Goal: Task Accomplishment & Management: Use online tool/utility

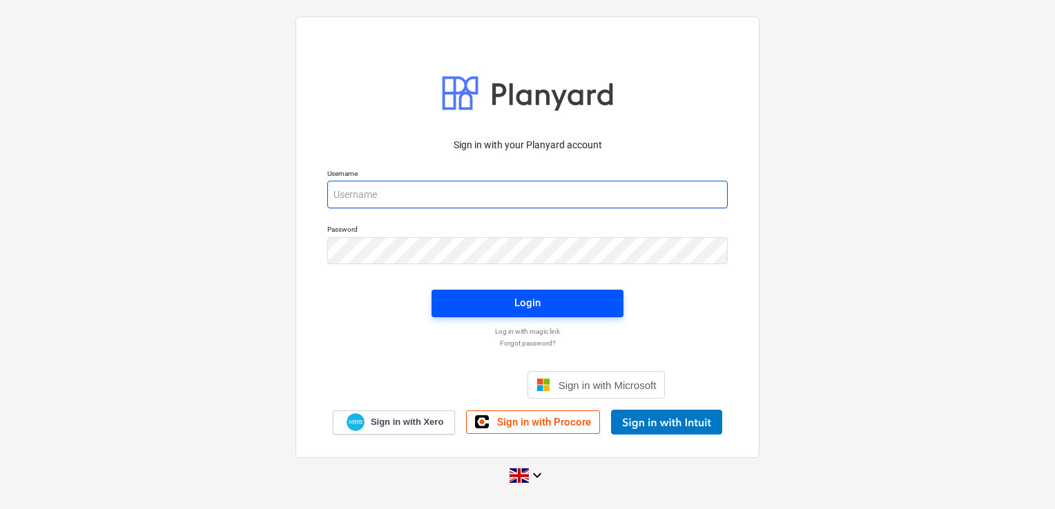
type input "laura@skylercontracting.co.uk"
click at [500, 303] on span "Login" at bounding box center [527, 303] width 159 height 18
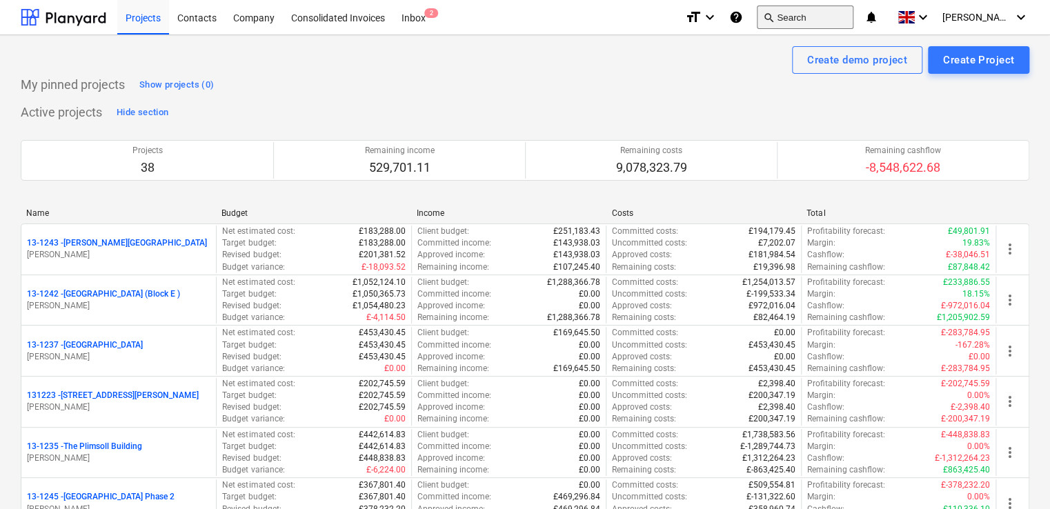
click at [825, 19] on button "search Search" at bounding box center [805, 17] width 97 height 23
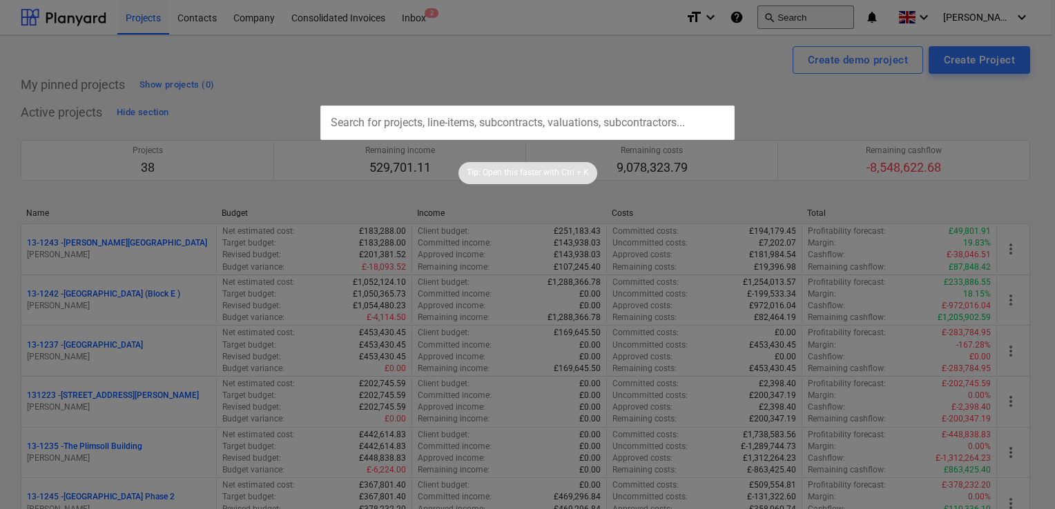
type input "13-1300-PO-032"
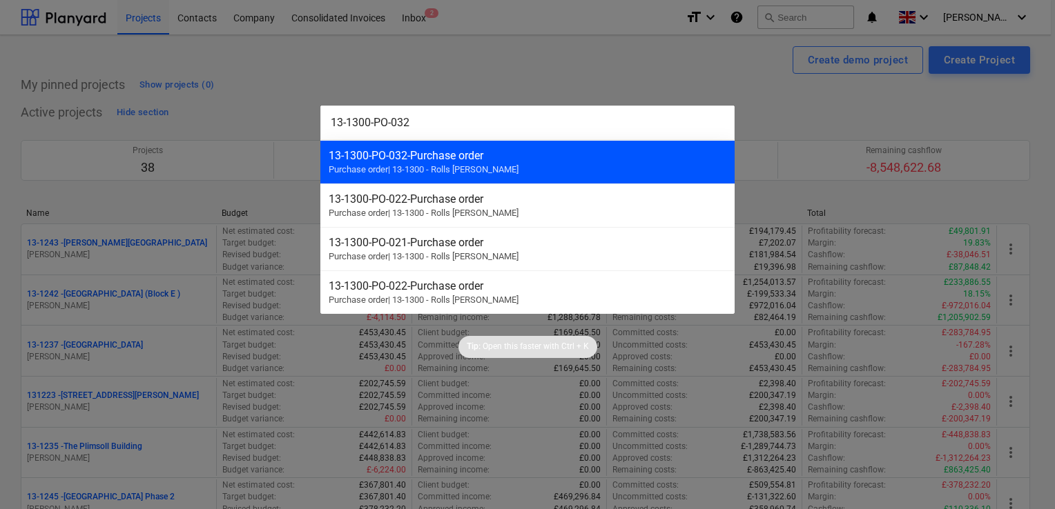
click at [413, 152] on div "13-1300-PO-032 - Purchase order" at bounding box center [528, 155] width 398 height 13
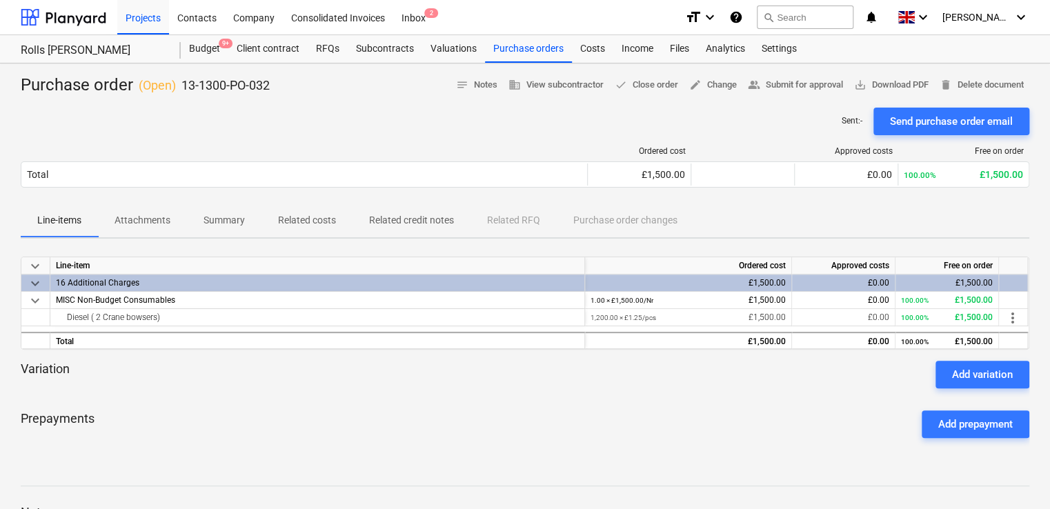
click at [130, 220] on p "Attachments" at bounding box center [143, 220] width 56 height 14
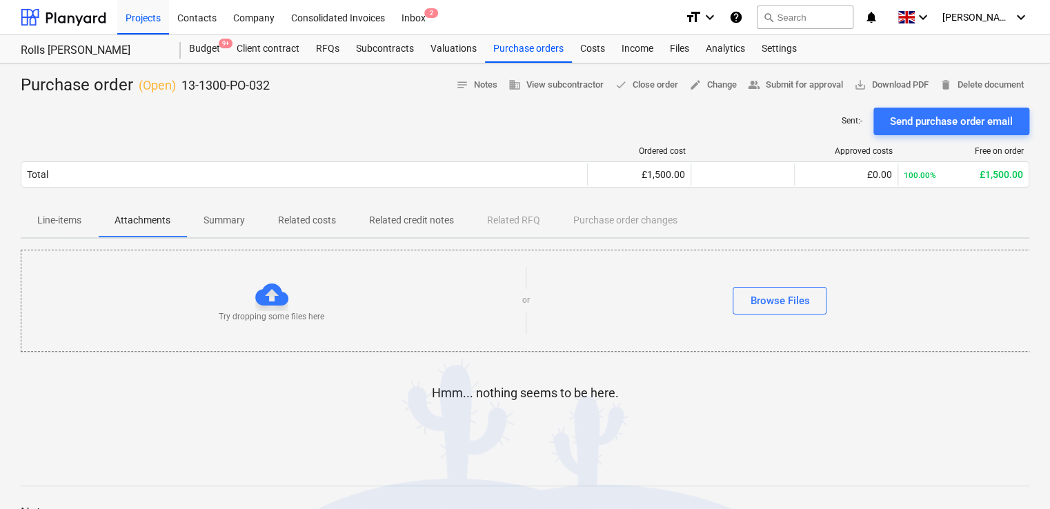
click at [208, 224] on p "Summary" at bounding box center [224, 220] width 41 height 14
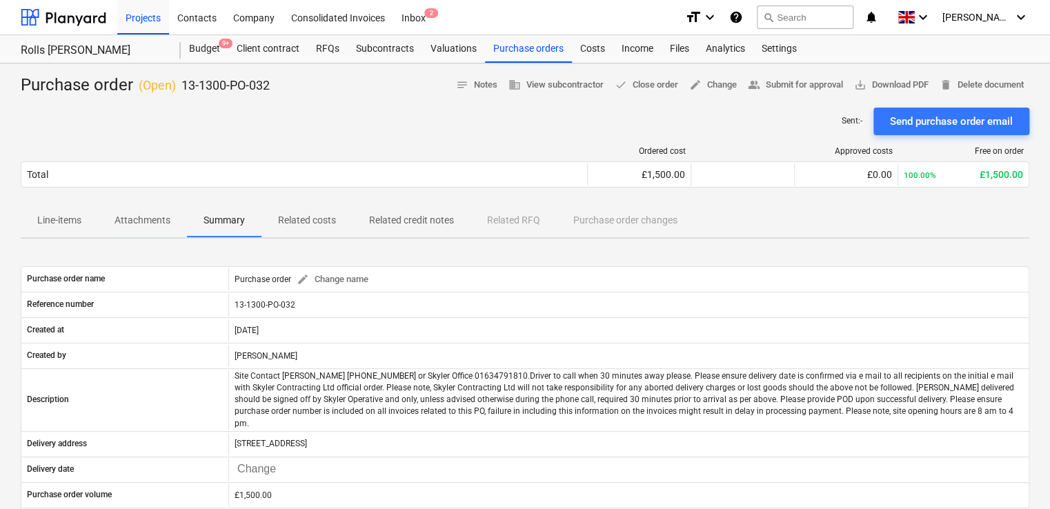
click at [326, 214] on p "Related costs" at bounding box center [307, 220] width 58 height 14
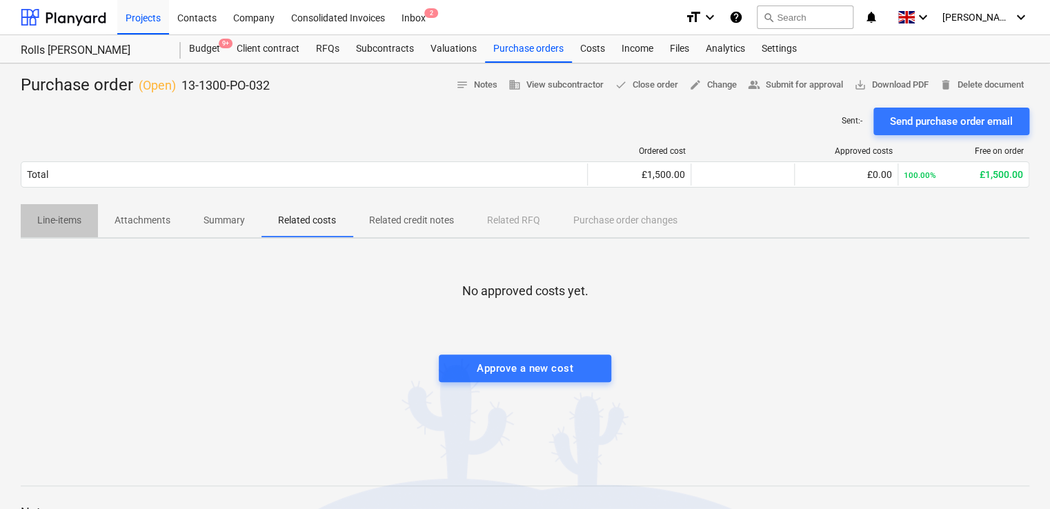
click at [66, 222] on p "Line-items" at bounding box center [59, 220] width 44 height 14
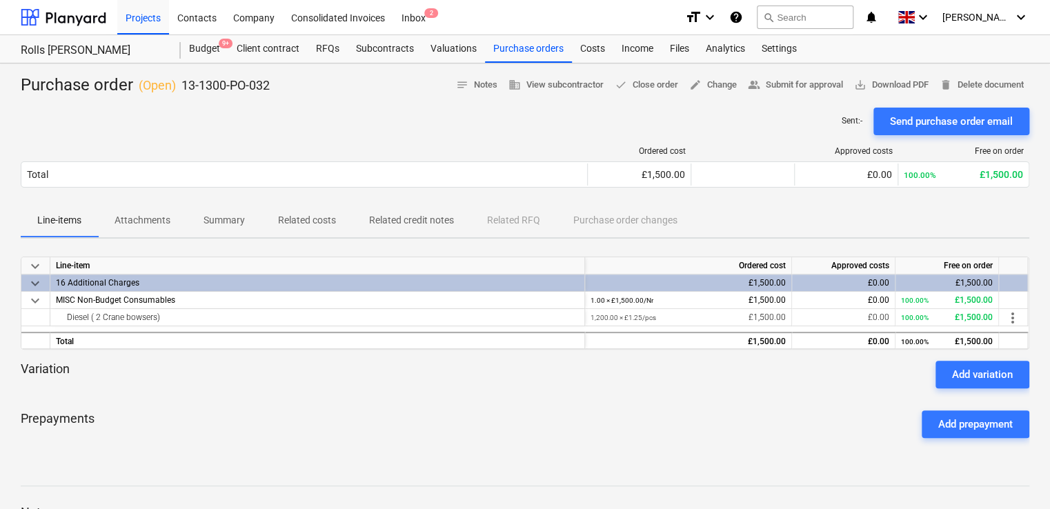
click at [585, 222] on div "Line-items Attachments Summary Related costs Related credit notes Related RFQ P…" at bounding box center [525, 220] width 1009 height 33
click at [320, 377] on div "Variation Add variation" at bounding box center [525, 375] width 1009 height 28
click at [222, 86] on p "13-1300-PO-032" at bounding box center [226, 85] width 88 height 17
click at [580, 81] on span "business View subcontractor" at bounding box center [556, 85] width 95 height 16
click at [139, 20] on div "Projects" at bounding box center [143, 16] width 52 height 35
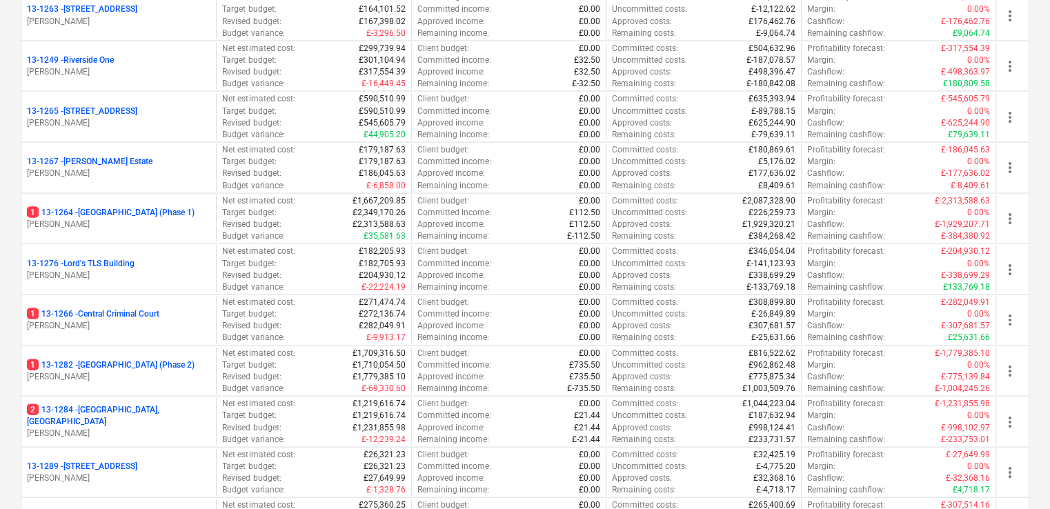
scroll to position [1378, 0]
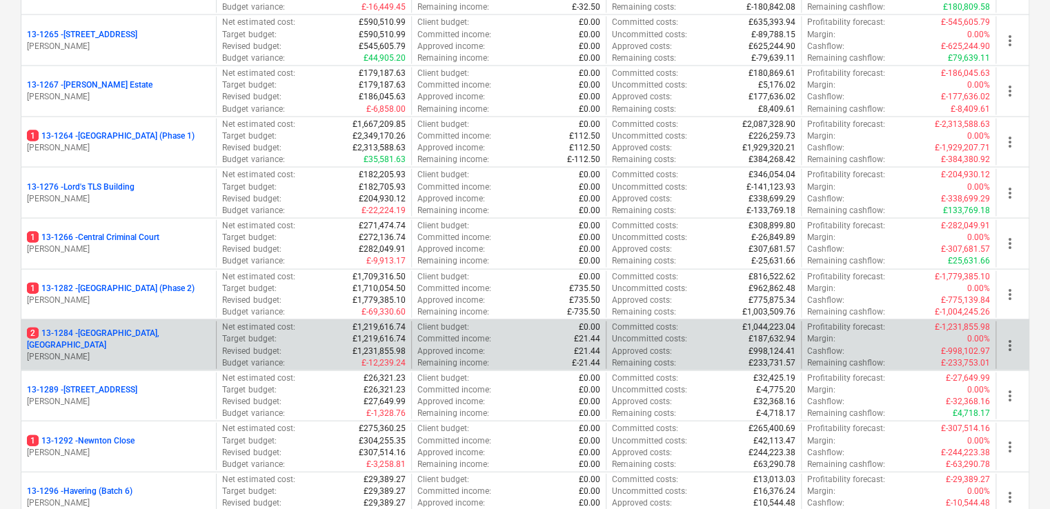
click at [193, 351] on p "[PERSON_NAME]" at bounding box center [119, 357] width 184 height 12
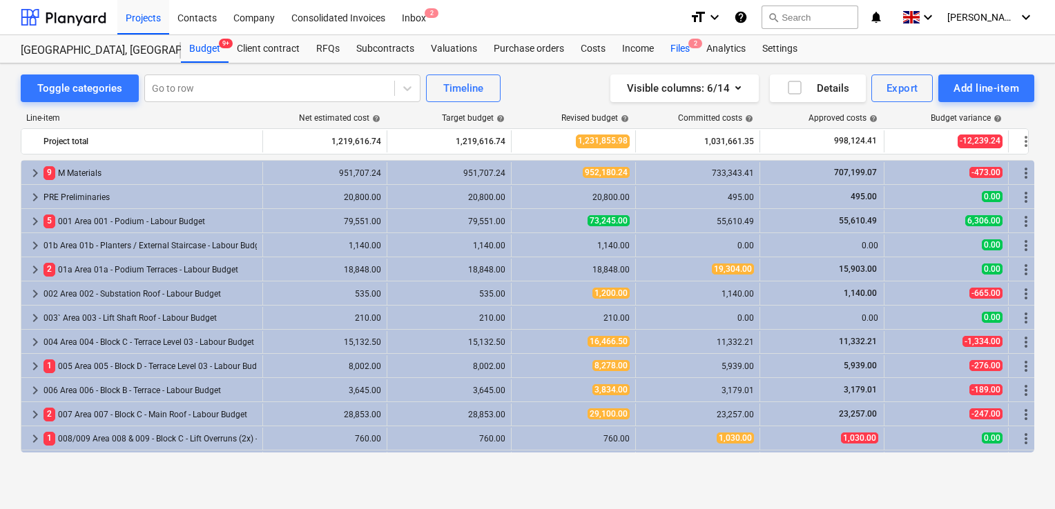
click at [680, 48] on div "Files 2" at bounding box center [680, 49] width 36 height 28
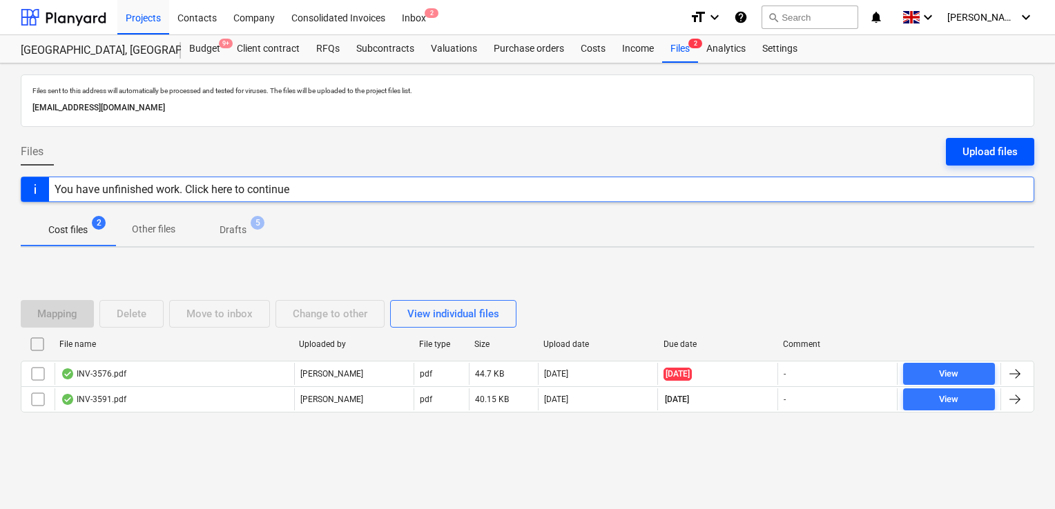
click at [960, 150] on button "Upload files" at bounding box center [990, 152] width 88 height 28
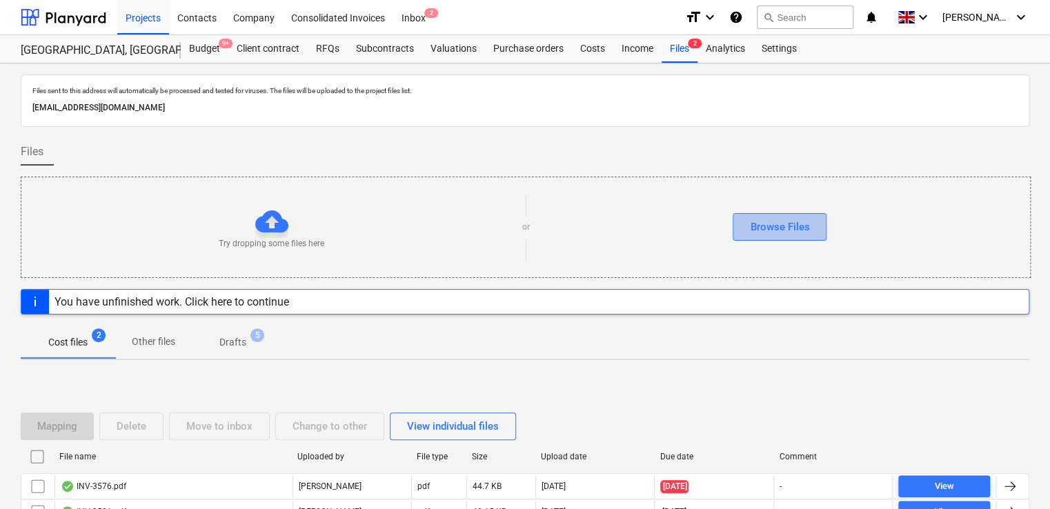
click at [792, 222] on div "Browse Files" at bounding box center [779, 227] width 59 height 18
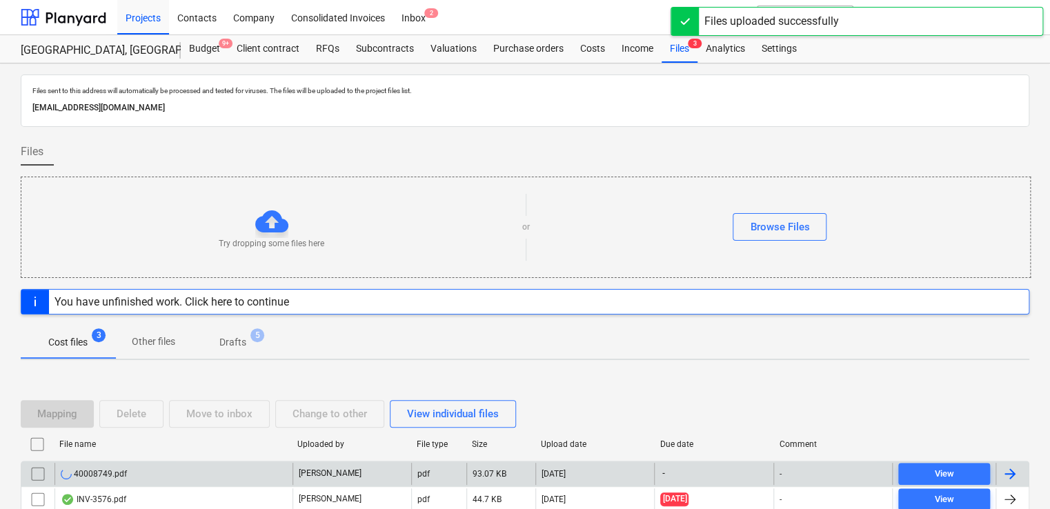
click at [206, 469] on div "40008749.pdf" at bounding box center [174, 474] width 238 height 22
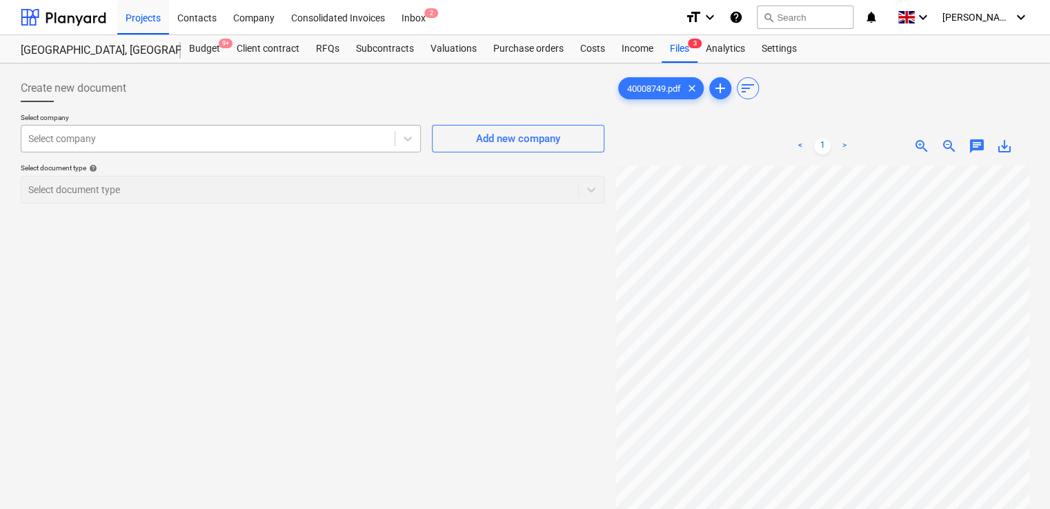
click at [366, 141] on div at bounding box center [208, 139] width 360 height 14
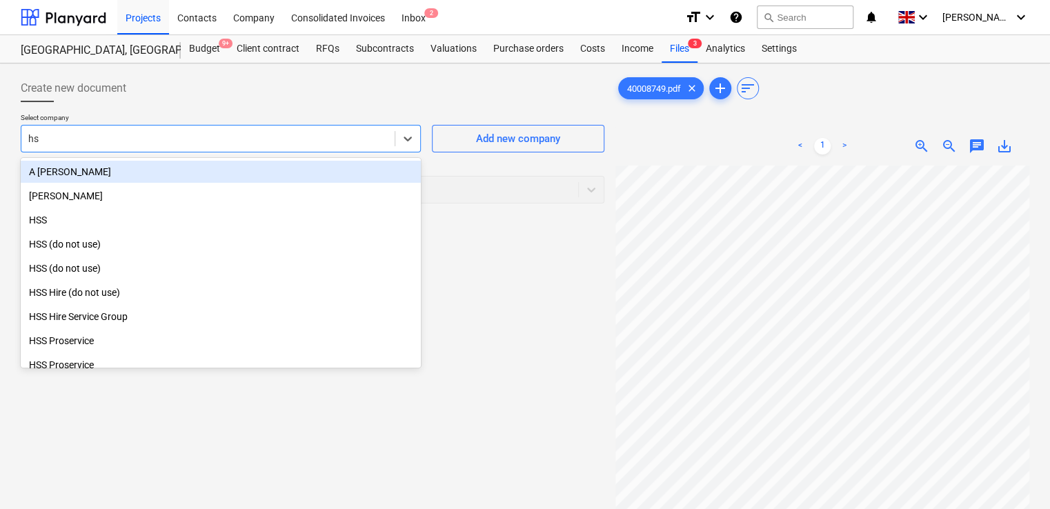
type input "hss"
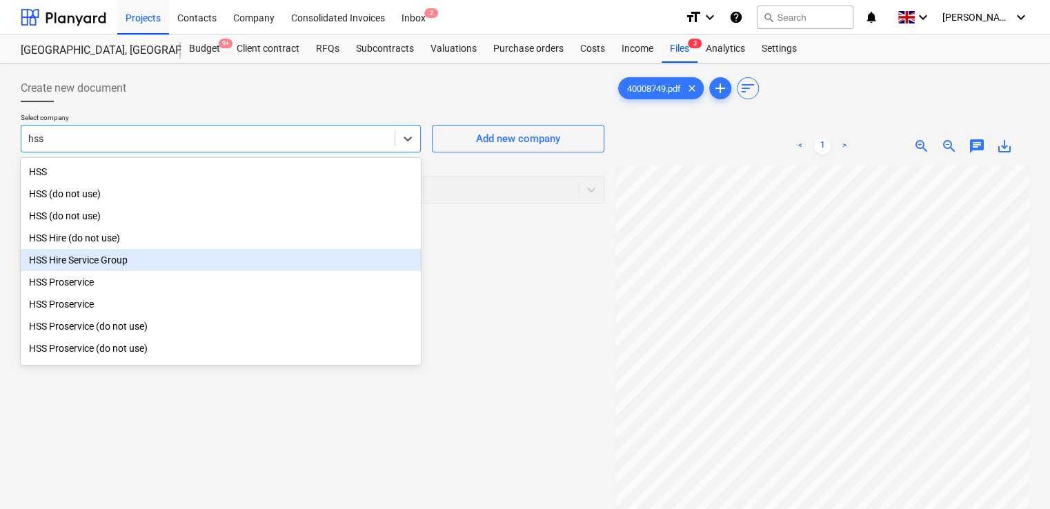
click at [131, 269] on div "HSS Hire Service Group" at bounding box center [221, 260] width 400 height 22
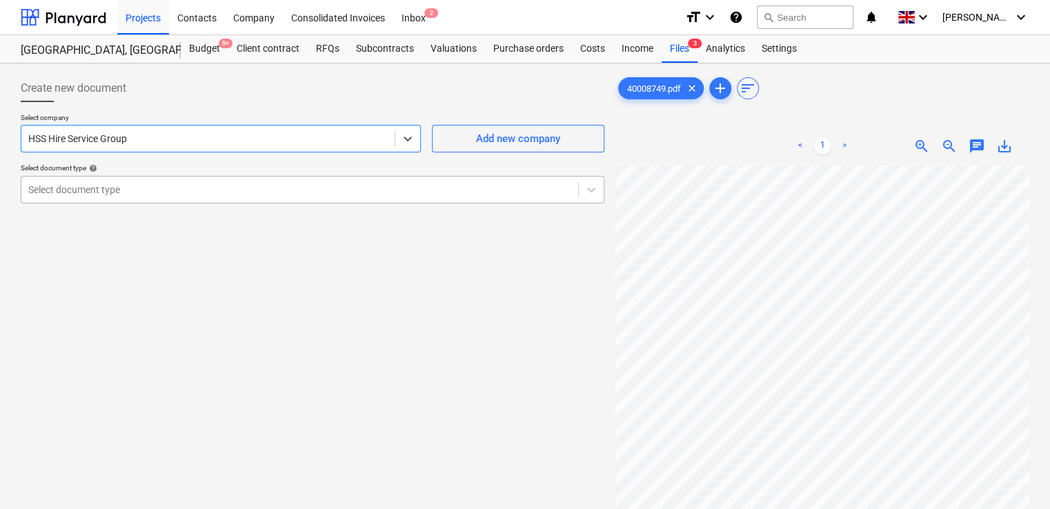
click at [148, 181] on div "Select document type" at bounding box center [299, 189] width 557 height 19
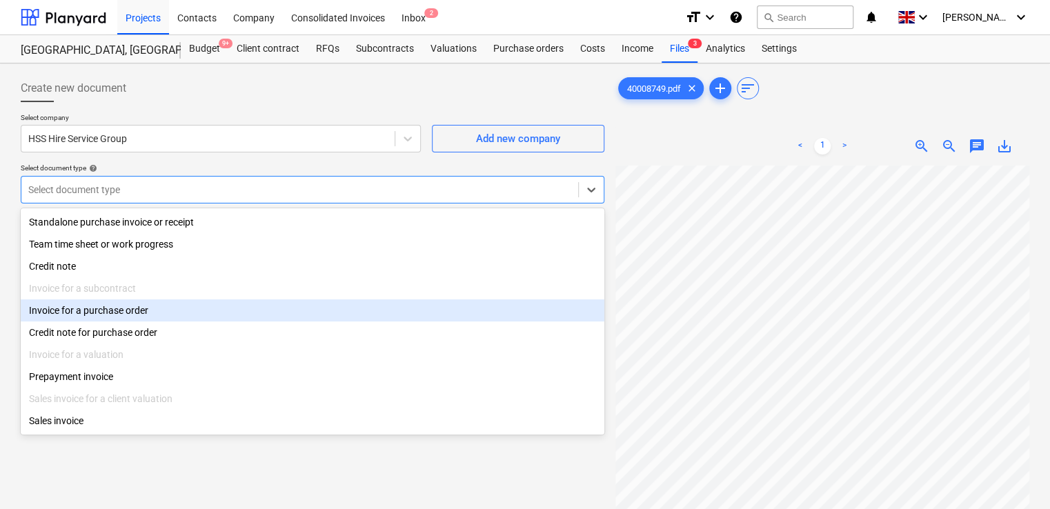
click at [118, 317] on div "Invoice for a purchase order" at bounding box center [313, 311] width 584 height 22
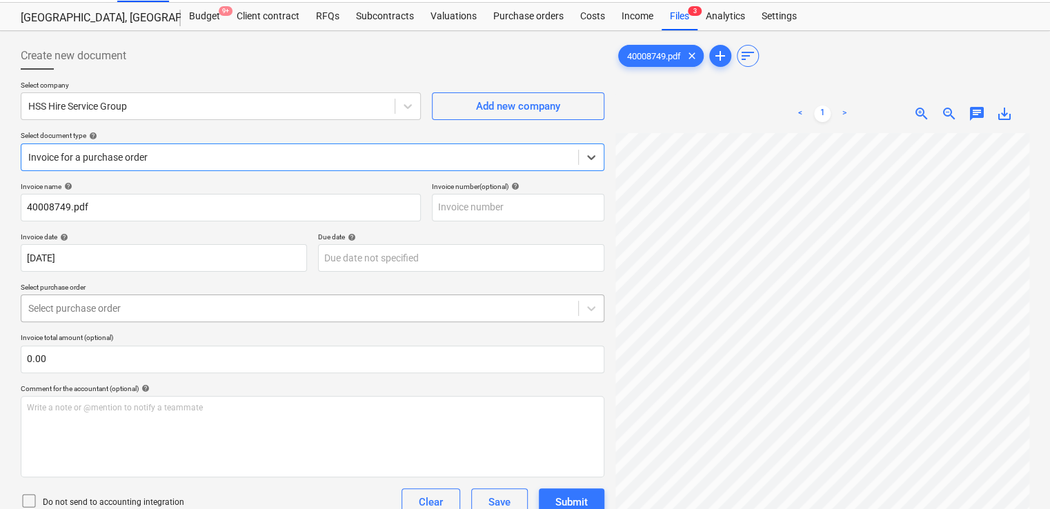
click at [188, 345] on body "Projects Contacts Company Consolidated Invoices Inbox 2 format_size keyboard_ar…" at bounding box center [525, 222] width 1050 height 509
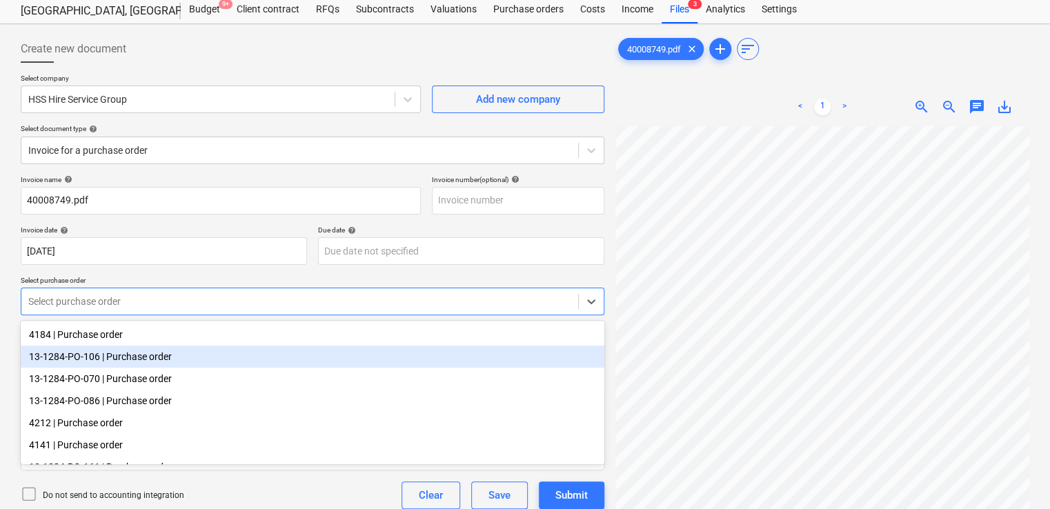
scroll to position [43, 0]
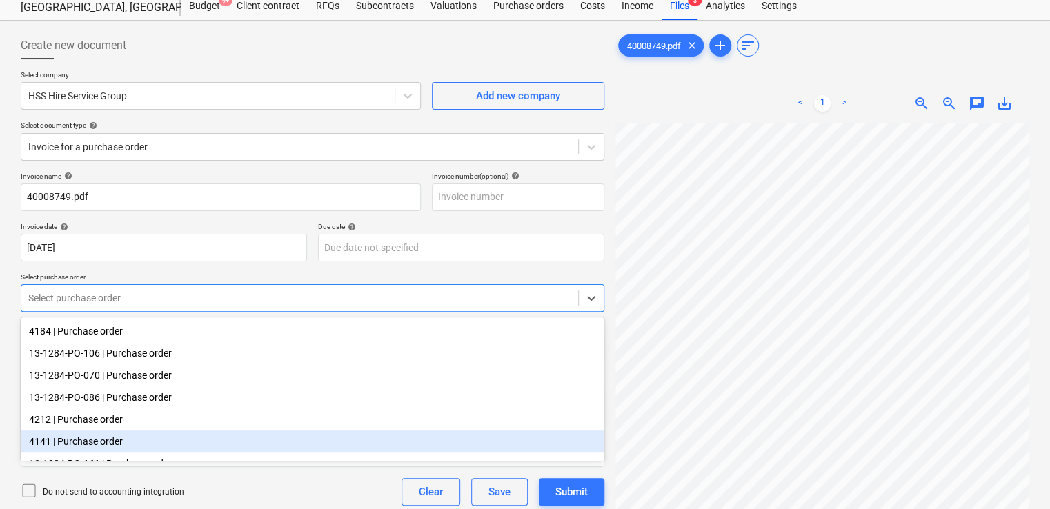
click at [104, 440] on div "4141 | Purchase order" at bounding box center [313, 442] width 584 height 22
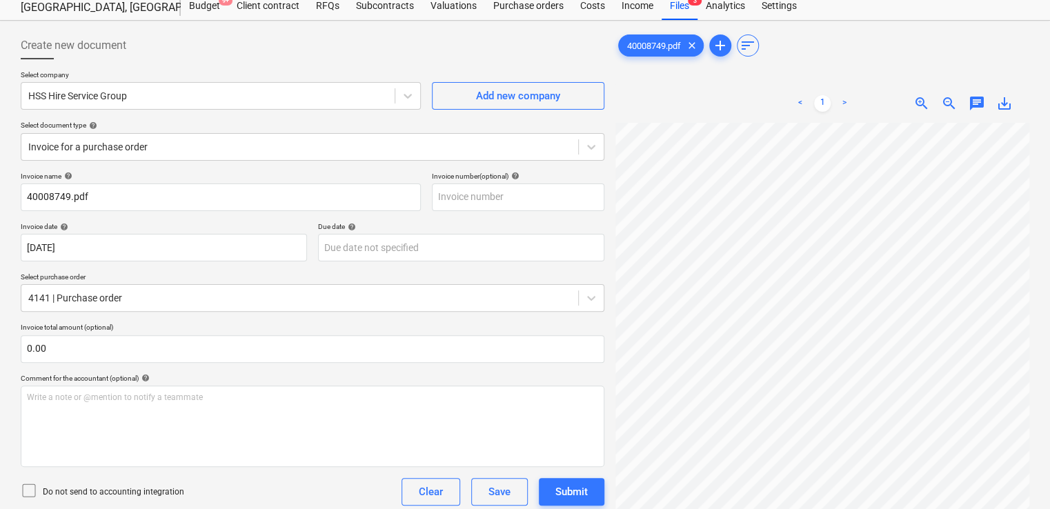
click at [31, 493] on icon at bounding box center [29, 490] width 17 height 17
click at [193, 504] on div "Do not send to accounting integration Clear Save Submit" at bounding box center [313, 492] width 584 height 28
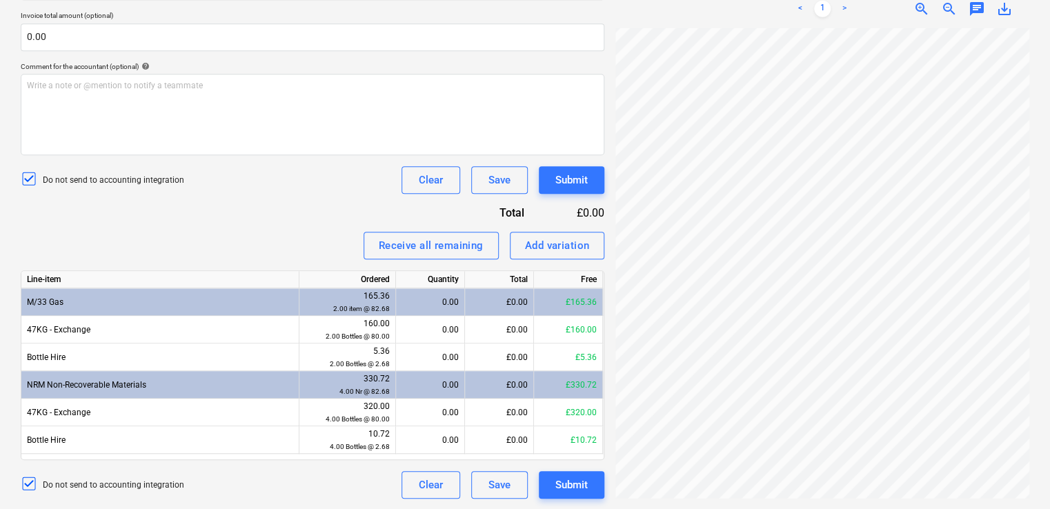
scroll to position [193, 0]
click at [718, 488] on div at bounding box center [823, 263] width 414 height 471
drag, startPoint x: 710, startPoint y: 498, endPoint x: 765, endPoint y: 503, distance: 55.4
click at [765, 503] on div "40008749.pdf clear add sort < 1 > zoom_in zoom_out chat 0 save_alt" at bounding box center [822, 109] width 425 height 790
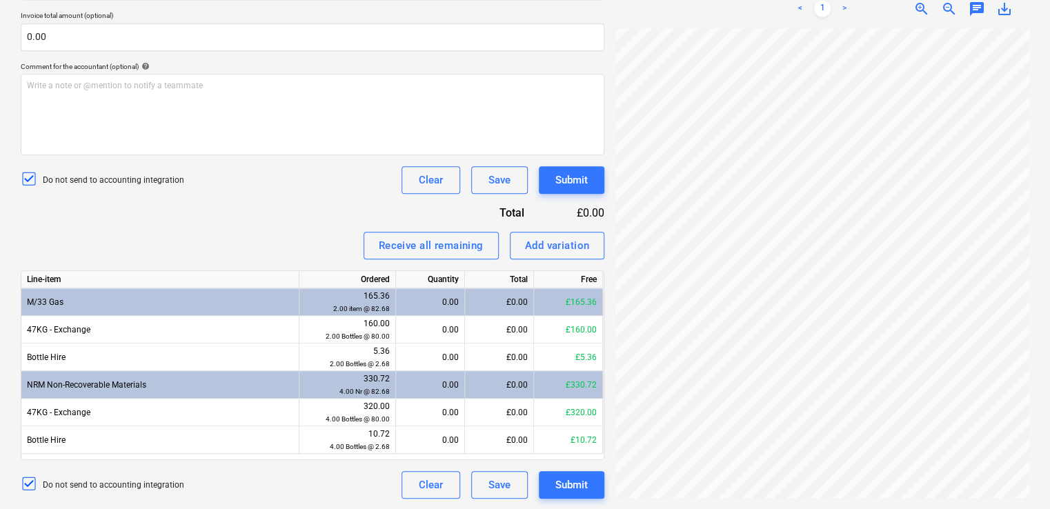
click at [284, 227] on div "Invoice name help 40008749.pdf Invoice number (optional) help Invoice date help…" at bounding box center [313, 179] width 584 height 639
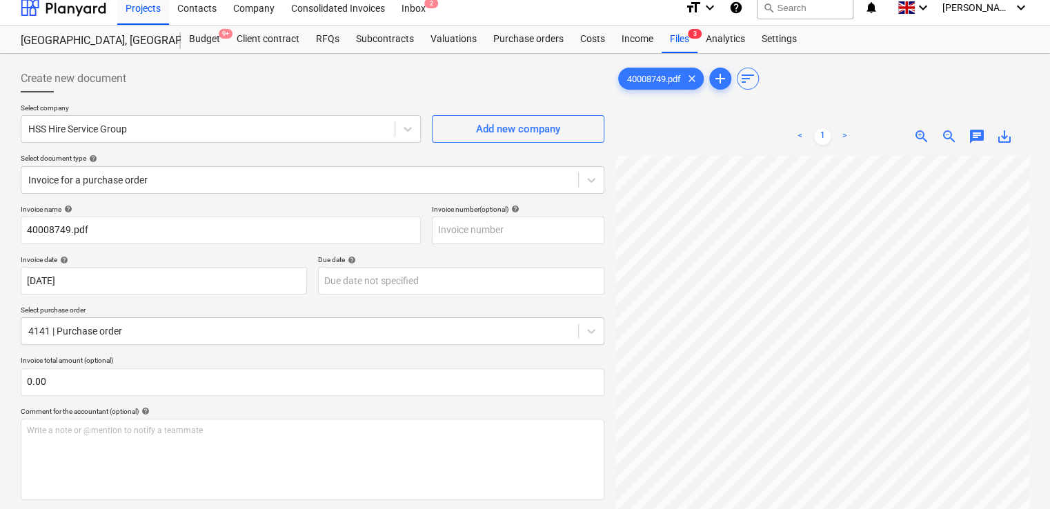
scroll to position [0, 0]
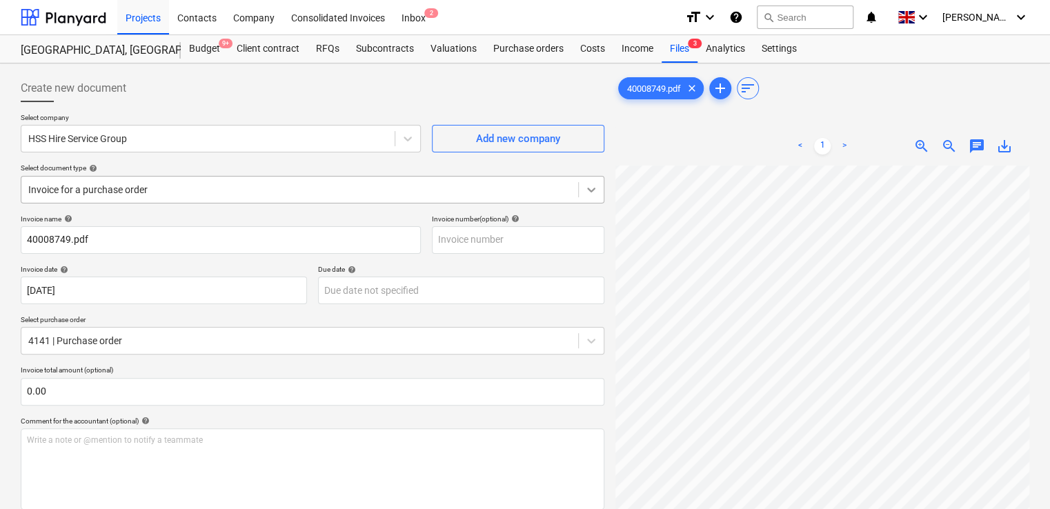
click at [598, 189] on div at bounding box center [591, 189] width 25 height 25
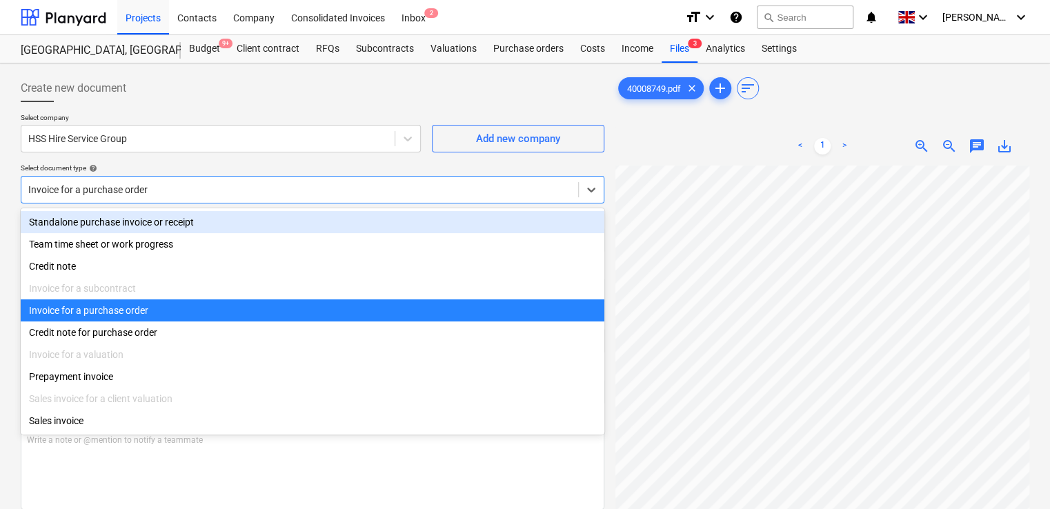
click at [254, 231] on div "Standalone purchase invoice or receipt" at bounding box center [313, 222] width 584 height 22
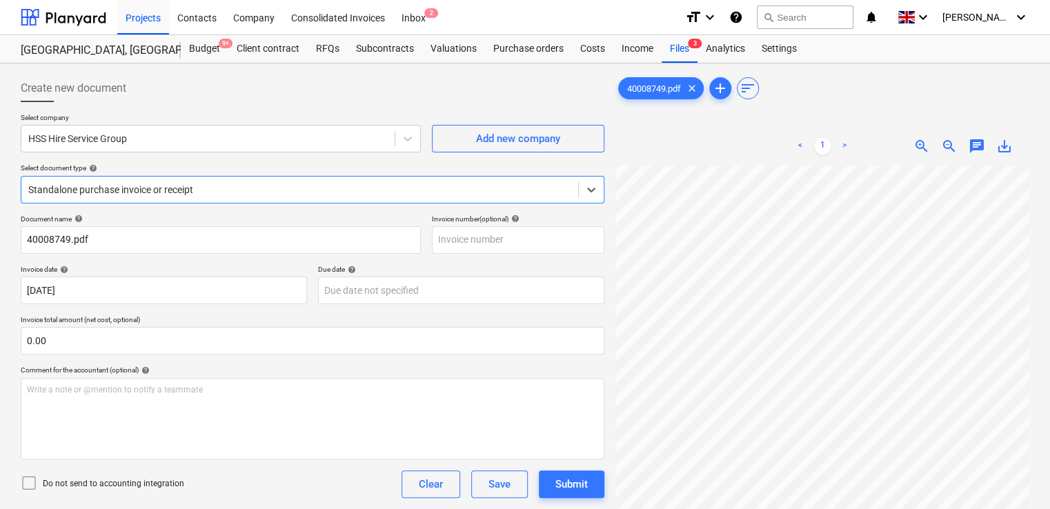
click at [251, 208] on div "Select company HSS Hire Service Group Add new company Select document type help…" at bounding box center [313, 163] width 584 height 101
click at [474, 242] on input "text" at bounding box center [518, 240] width 173 height 28
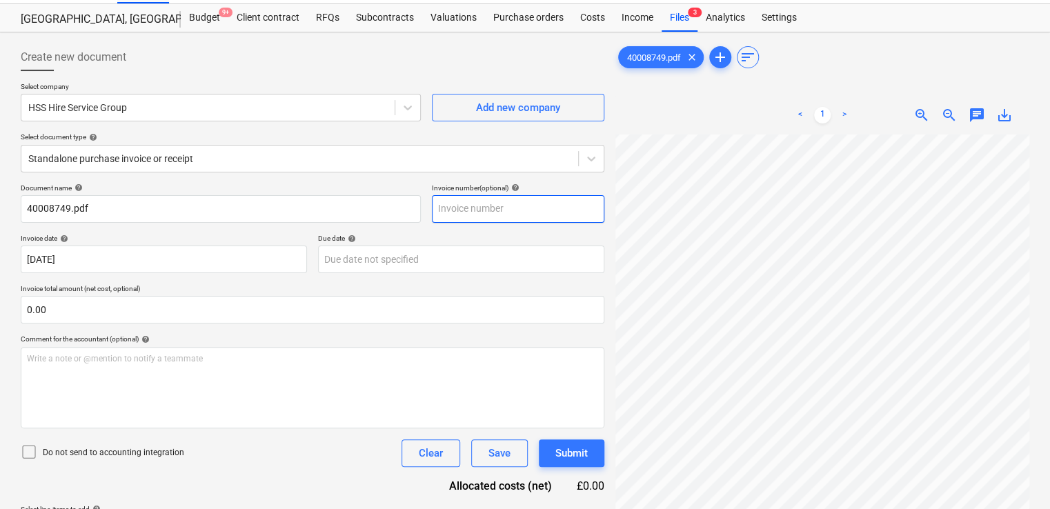
scroll to position [17, 0]
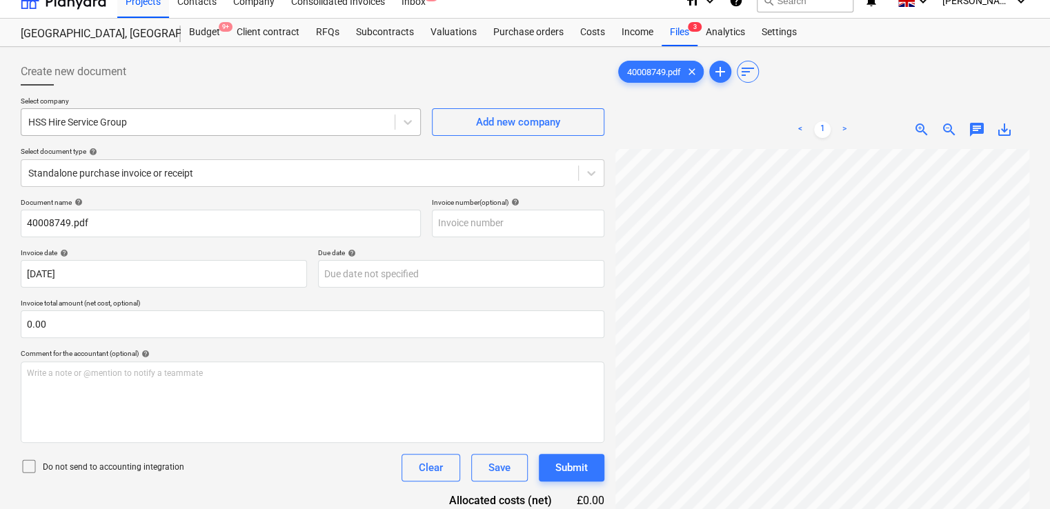
click at [340, 121] on div at bounding box center [208, 122] width 360 height 14
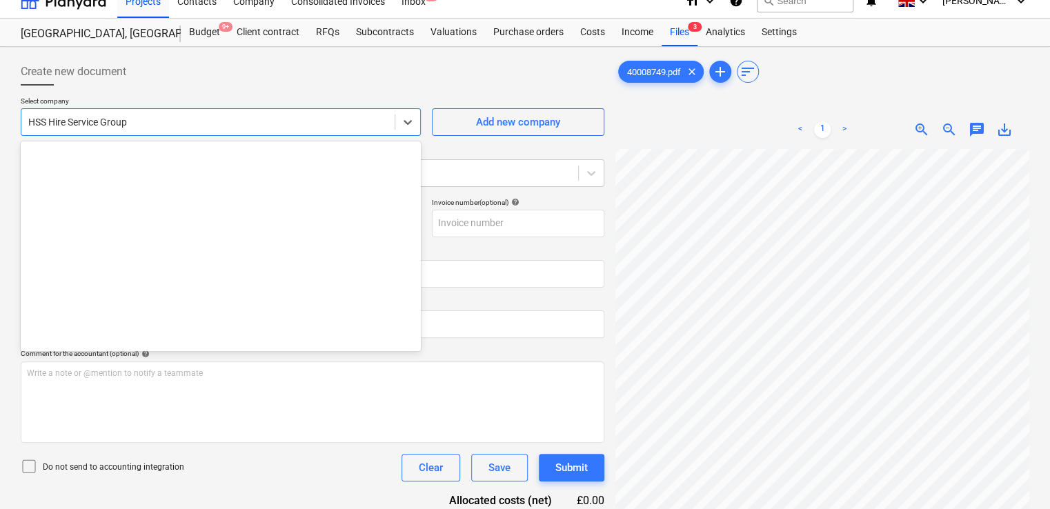
scroll to position [11474, 0]
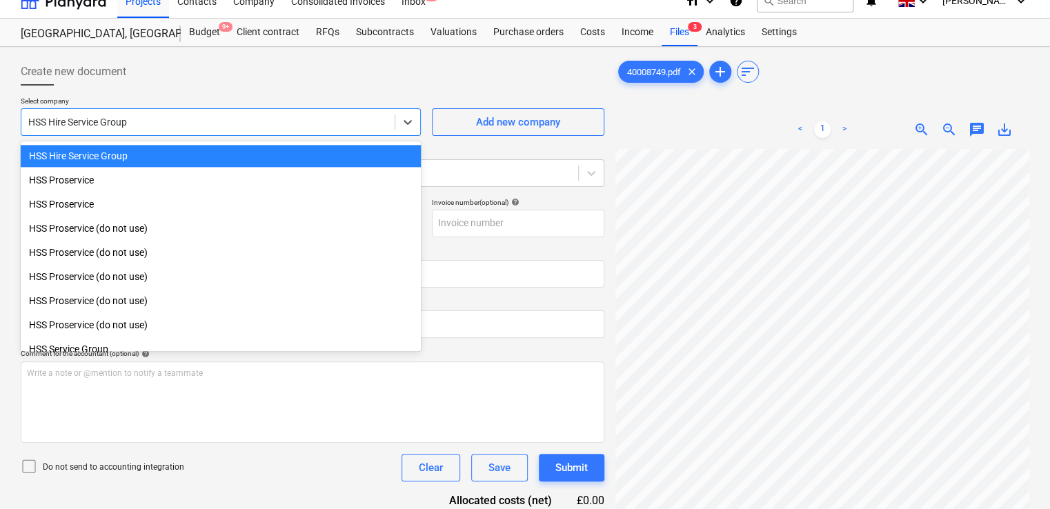
click at [279, 156] on div "HSS Hire Service Group" at bounding box center [221, 156] width 400 height 22
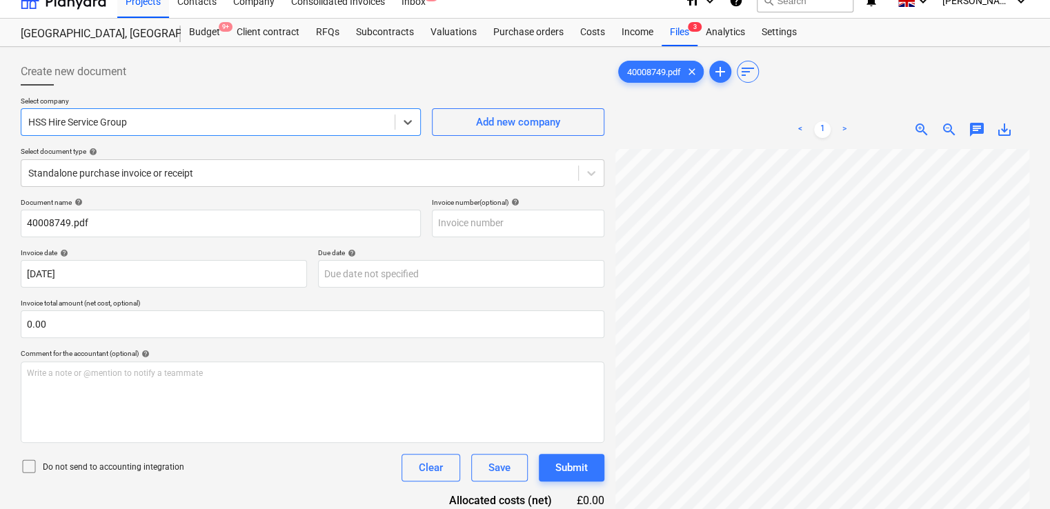
click at [309, 93] on div at bounding box center [313, 91] width 584 height 11
click at [400, 124] on div at bounding box center [407, 122] width 25 height 25
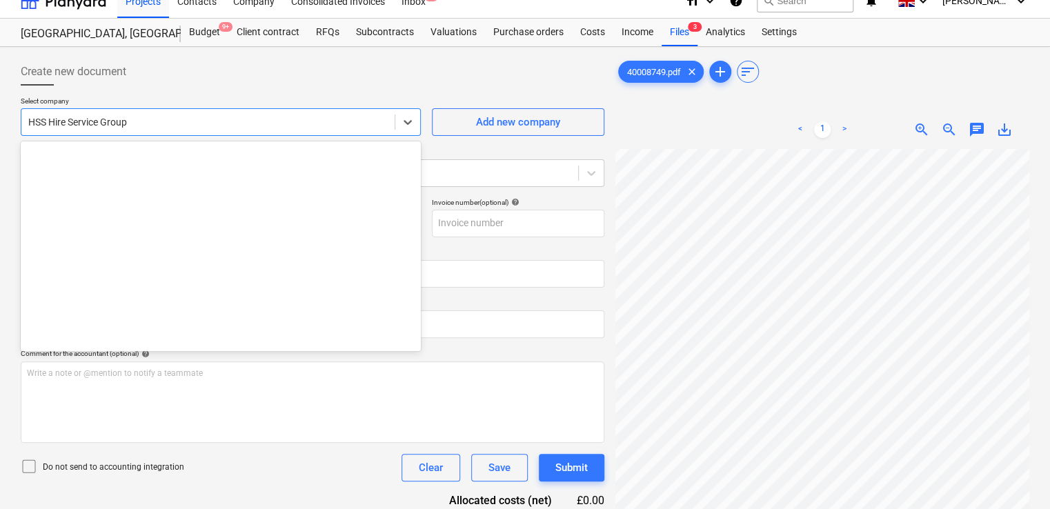
scroll to position [0, 0]
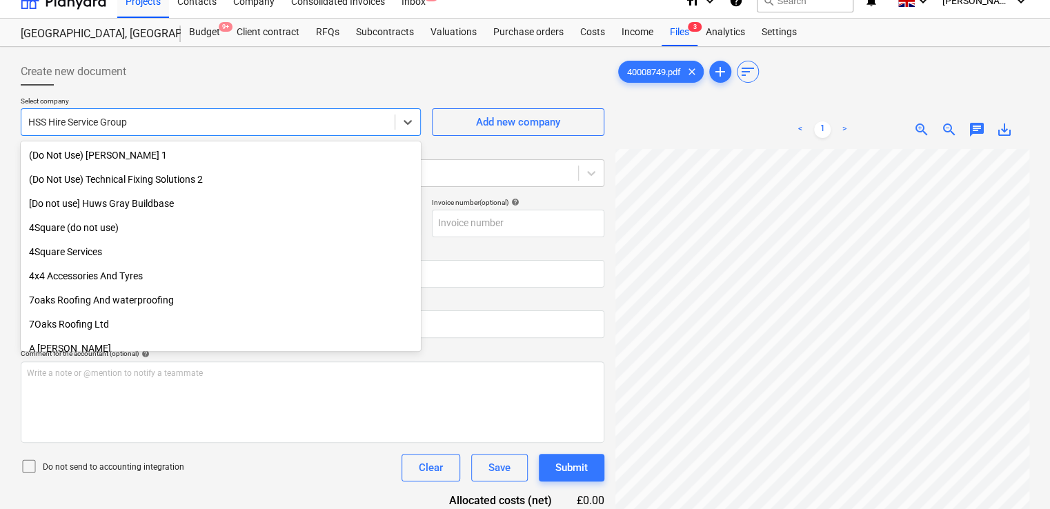
click at [152, 123] on div at bounding box center [208, 122] width 360 height 14
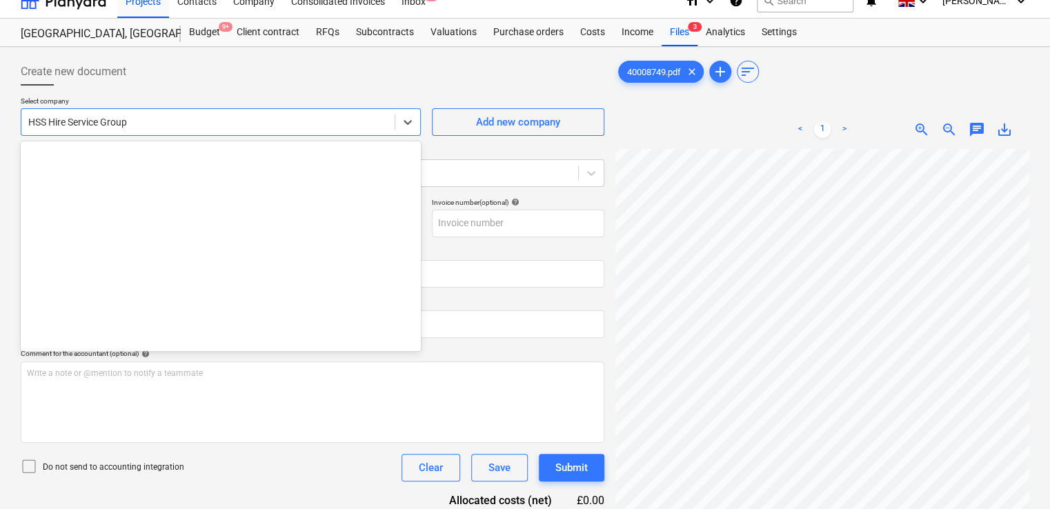
click at [152, 123] on div at bounding box center [208, 122] width 360 height 14
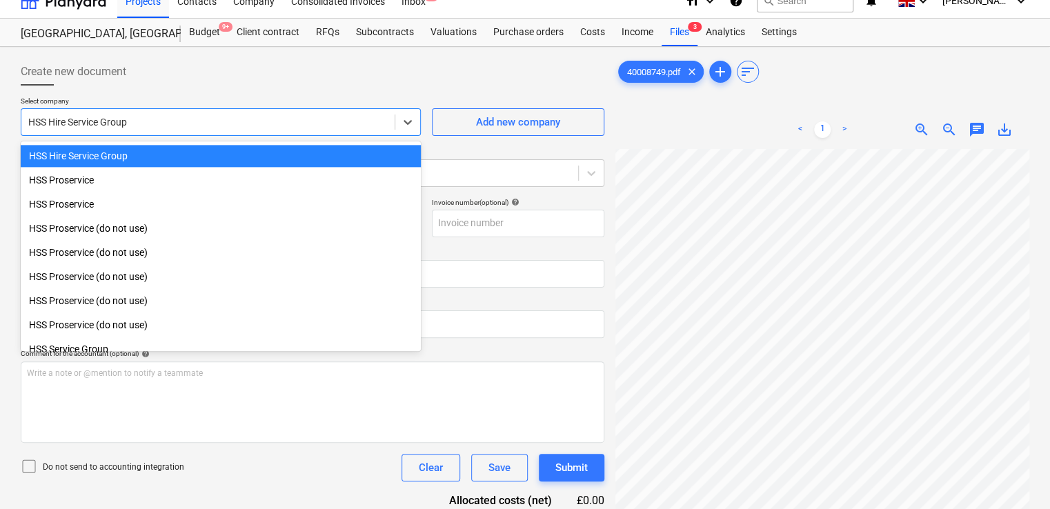
click at [119, 153] on div "HSS Hire Service Group" at bounding box center [221, 156] width 400 height 22
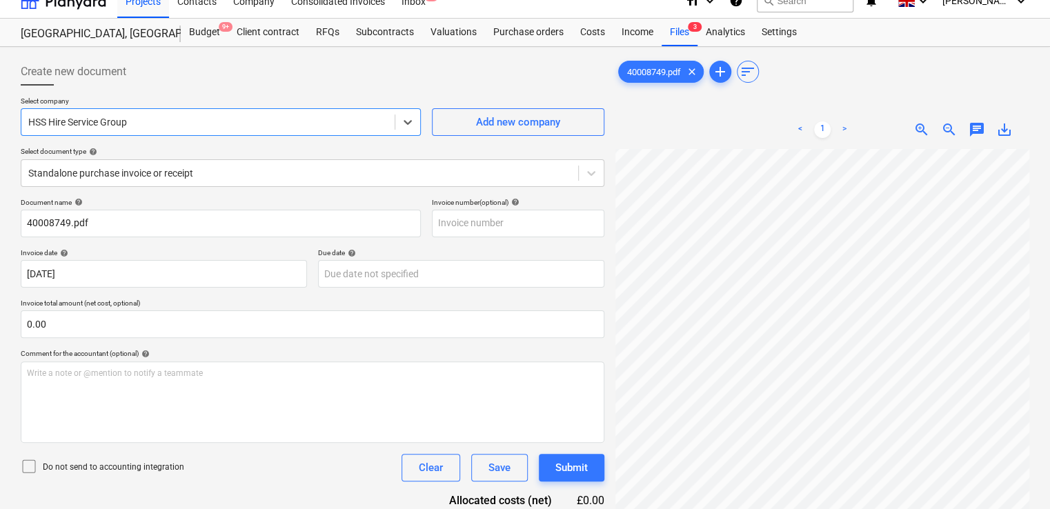
click at [174, 84] on div "Create new document" at bounding box center [313, 72] width 584 height 28
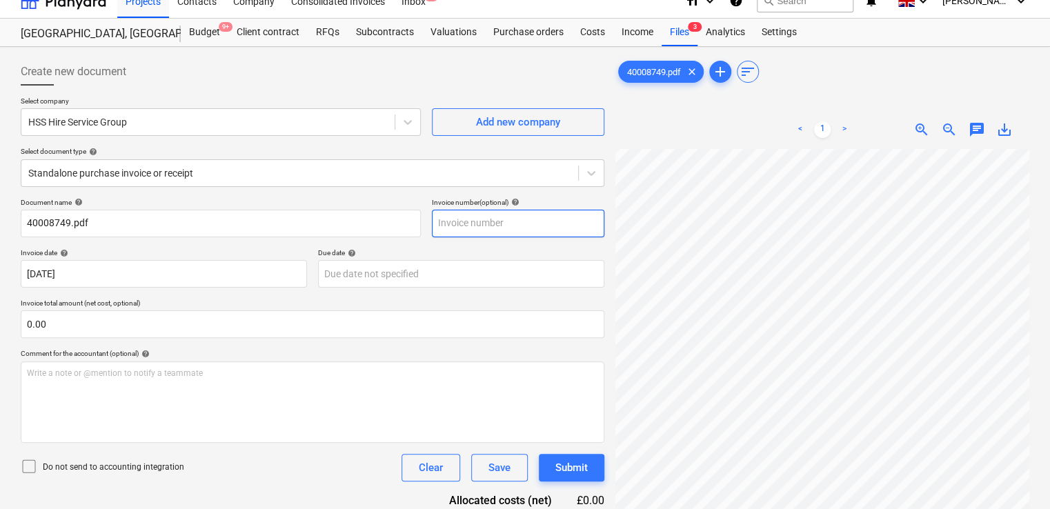
click at [480, 233] on input "text" at bounding box center [518, 224] width 173 height 28
paste input "40008749"
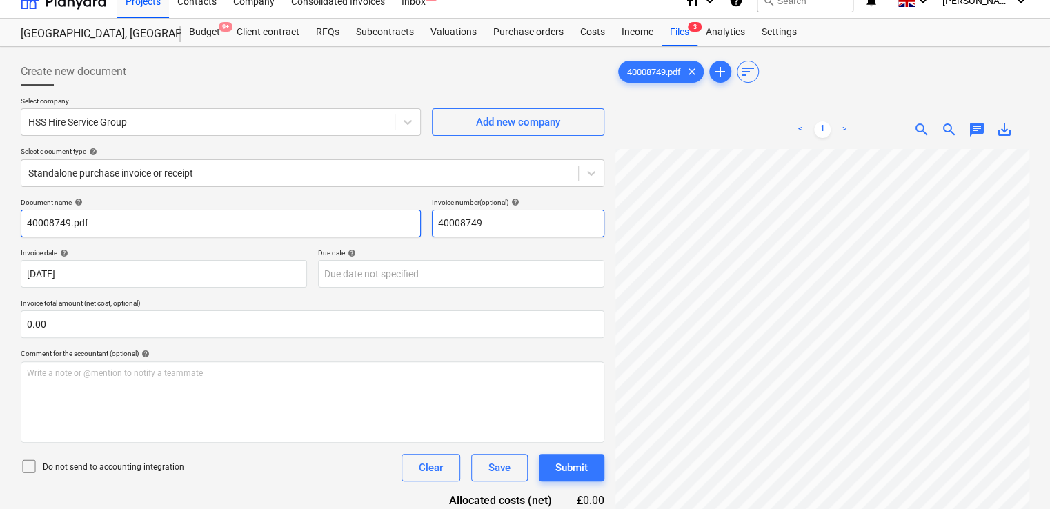
type input "40008749"
click at [165, 211] on input "40008749.pdf" at bounding box center [221, 224] width 400 height 28
type input "40008749"
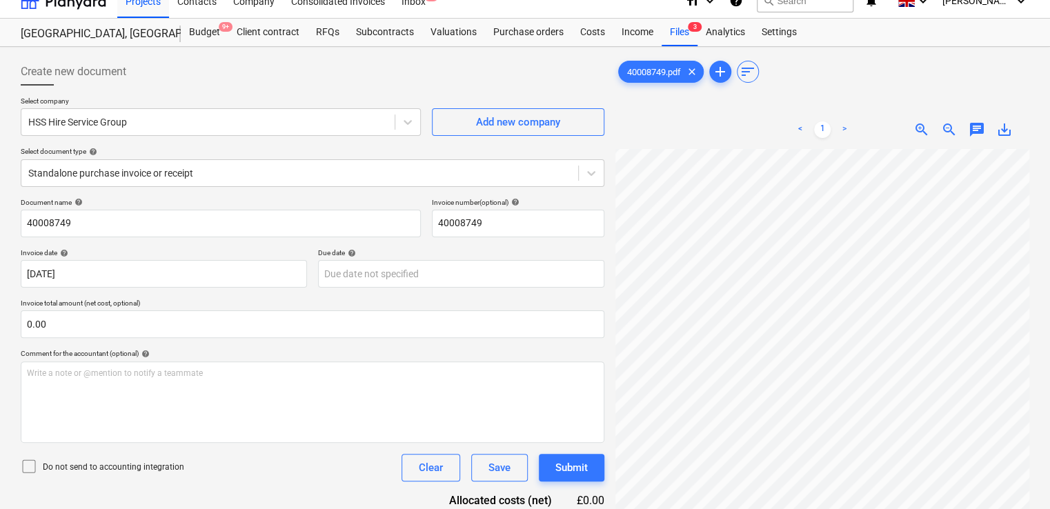
click at [26, 465] on icon at bounding box center [29, 466] width 17 height 17
click at [193, 493] on div "Document name help 40008749 Invoice number (optional) help 40008749 Invoice dat…" at bounding box center [313, 378] width 584 height 361
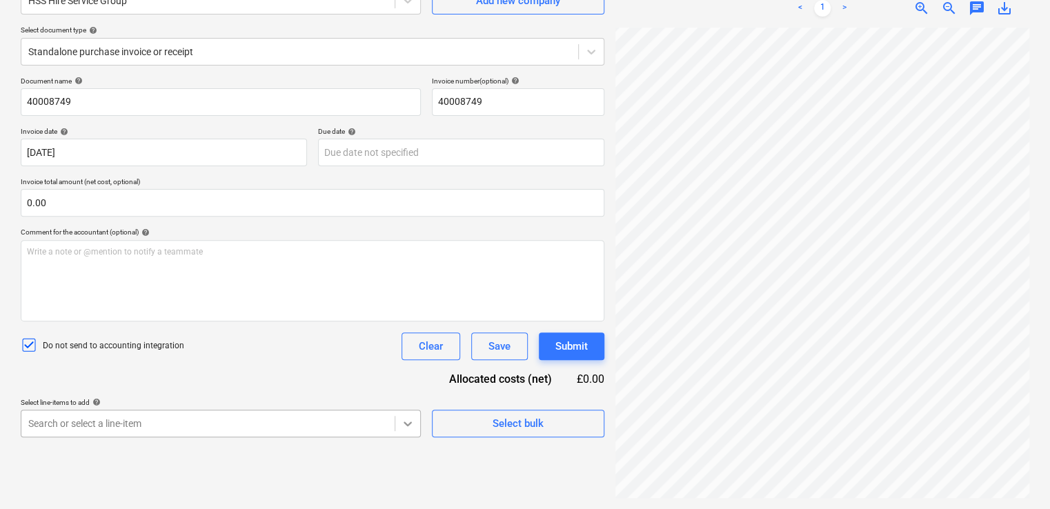
scroll to position [281, 0]
click at [409, 371] on body "Projects Contacts Company Consolidated Invoices Inbox 2 format_size keyboard_ar…" at bounding box center [525, 116] width 1050 height 509
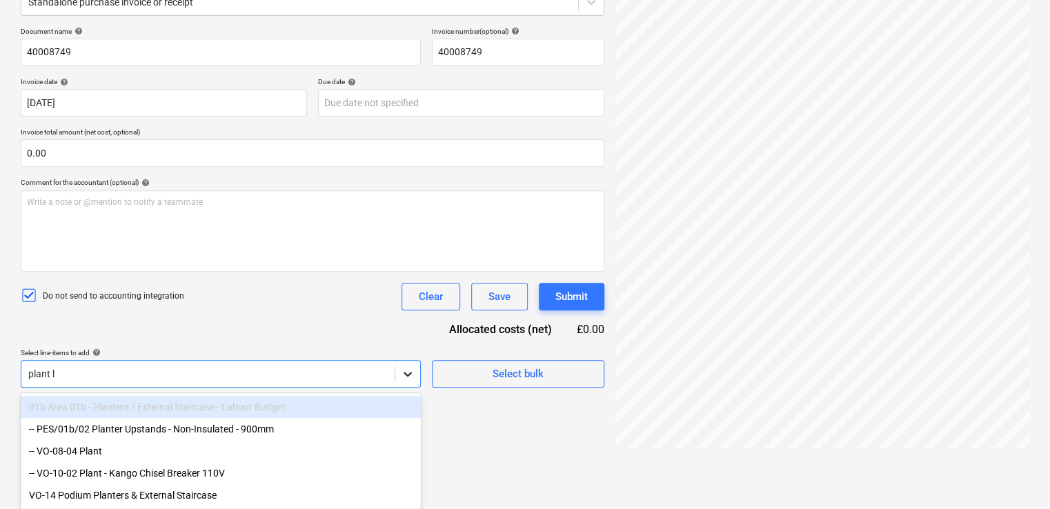
scroll to position [138, 0]
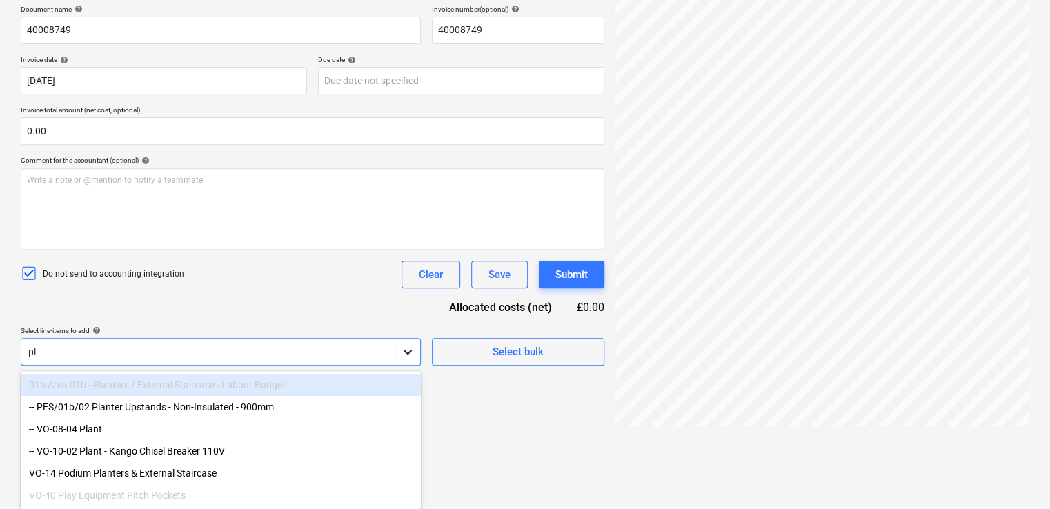
type input "p"
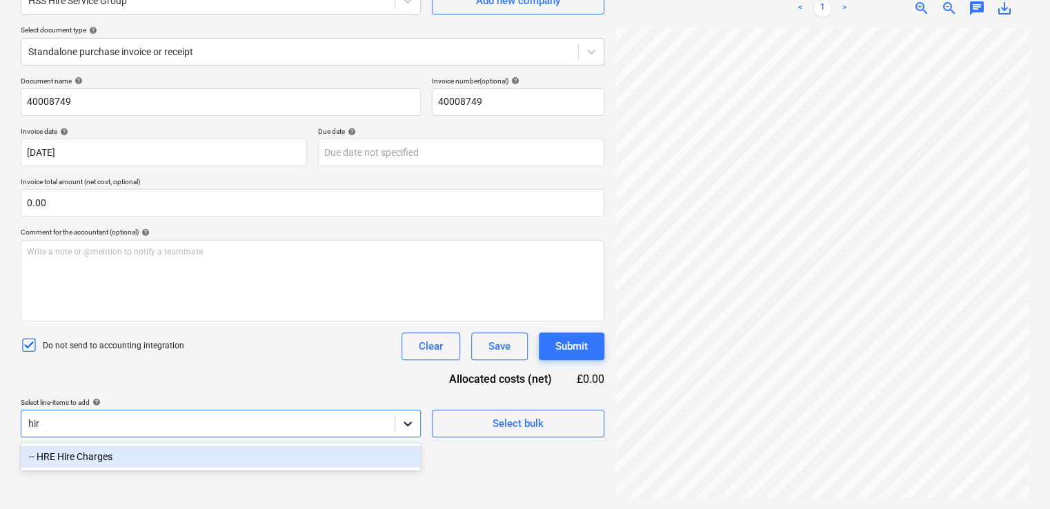
type input "hire"
click at [162, 462] on div "-- HRE Hire Charges" at bounding box center [221, 457] width 400 height 22
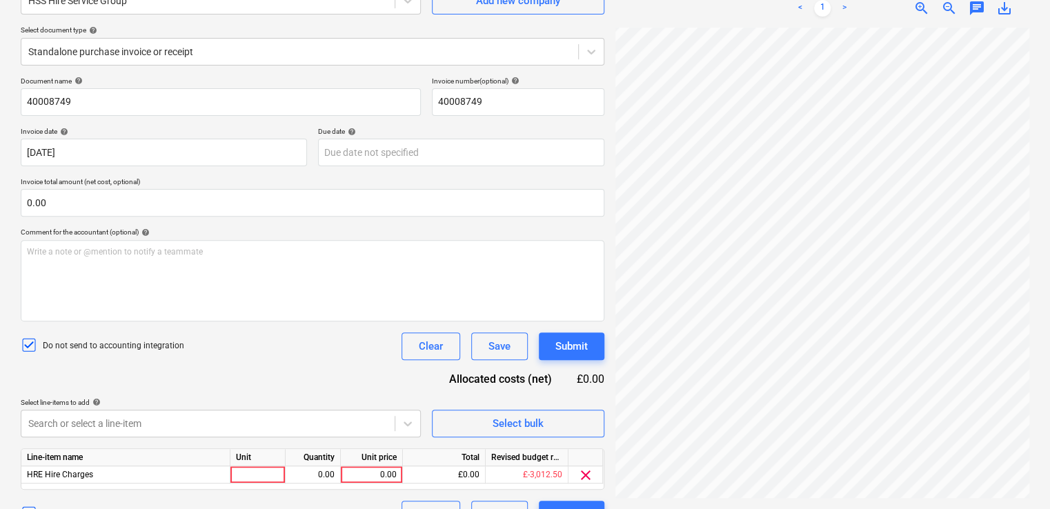
click at [231, 387] on div "Document name help 40008749 Invoice number (optional) help 40008749 Invoice dat…" at bounding box center [313, 303] width 584 height 452
click at [261, 473] on div at bounding box center [258, 475] width 55 height 17
click at [238, 473] on input "hire" at bounding box center [258, 475] width 55 height 17
type input "Hire"
click at [316, 474] on div "0.00" at bounding box center [312, 475] width 43 height 17
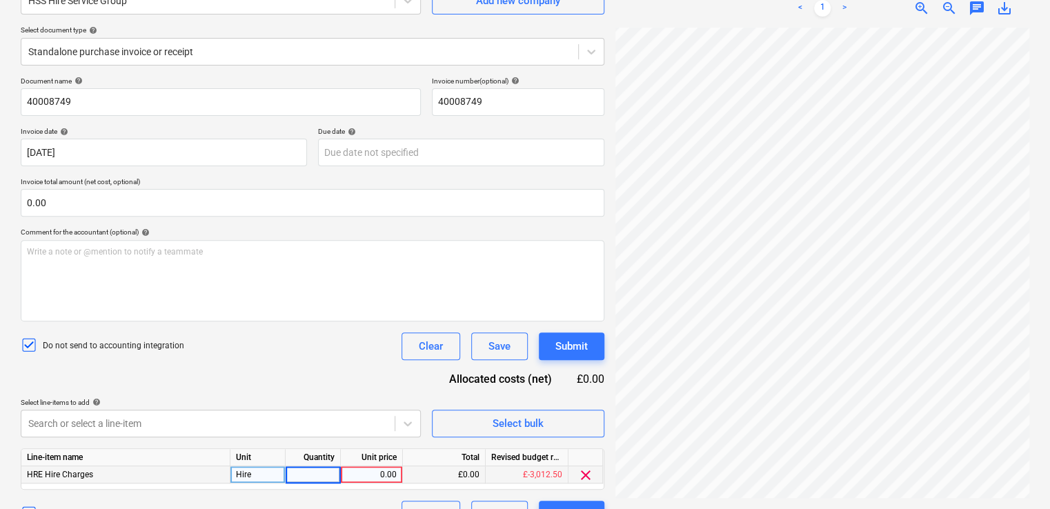
type input "1"
click at [369, 473] on div "0.00" at bounding box center [371, 475] width 50 height 17
click at [381, 475] on div "0.00" at bounding box center [371, 475] width 50 height 17
type input "26.80"
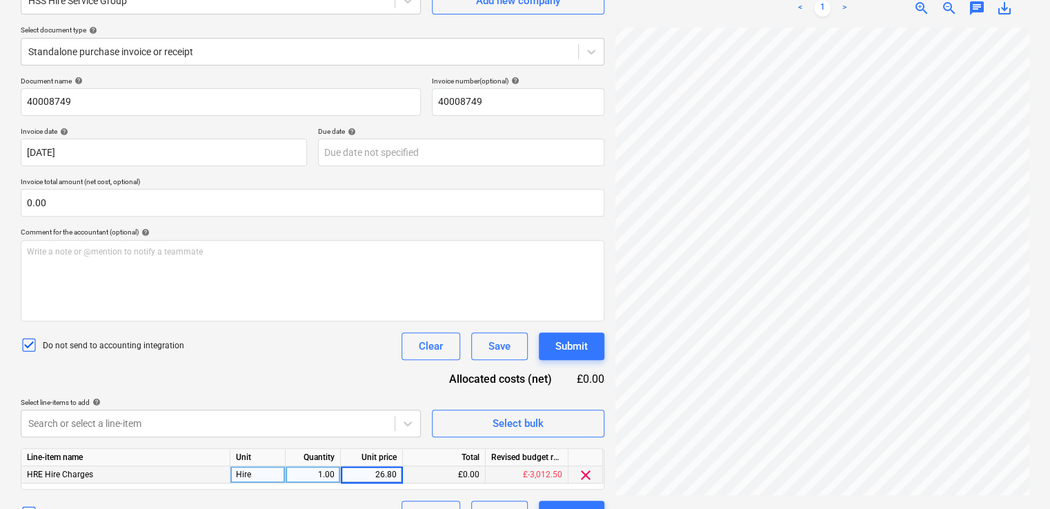
click at [349, 335] on div "Do not send to accounting integration Clear Save Submit" at bounding box center [313, 347] width 584 height 28
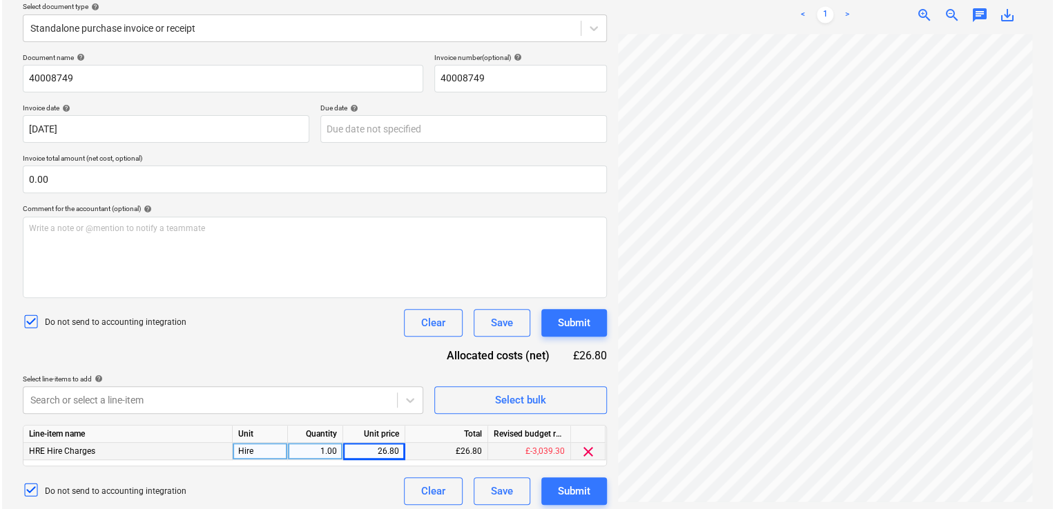
scroll to position [168, 0]
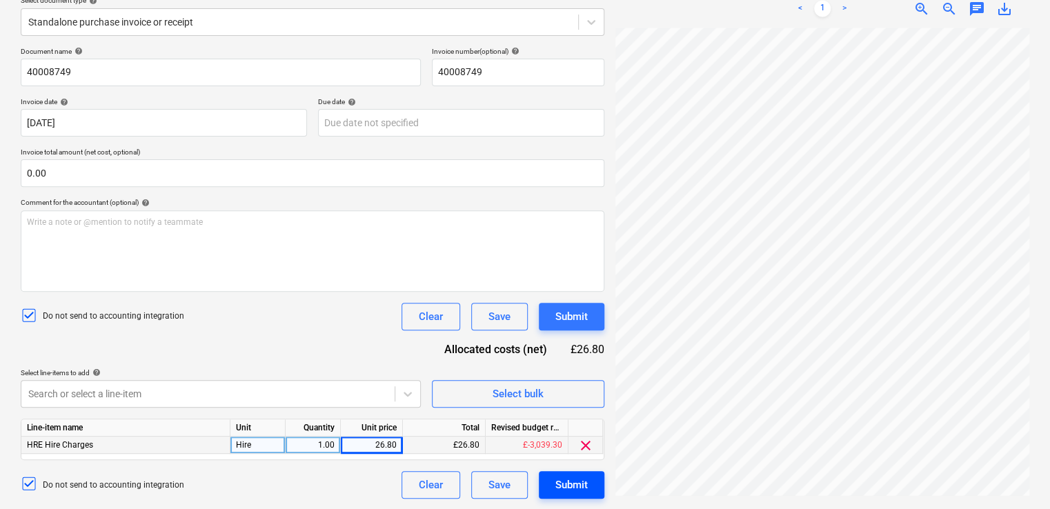
click at [565, 486] on div "Submit" at bounding box center [572, 485] width 32 height 18
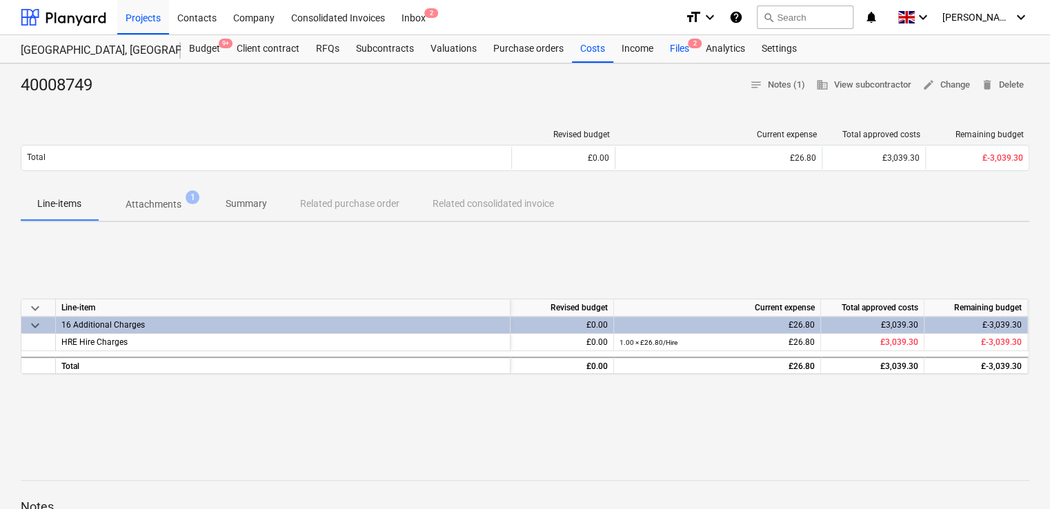
click at [683, 50] on div "Files 2" at bounding box center [680, 49] width 36 height 28
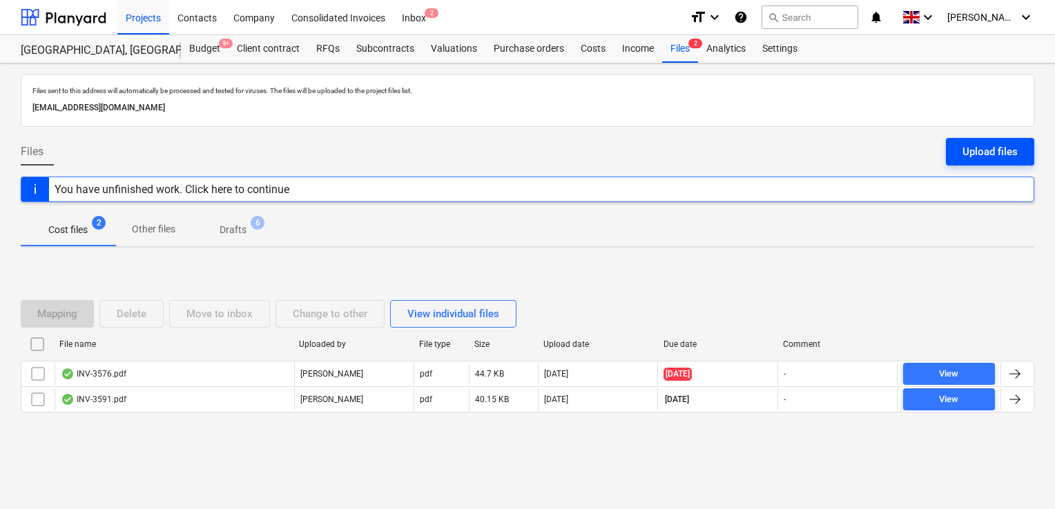
click at [957, 145] on button "Upload files" at bounding box center [990, 152] width 88 height 28
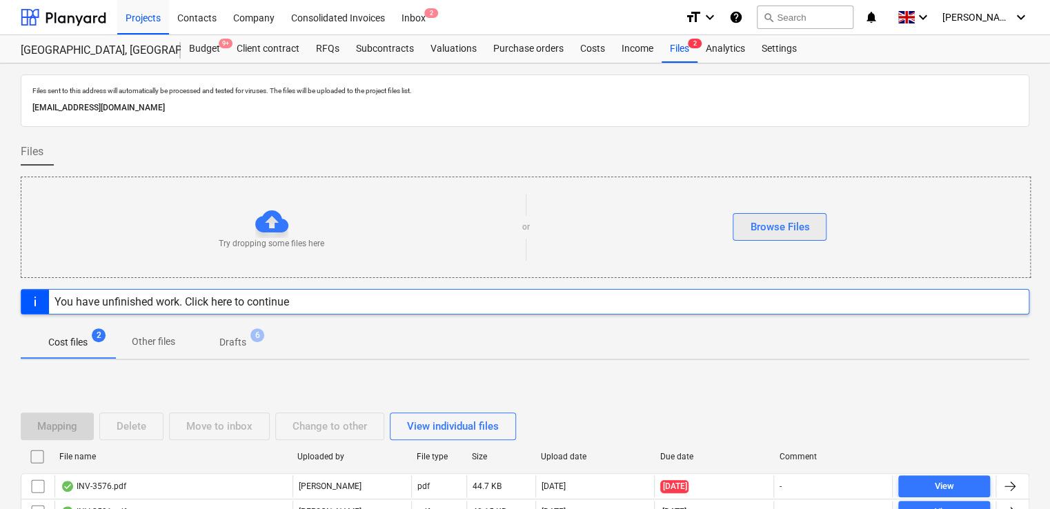
click at [803, 231] on div "Browse Files" at bounding box center [779, 227] width 59 height 18
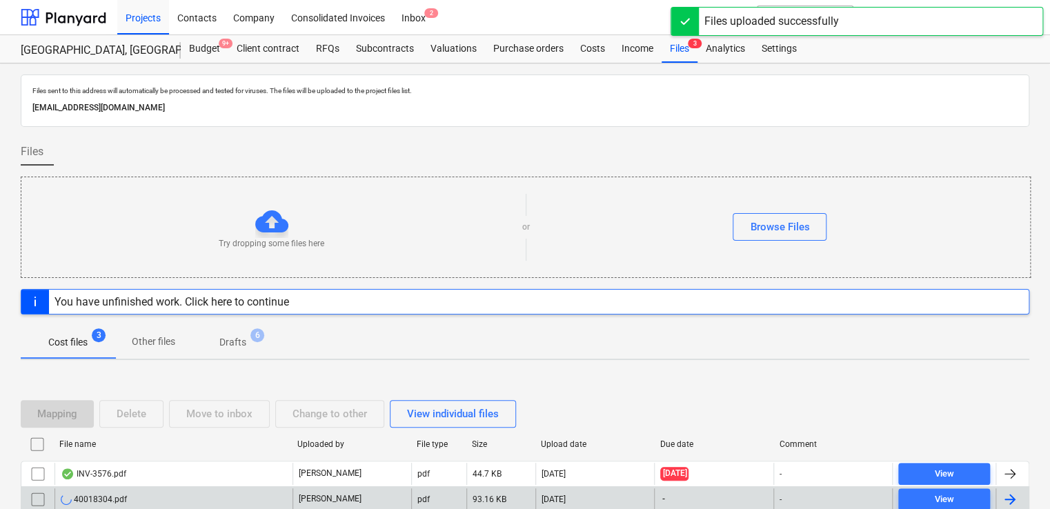
click at [212, 498] on div "40018304.pdf" at bounding box center [174, 500] width 238 height 22
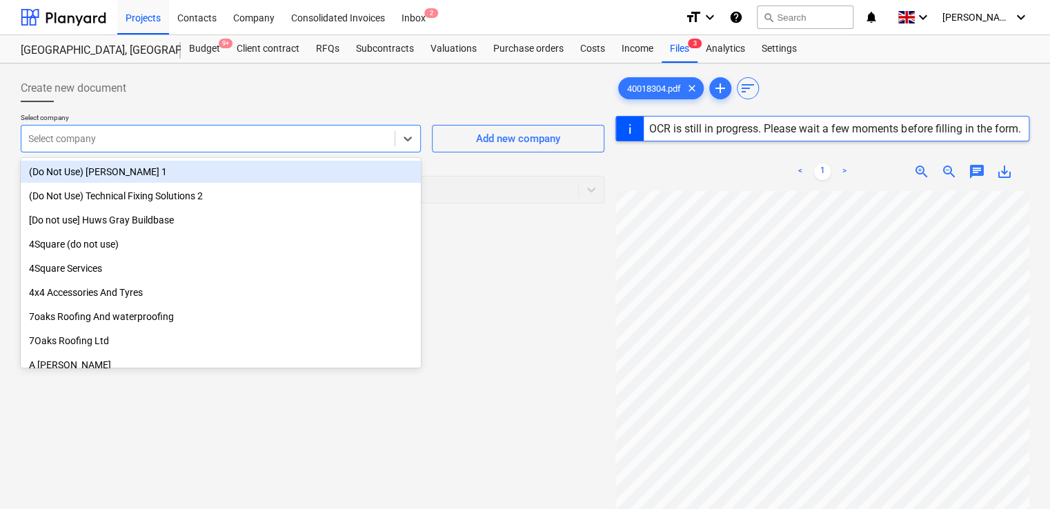
click at [376, 150] on div "Select company" at bounding box center [221, 139] width 400 height 28
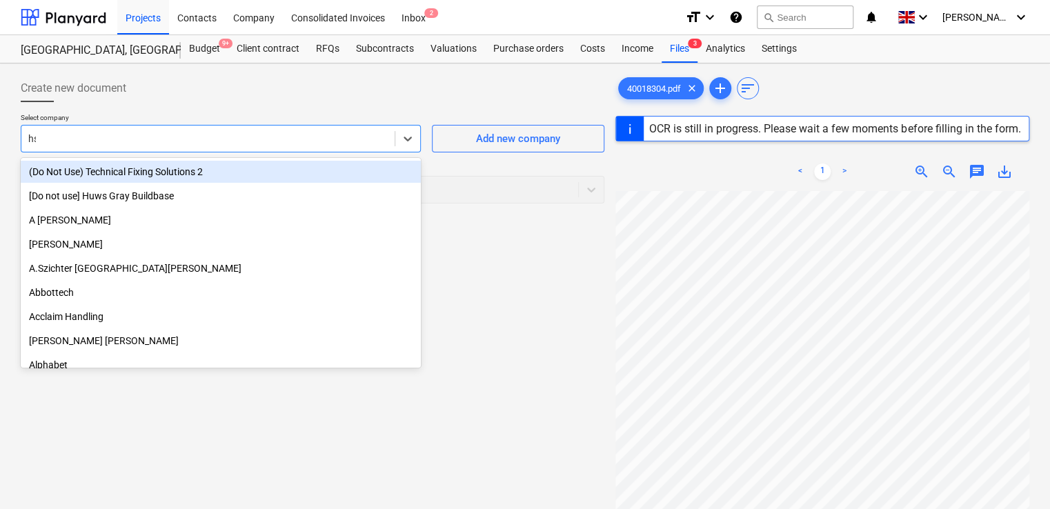
type input "hss"
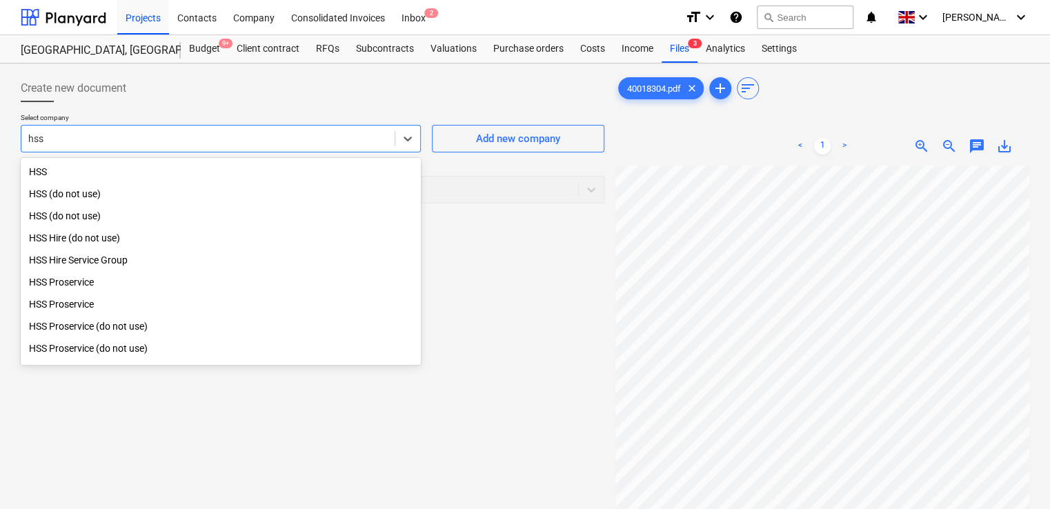
click at [133, 260] on div "HSS Hire Service Group" at bounding box center [221, 260] width 400 height 22
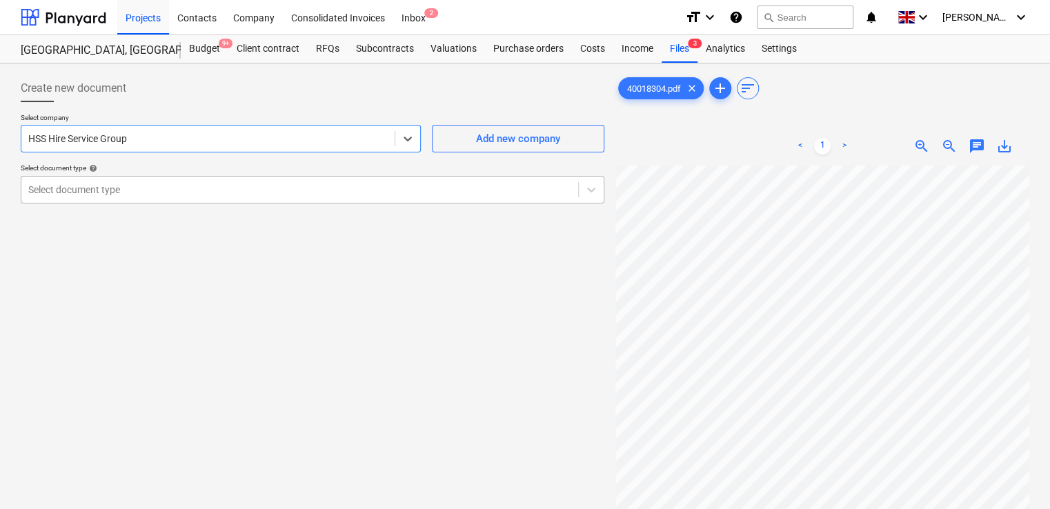
click at [180, 186] on div at bounding box center [299, 190] width 543 height 14
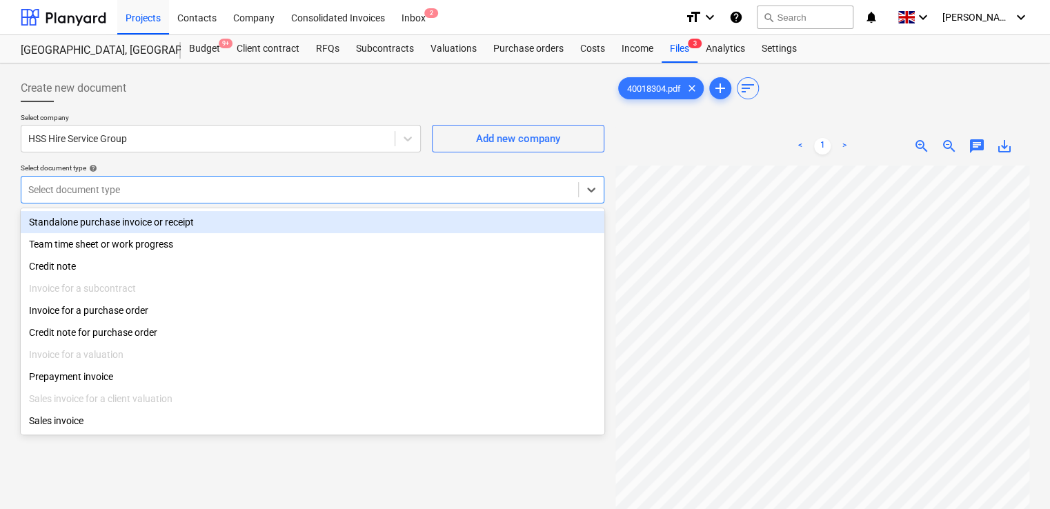
click at [166, 215] on div "Standalone purchase invoice or receipt" at bounding box center [313, 222] width 584 height 22
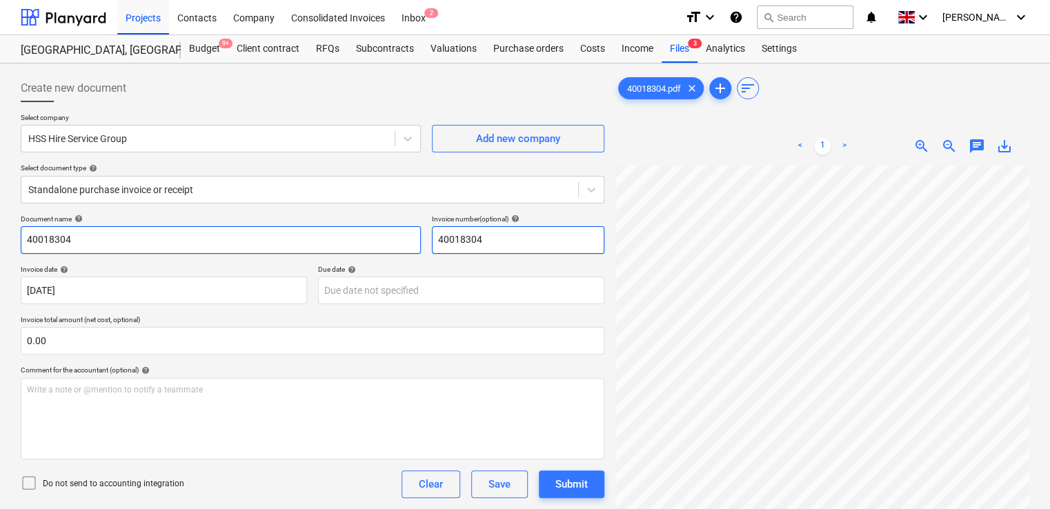
drag, startPoint x: 499, startPoint y: 235, endPoint x: 349, endPoint y: 249, distance: 151.2
click at [349, 249] on div "Document name help 40018304 Invoice number (optional) help 40018304" at bounding box center [313, 234] width 584 height 39
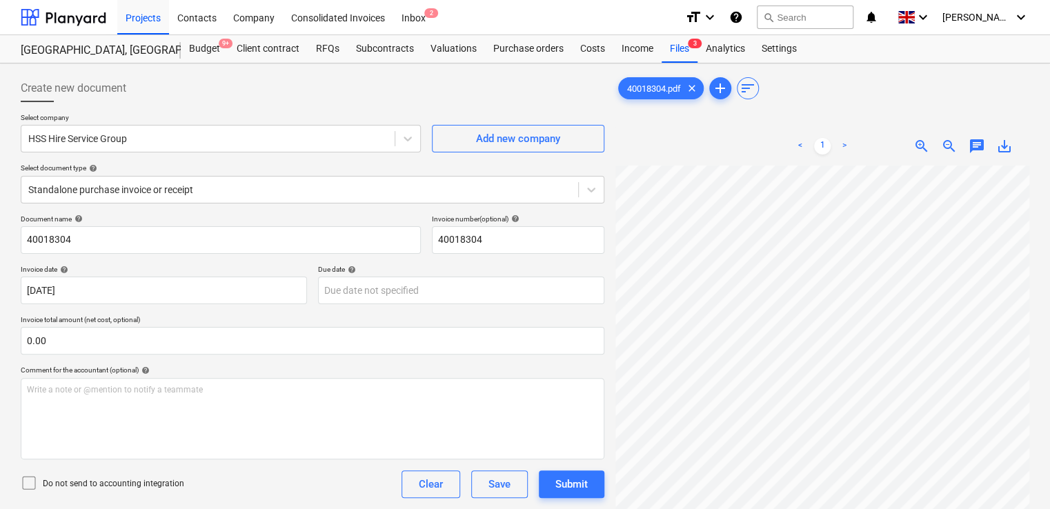
click at [33, 481] on icon at bounding box center [29, 483] width 17 height 17
click at [263, 473] on div "Do not send to accounting integration Clear Save Submit" at bounding box center [313, 485] width 584 height 28
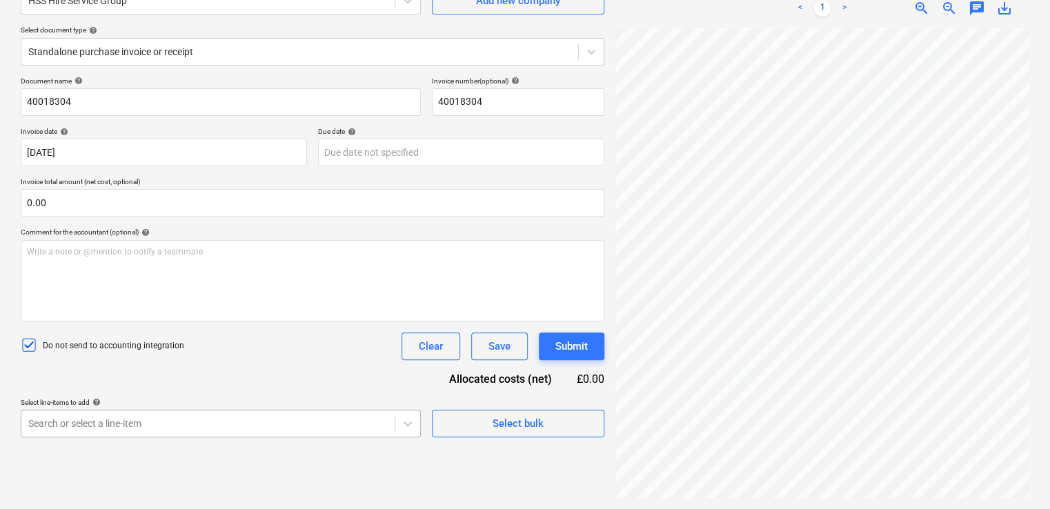
scroll to position [281, 0]
click at [393, 371] on body "Projects Contacts Company Consolidated Invoices Inbox 2 format_size keyboard_ar…" at bounding box center [525, 116] width 1050 height 509
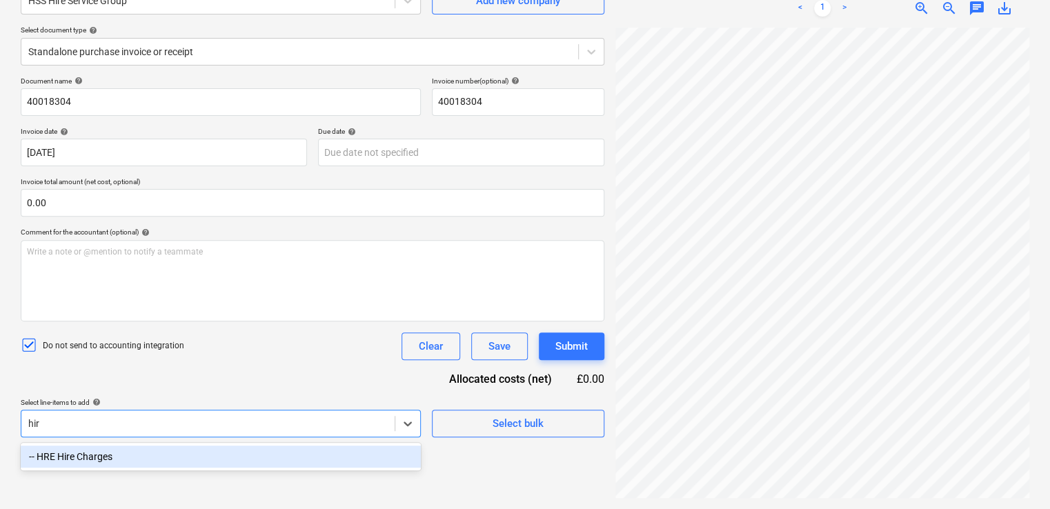
scroll to position [138, 0]
type input "hire"
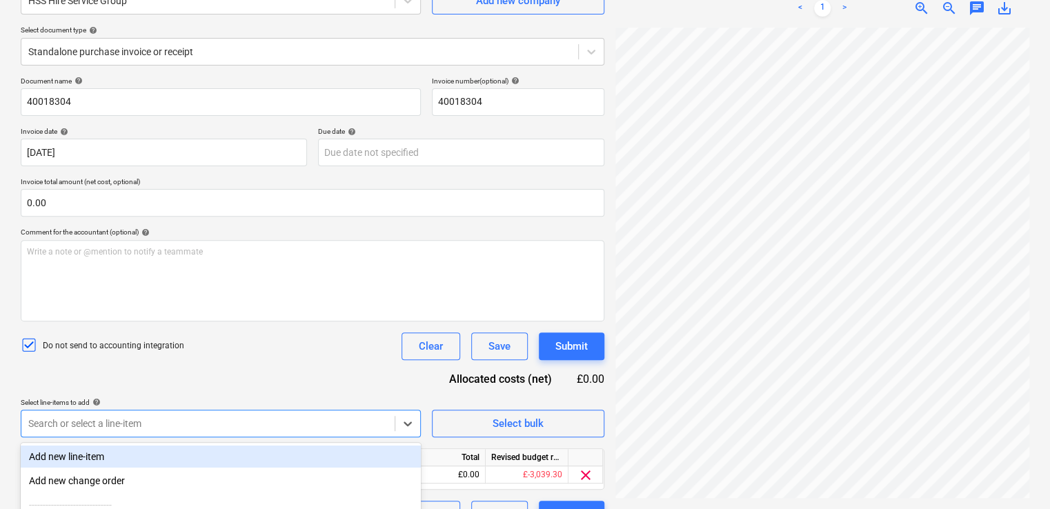
click at [323, 341] on div "Do not send to accounting integration Clear Save Submit" at bounding box center [313, 347] width 584 height 28
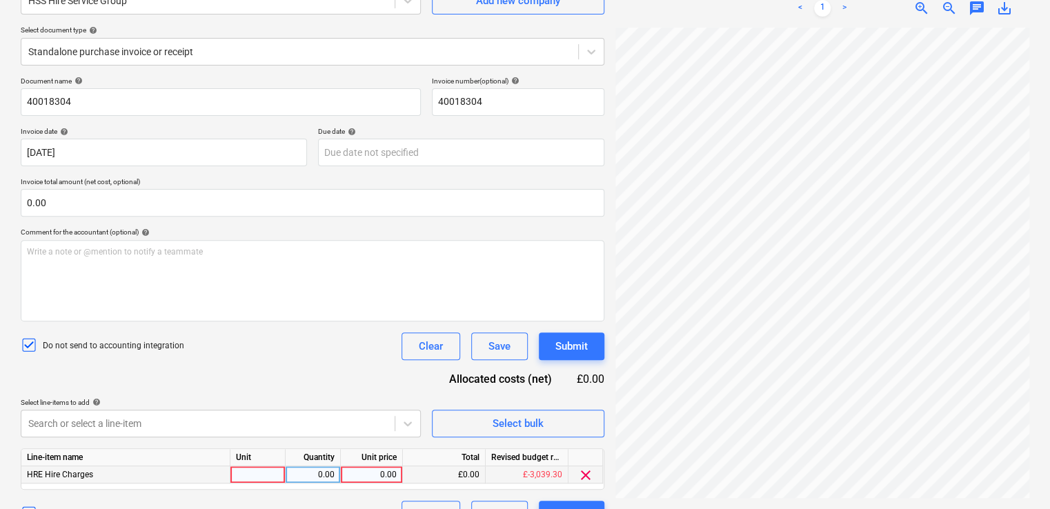
click at [265, 474] on div at bounding box center [258, 475] width 55 height 17
type input "hire"
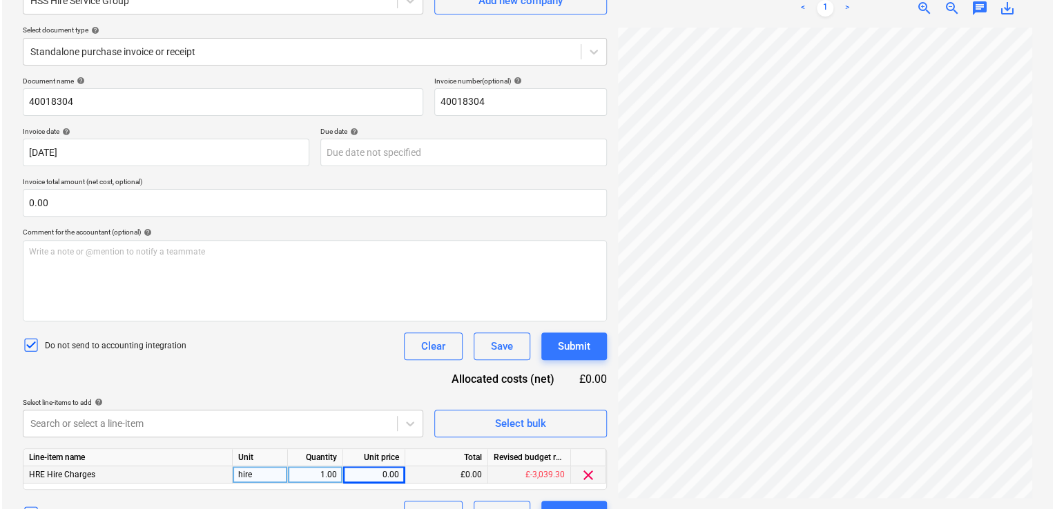
scroll to position [555, 312]
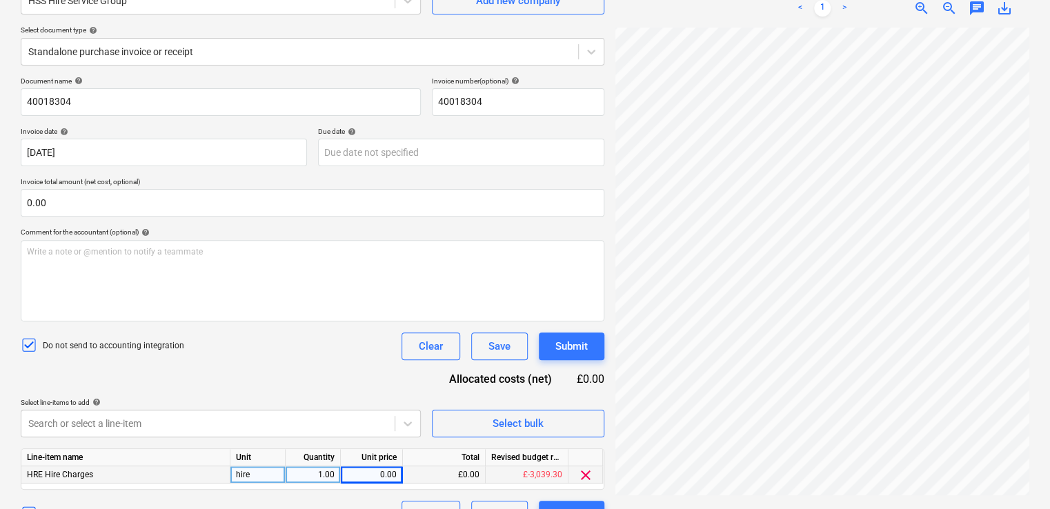
click at [376, 471] on div "0.00" at bounding box center [371, 475] width 50 height 17
type input "19.08"
click at [380, 342] on div "Do not send to accounting integration Clear Save Submit" at bounding box center [313, 347] width 584 height 28
click at [558, 504] on button "Submit" at bounding box center [572, 515] width 66 height 28
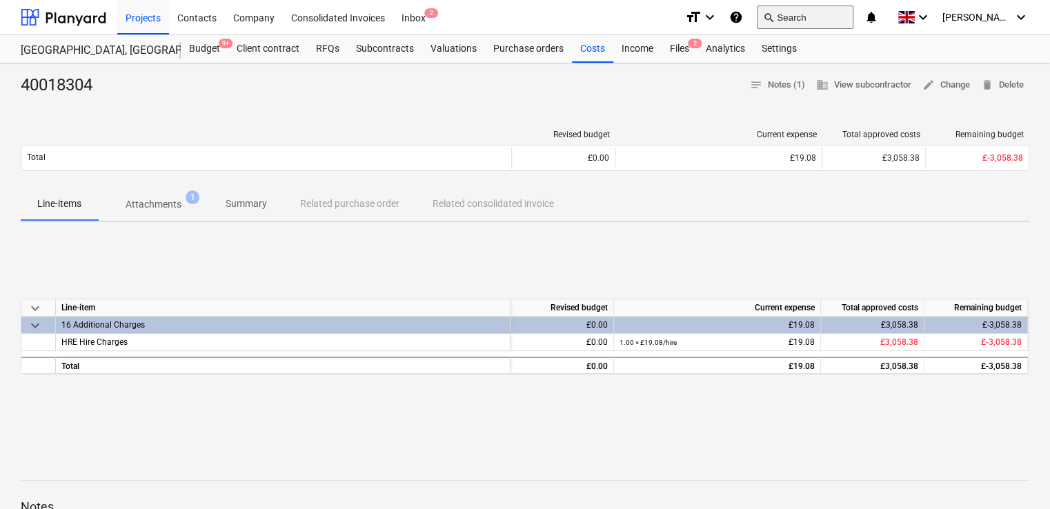
click at [820, 15] on button "search Search" at bounding box center [805, 17] width 97 height 23
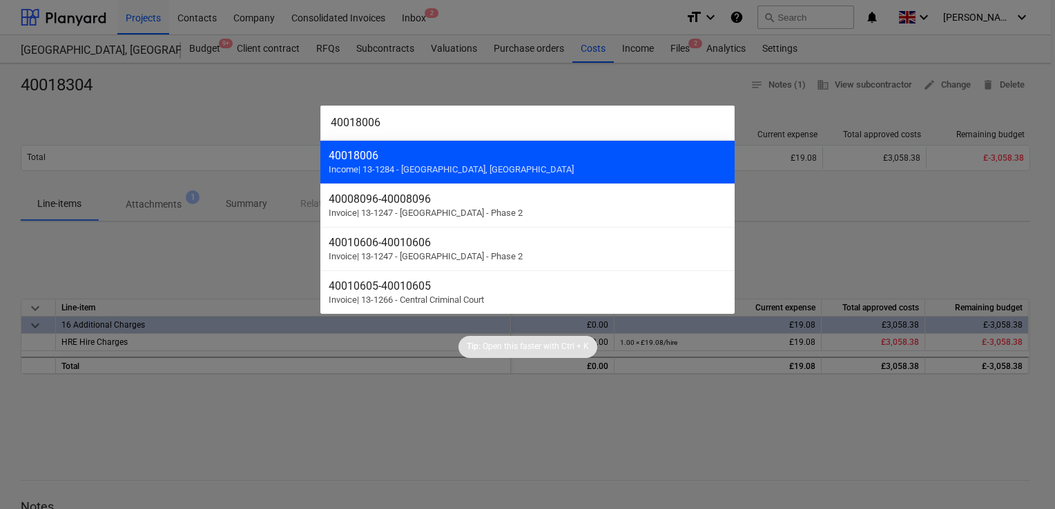
type input "40018006"
click at [409, 164] on span "Income | 13-1284 - Eddington, Cambridge" at bounding box center [451, 169] width 245 height 10
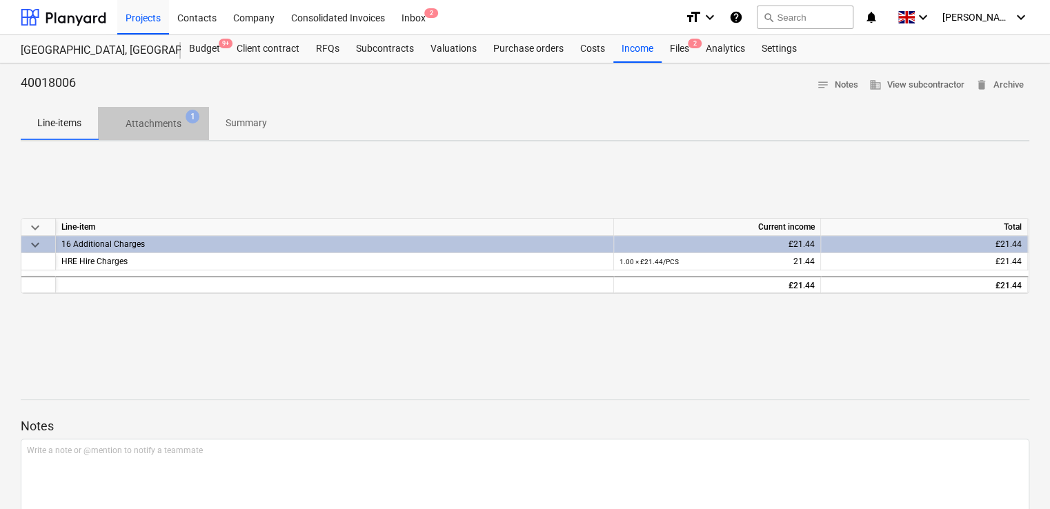
click at [177, 122] on p "Attachments" at bounding box center [154, 124] width 56 height 14
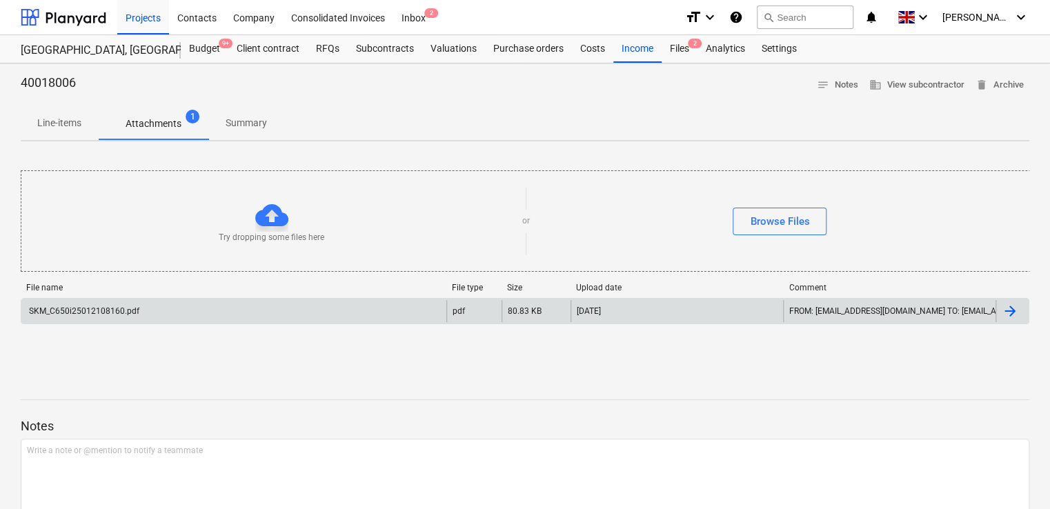
click at [171, 320] on div "SKM_C650i25012108160.pdf" at bounding box center [233, 311] width 425 height 22
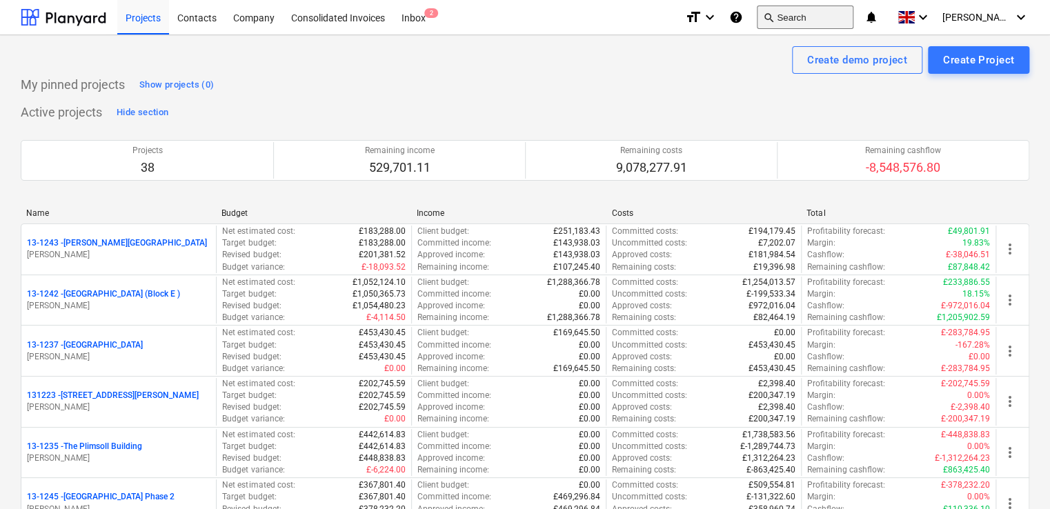
click at [818, 19] on button "search Search" at bounding box center [805, 17] width 97 height 23
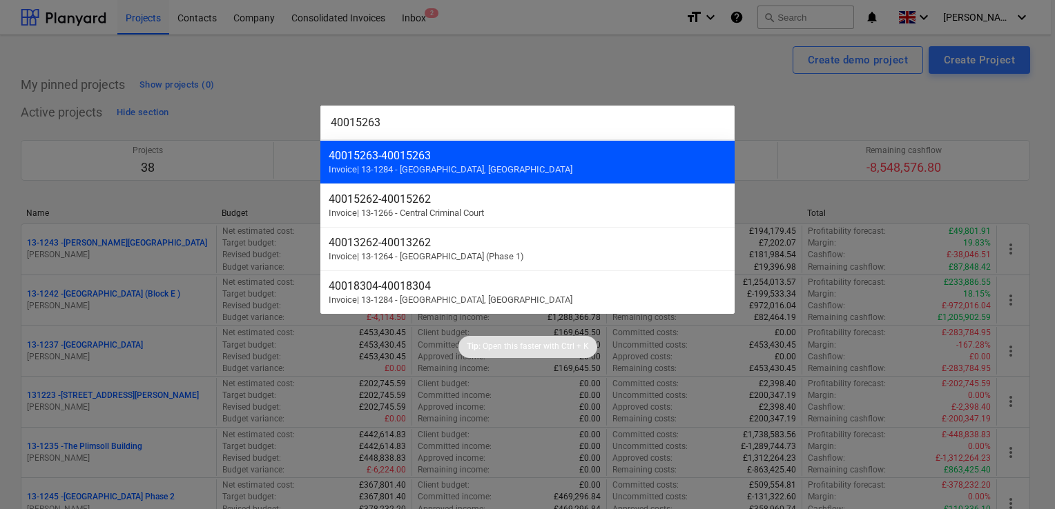
type input "40015263"
click at [529, 149] on div "40015263 - 40015263" at bounding box center [528, 155] width 398 height 13
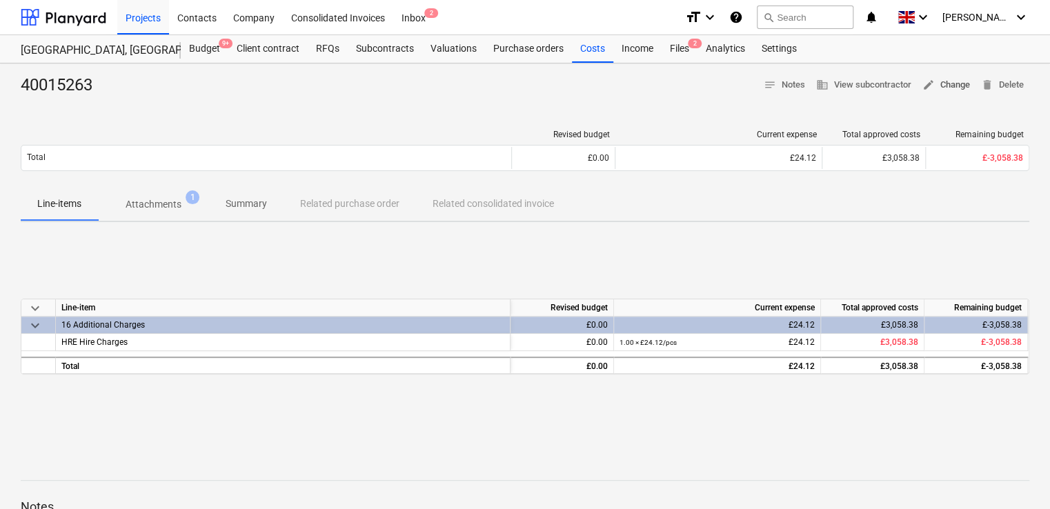
click at [948, 80] on span "edit Change" at bounding box center [947, 85] width 48 height 16
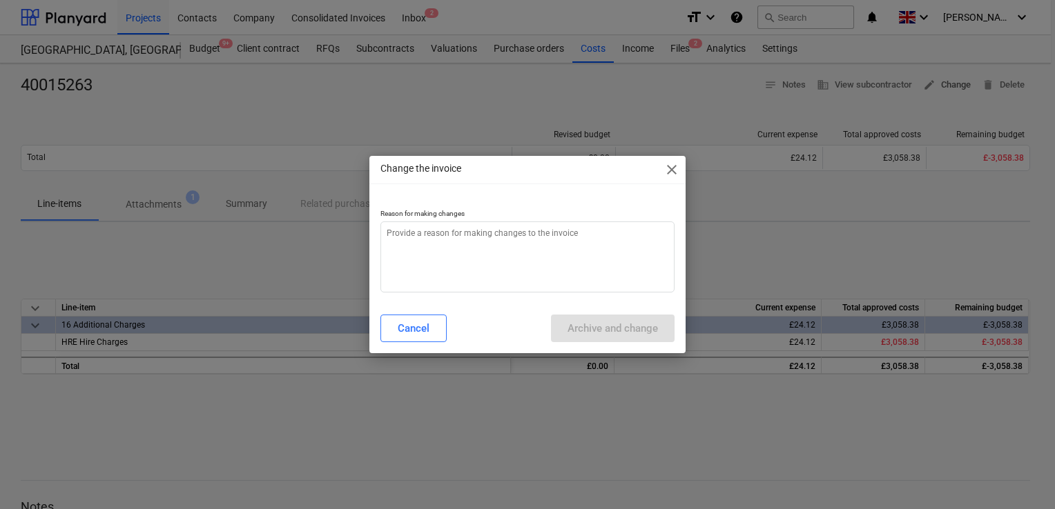
type textarea "x"
click at [462, 239] on textarea at bounding box center [527, 257] width 294 height 71
type textarea "w"
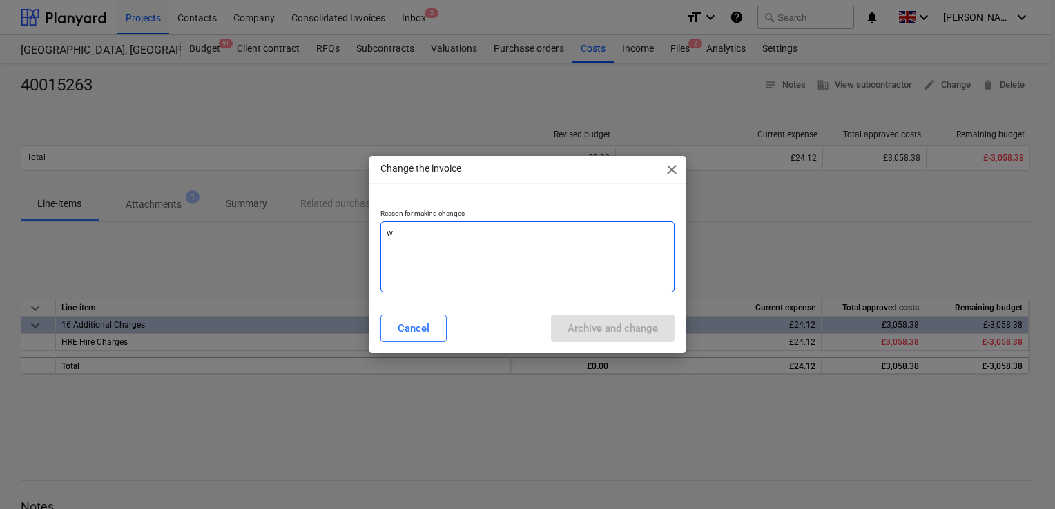
type textarea "x"
type textarea "wr"
type textarea "x"
type textarea "wri"
type textarea "x"
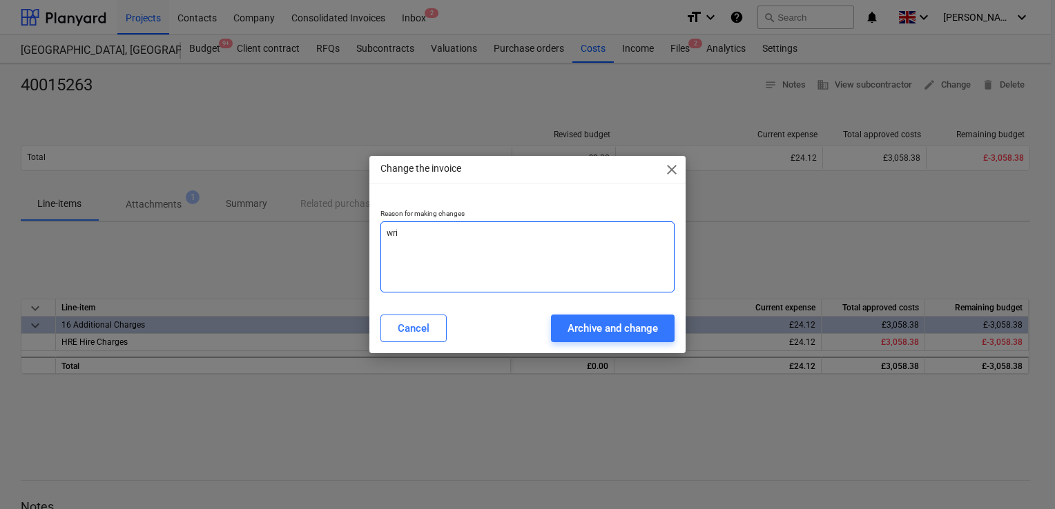
type textarea "wrin"
type textarea "x"
type textarea "wri"
type textarea "x"
type textarea "wr"
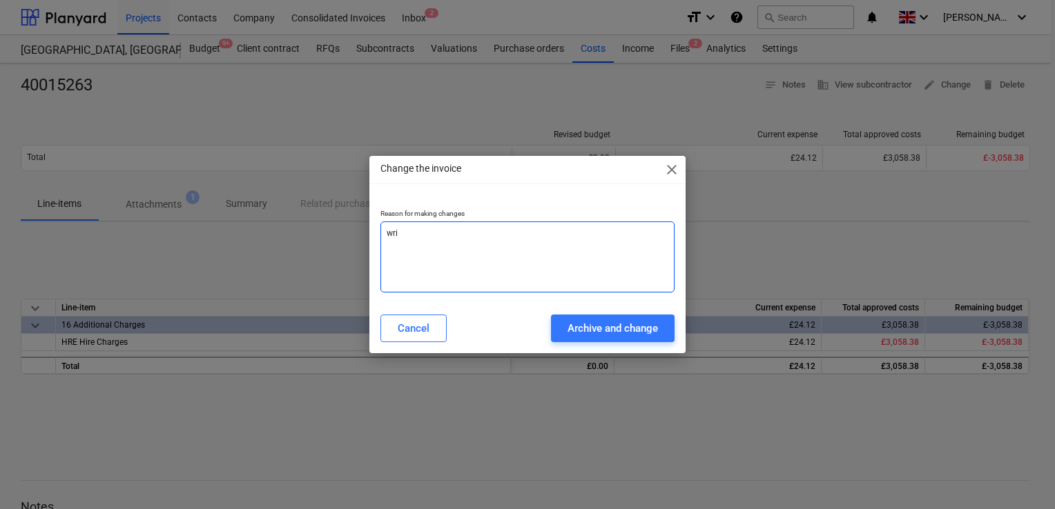
type textarea "x"
type textarea "wro"
type textarea "x"
type textarea "wron"
type textarea "x"
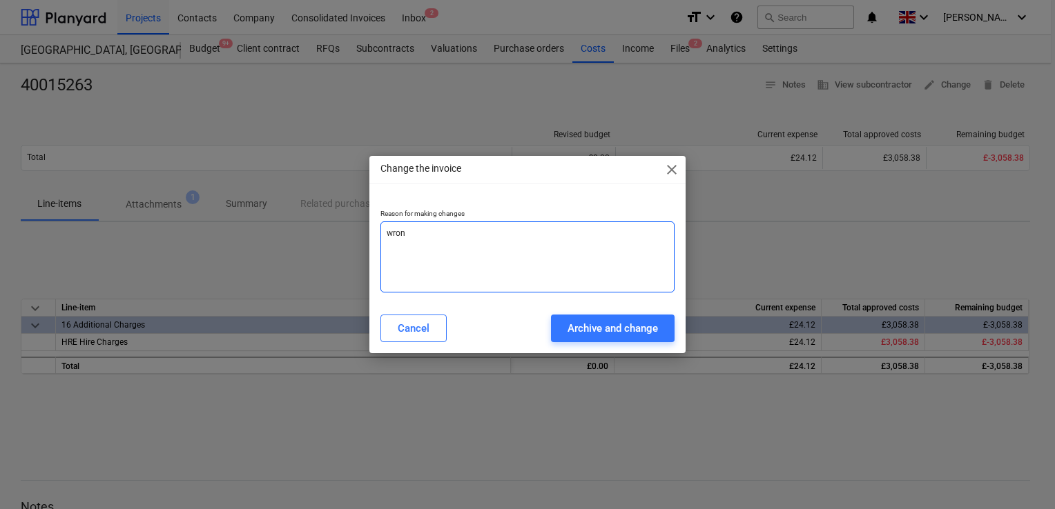
type textarea "wrong"
type textarea "x"
type textarea "wrong"
type textarea "x"
type textarea "wrong v"
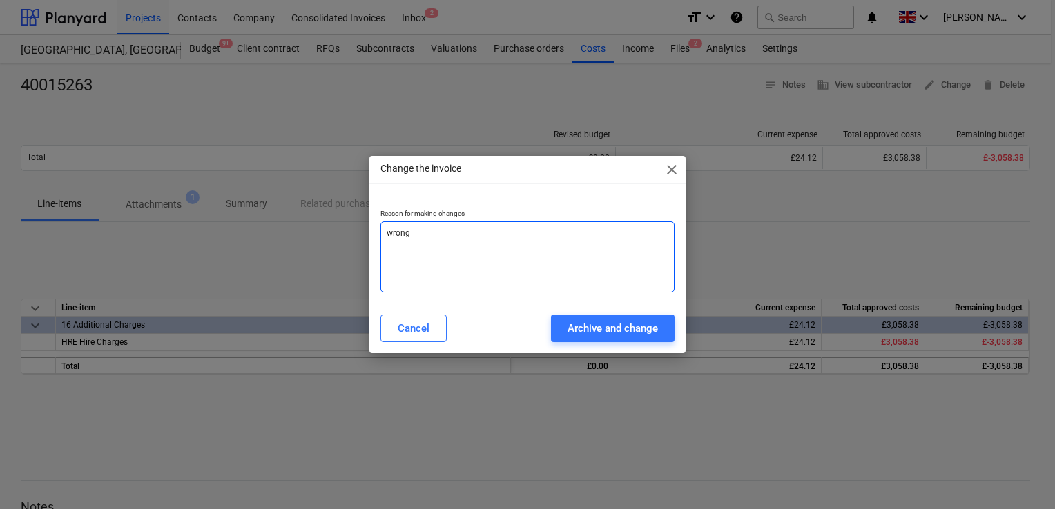
type textarea "x"
type textarea "wrong va"
type textarea "x"
type textarea "wrong val"
type textarea "x"
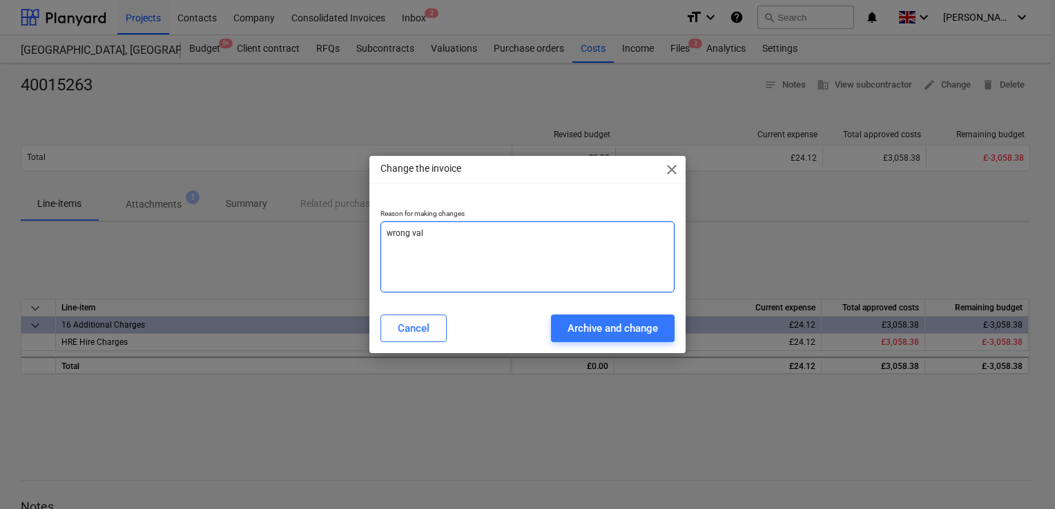
type textarea "wrong vale"
type textarea "x"
type textarea "wrong val"
type textarea "x"
type textarea "wrong valu"
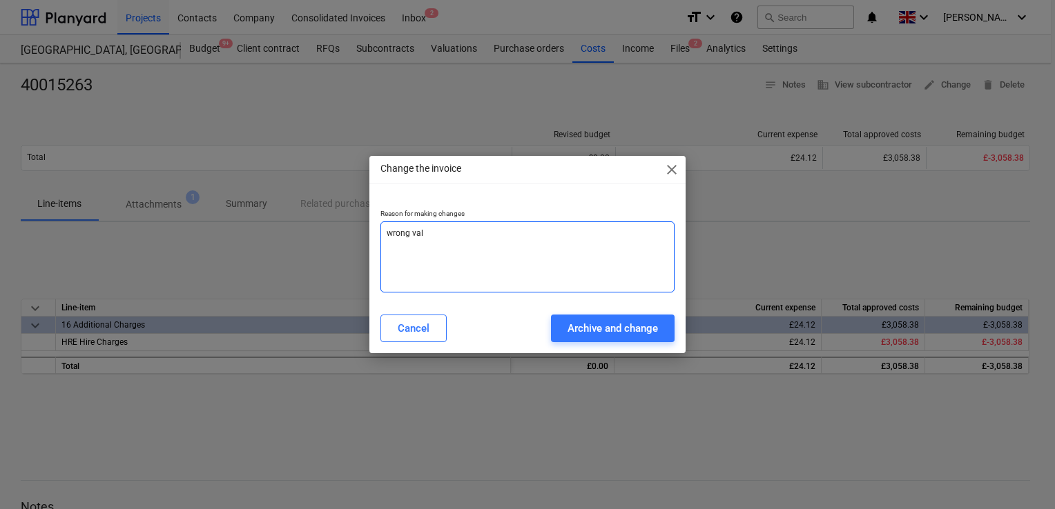
type textarea "x"
type textarea "wrong value"
type textarea "x"
type textarea "wrong value"
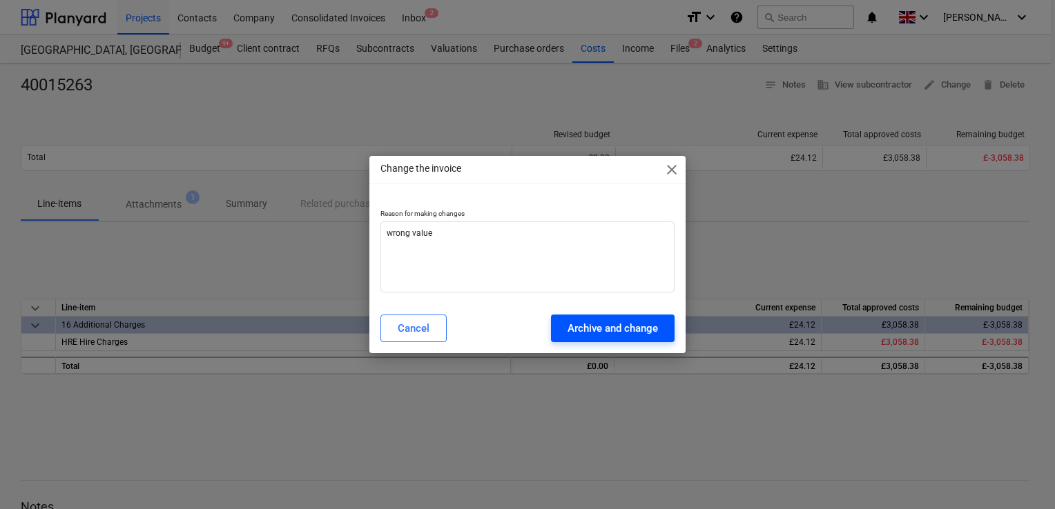
click at [569, 328] on div "Archive and change" at bounding box center [612, 329] width 90 height 18
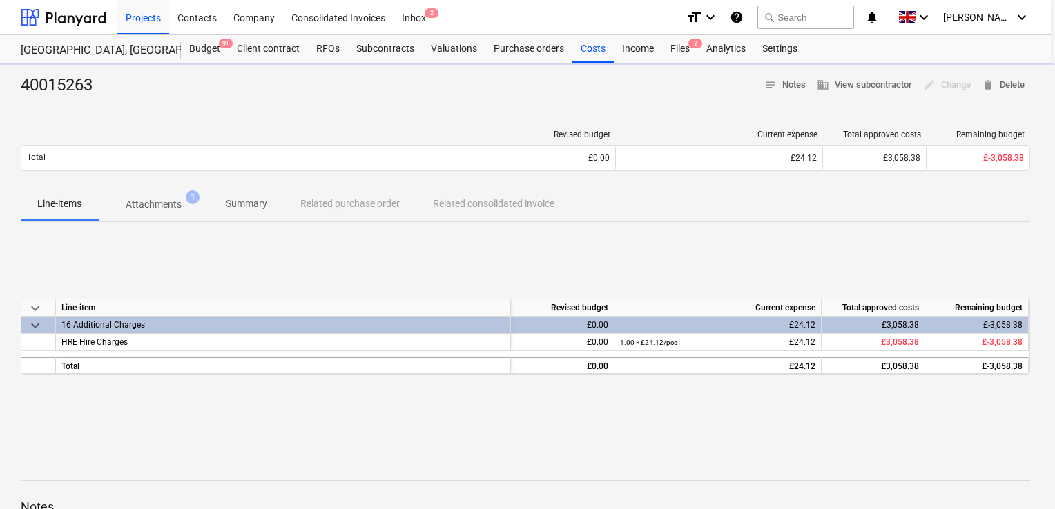
type textarea "x"
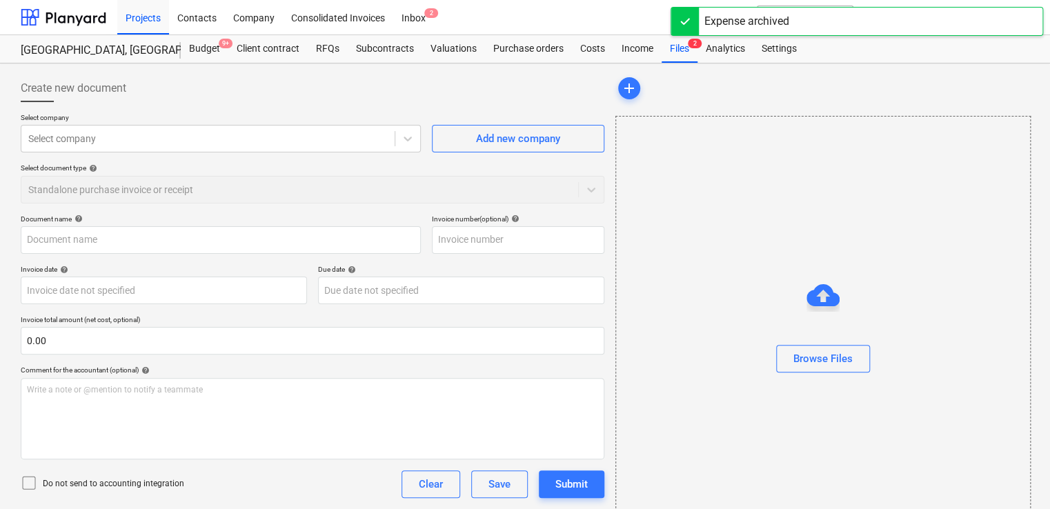
type input "40015263"
type input "25 Dec 2024"
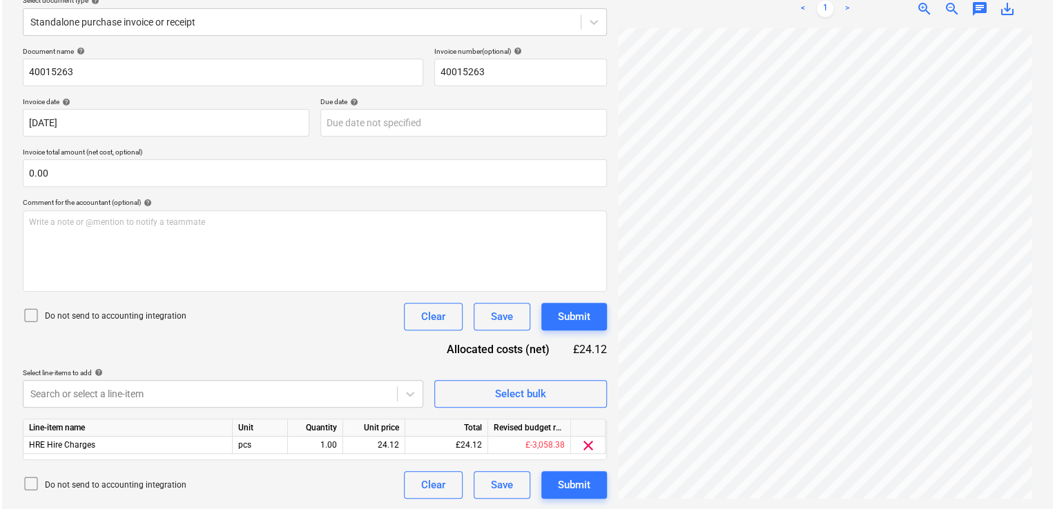
scroll to position [515, 312]
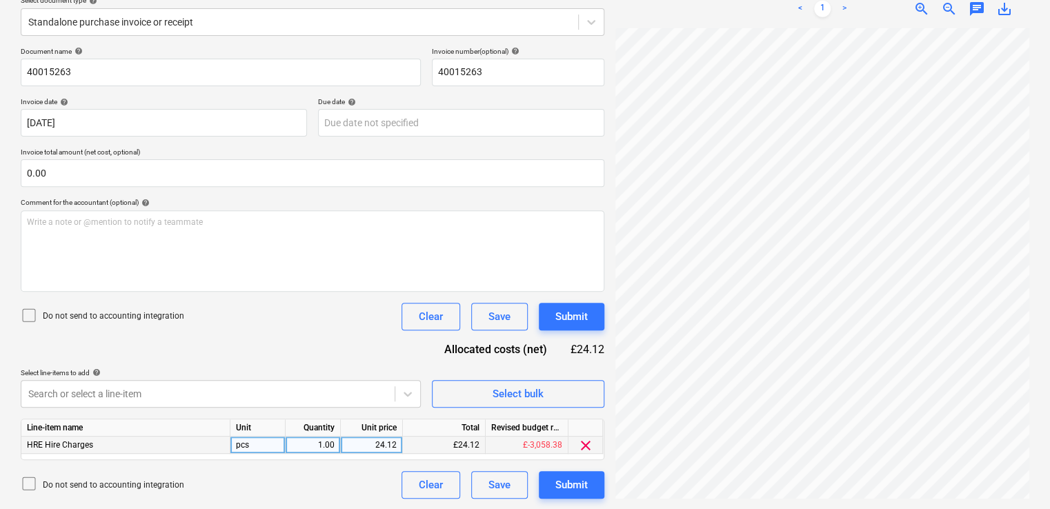
click at [386, 443] on div "24.12" at bounding box center [371, 445] width 50 height 17
click at [386, 443] on input "24.12" at bounding box center [371, 445] width 61 height 17
type input "27.12"
click at [386, 464] on div "Document name help 40015263 Invoice number (optional) help 40015263 Invoice dat…" at bounding box center [313, 273] width 584 height 452
click at [567, 484] on div "Submit" at bounding box center [572, 485] width 32 height 18
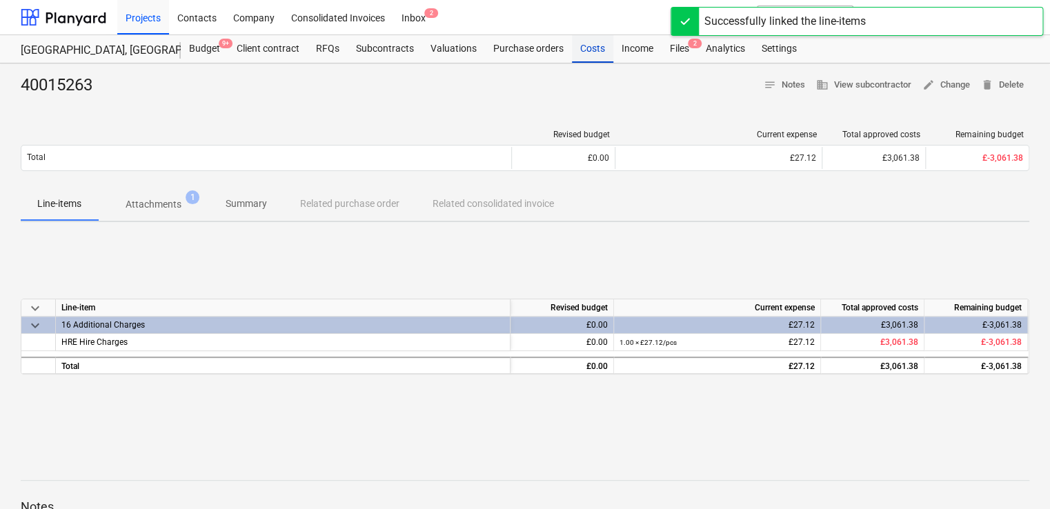
click at [586, 47] on div "Costs" at bounding box center [592, 49] width 41 height 28
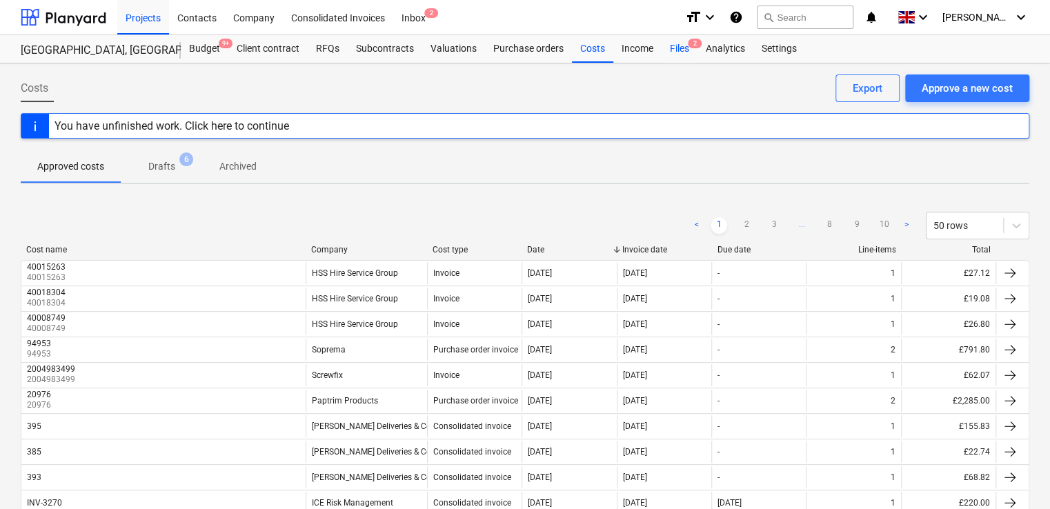
click at [677, 41] on div "Files 2" at bounding box center [680, 49] width 36 height 28
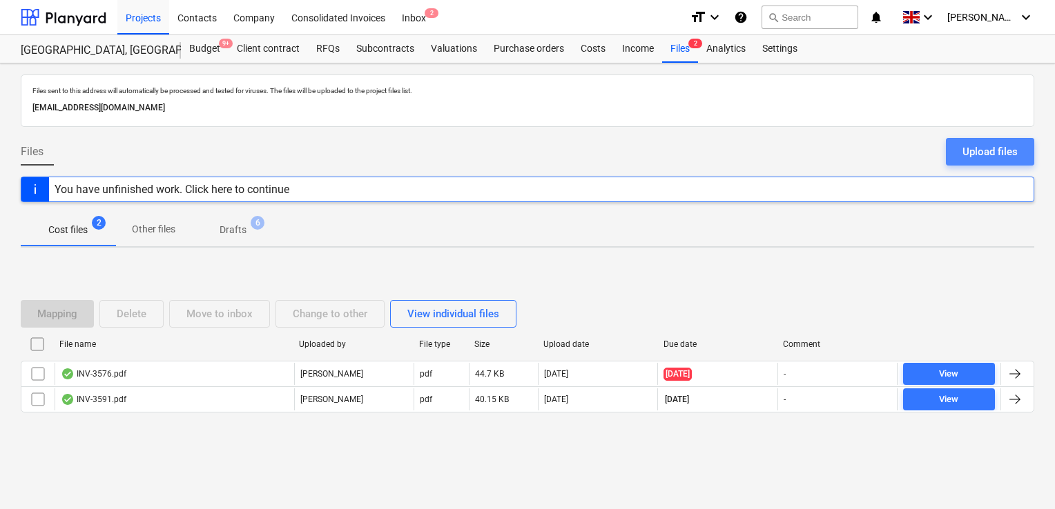
click at [966, 159] on div "Upload files" at bounding box center [989, 152] width 55 height 18
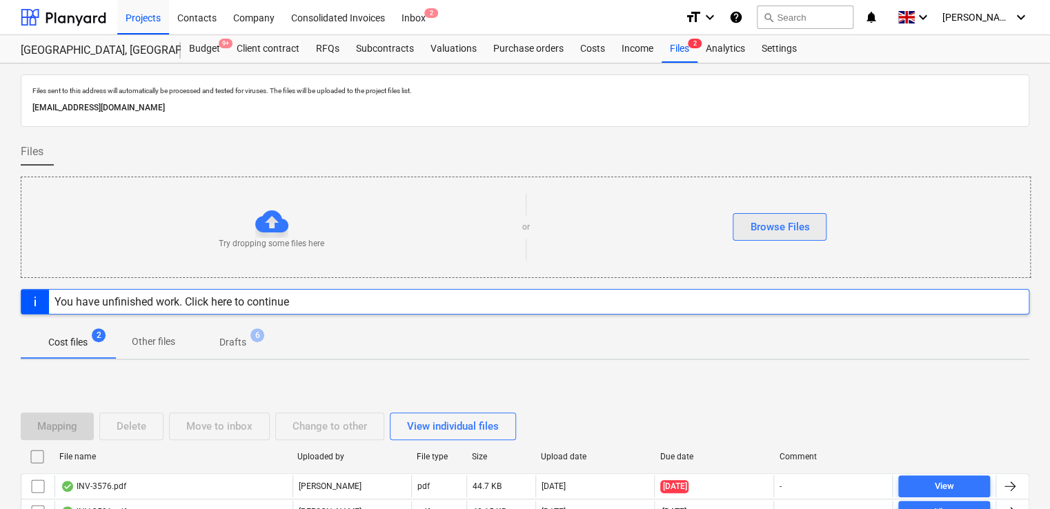
click at [805, 235] on div "Browse Files" at bounding box center [779, 227] width 59 height 18
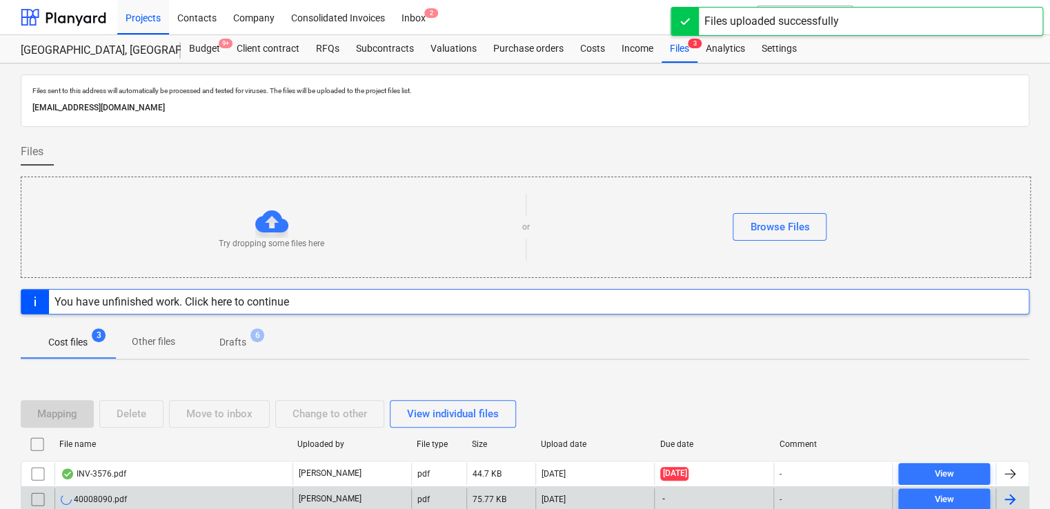
click at [273, 498] on div "40008090.pdf" at bounding box center [174, 500] width 238 height 22
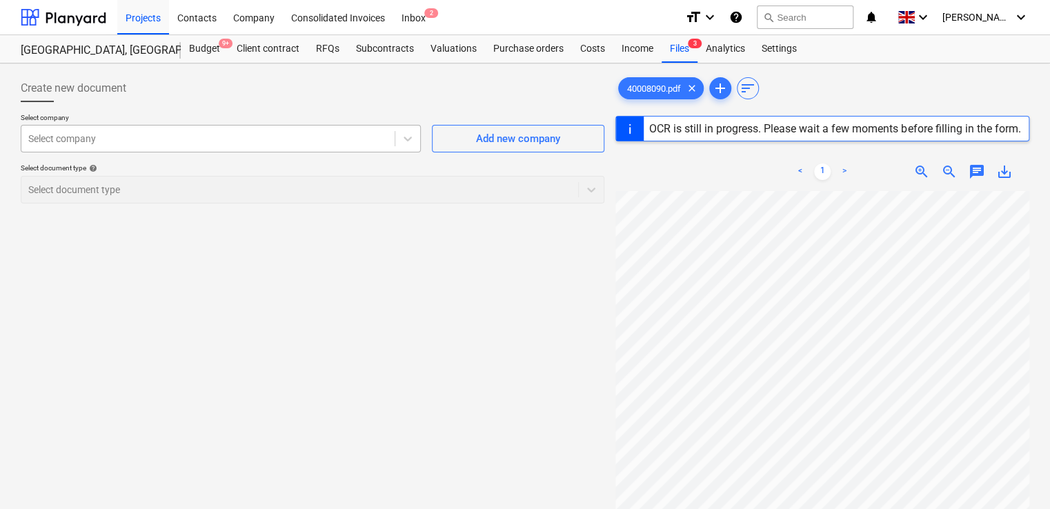
click at [297, 137] on div at bounding box center [208, 139] width 360 height 14
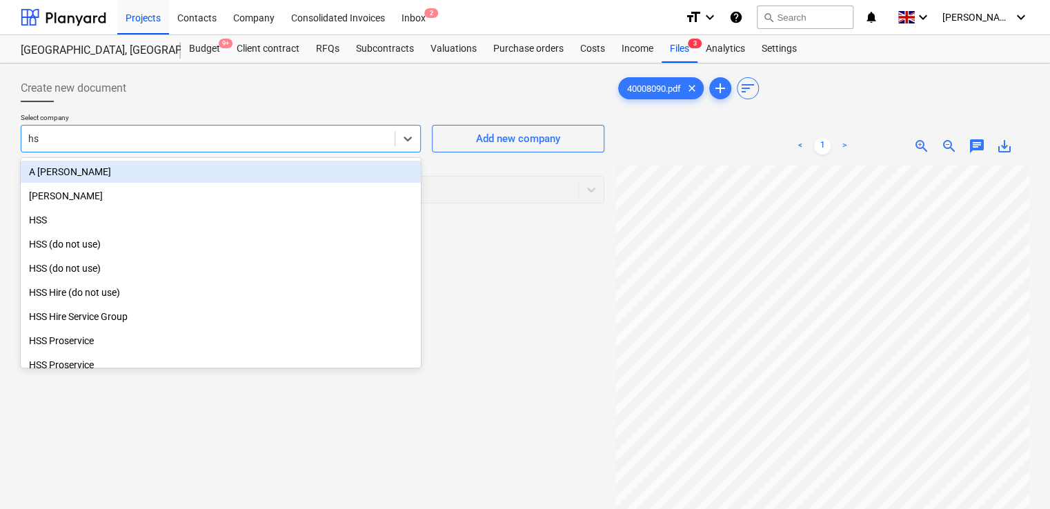
type input "hss"
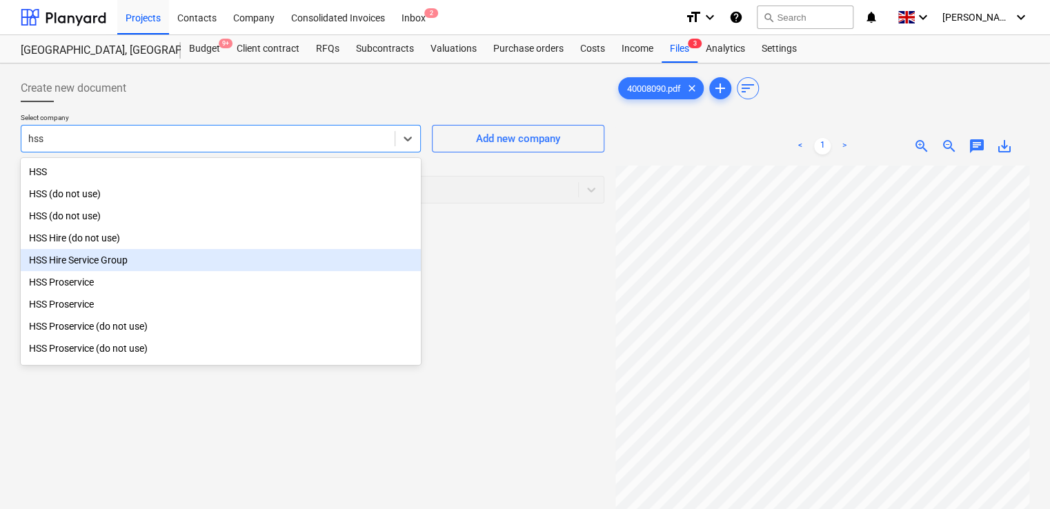
click at [158, 262] on div "HSS Hire Service Group" at bounding box center [221, 260] width 400 height 22
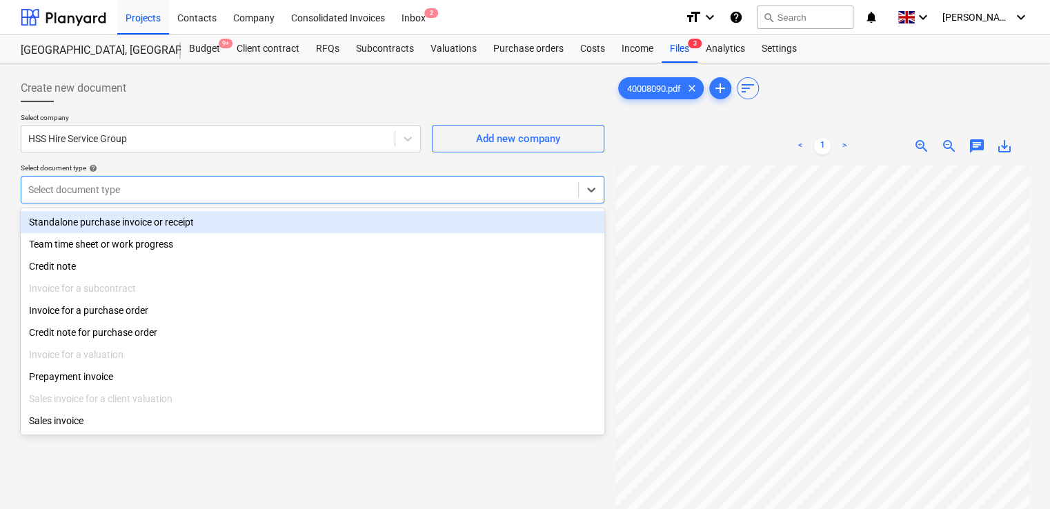
click at [188, 187] on div at bounding box center [299, 190] width 543 height 14
click at [176, 217] on div "Standalone purchase invoice or receipt" at bounding box center [313, 222] width 584 height 22
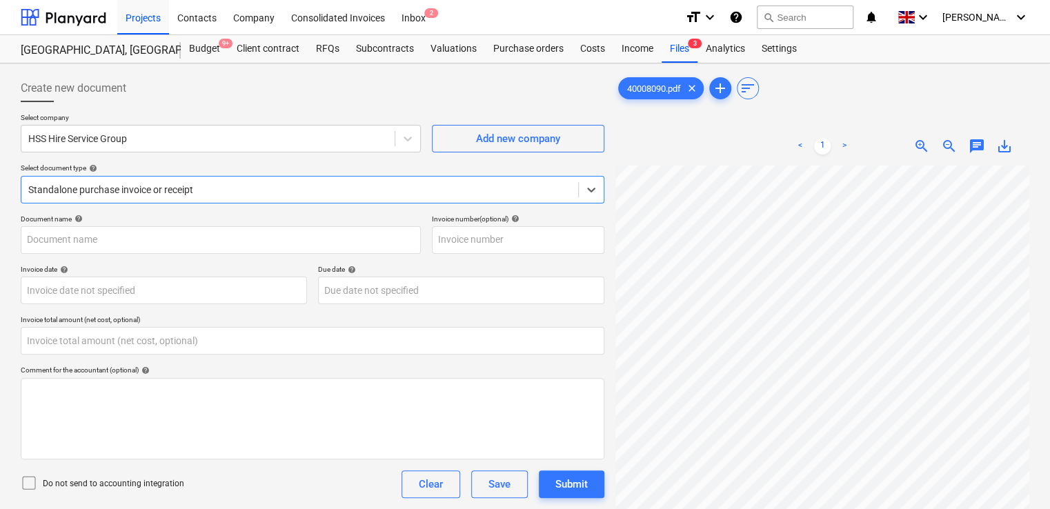
type input "40008090"
type input "31 Oct 2024"
type input "0.00"
click at [26, 486] on icon at bounding box center [29, 483] width 17 height 17
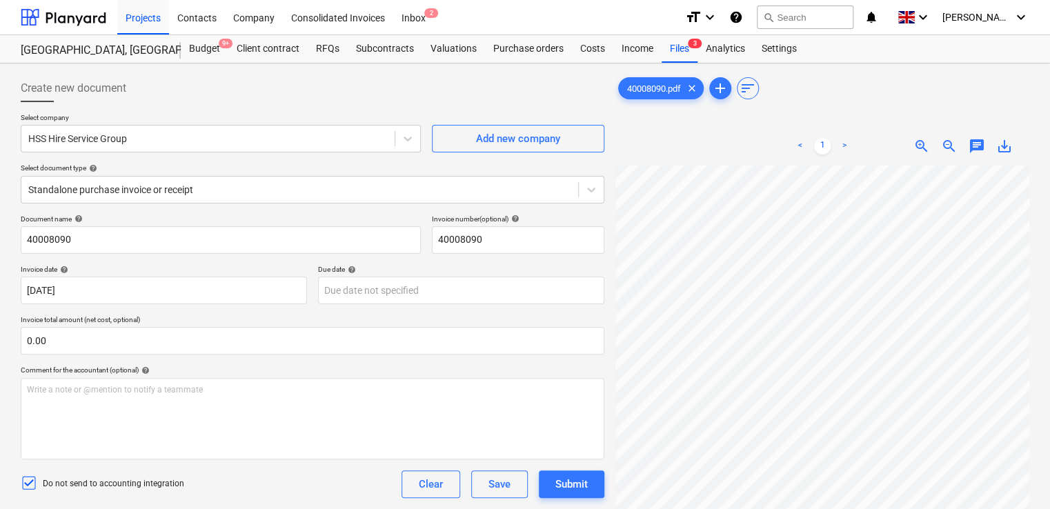
click at [287, 493] on div "Do not send to accounting integration Clear Save Submit" at bounding box center [313, 485] width 584 height 28
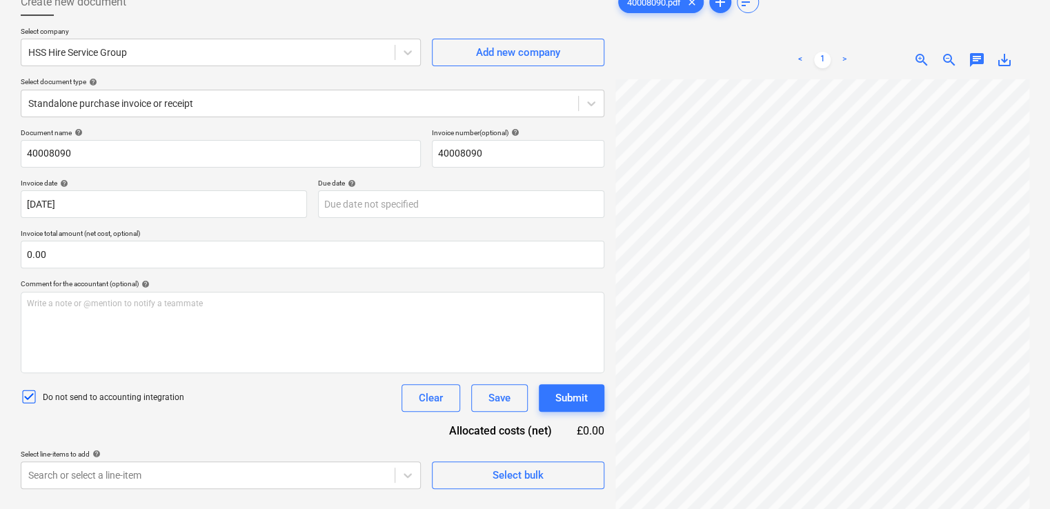
scroll to position [138, 0]
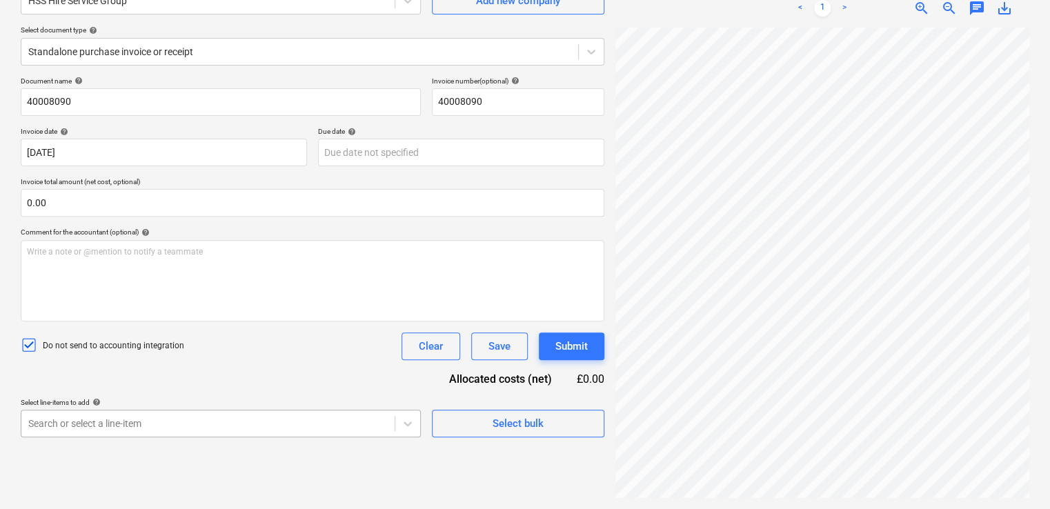
click at [369, 371] on body "Projects Contacts Company Consolidated Invoices Inbox 2 format_size keyboard_ar…" at bounding box center [525, 116] width 1050 height 509
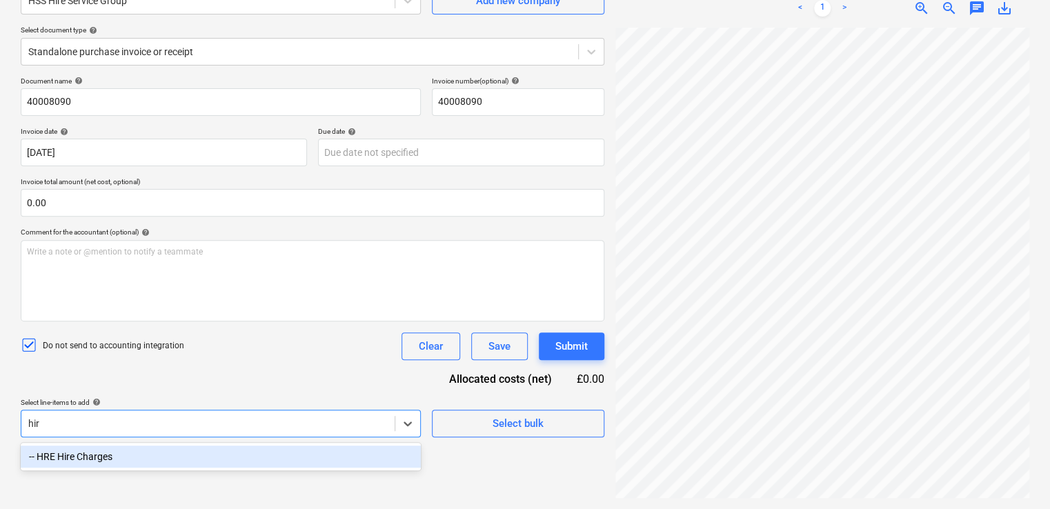
type input "hire"
click at [238, 460] on div "-- HRE Hire Charges" at bounding box center [221, 457] width 400 height 22
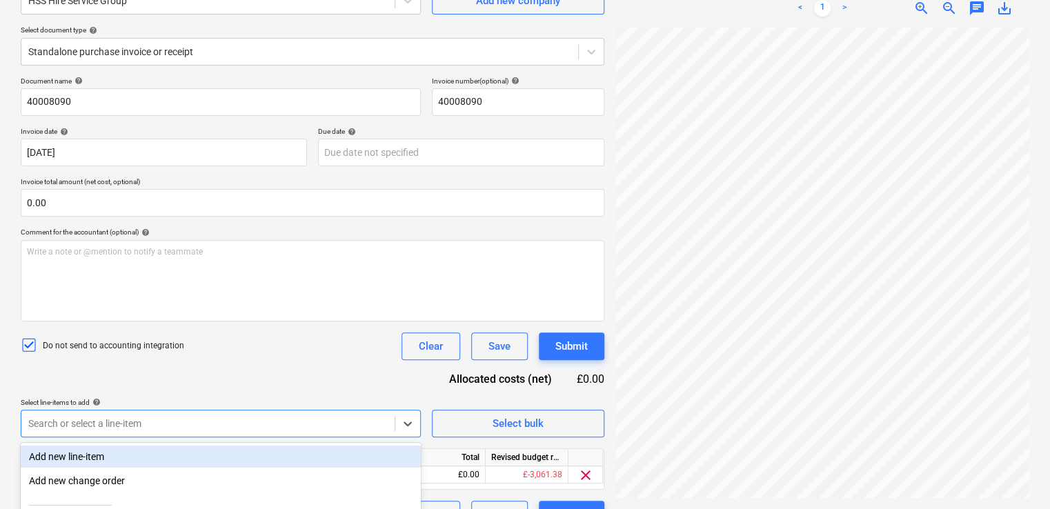
click at [342, 371] on div "Document name help 40008090 Invoice number (optional) help 40008090 Invoice dat…" at bounding box center [313, 303] width 584 height 452
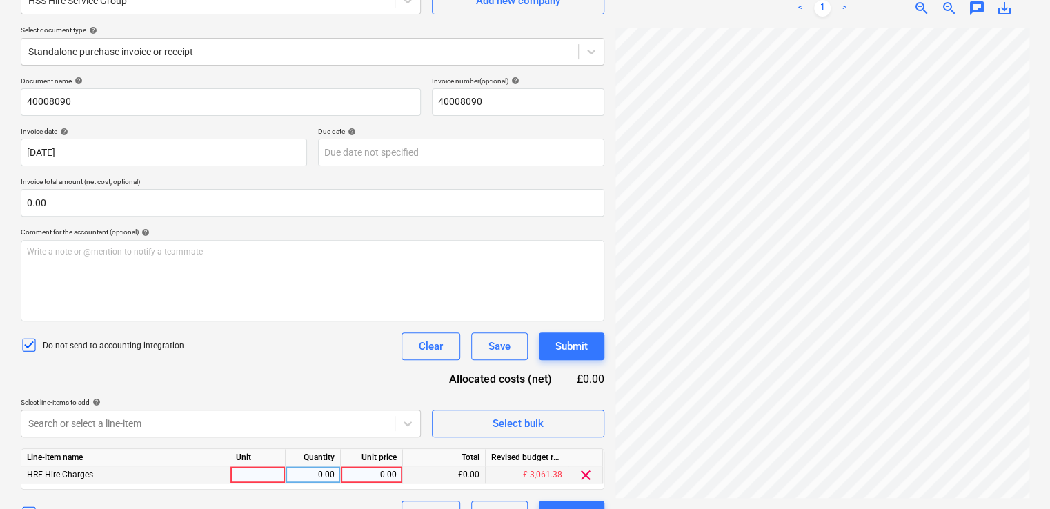
click at [249, 475] on div at bounding box center [258, 475] width 55 height 17
type input "hire"
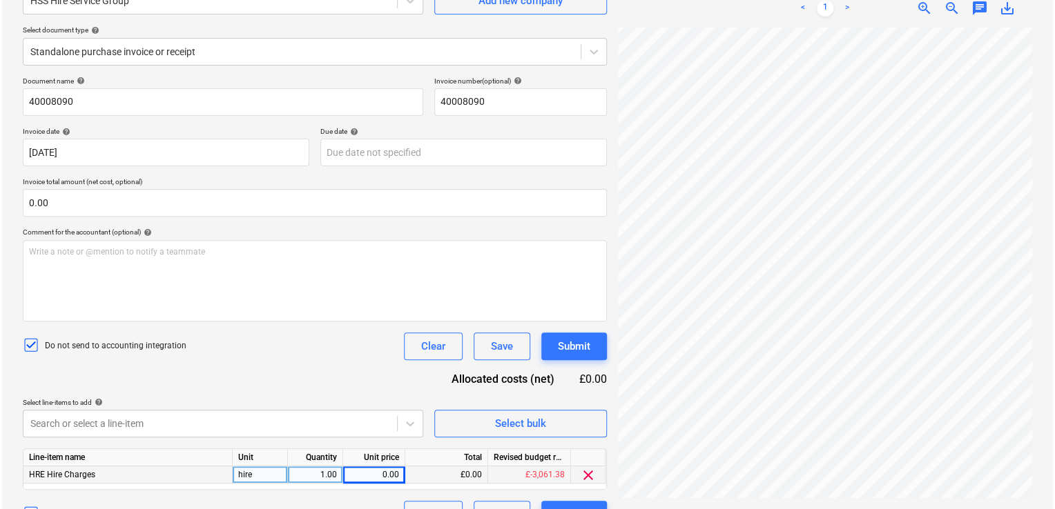
scroll to position [442, 312]
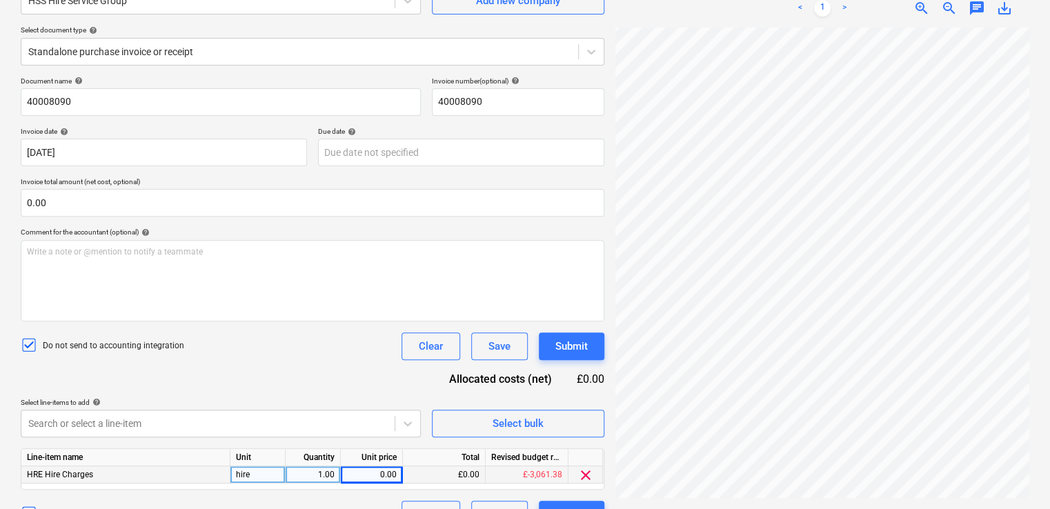
click at [381, 476] on div "0.00" at bounding box center [371, 475] width 50 height 17
type input "53.60"
click at [356, 363] on div "Document name help 40008090 Invoice number (optional) help 40008090 Invoice dat…" at bounding box center [313, 303] width 584 height 452
click at [547, 507] on button "Submit" at bounding box center [572, 515] width 66 height 28
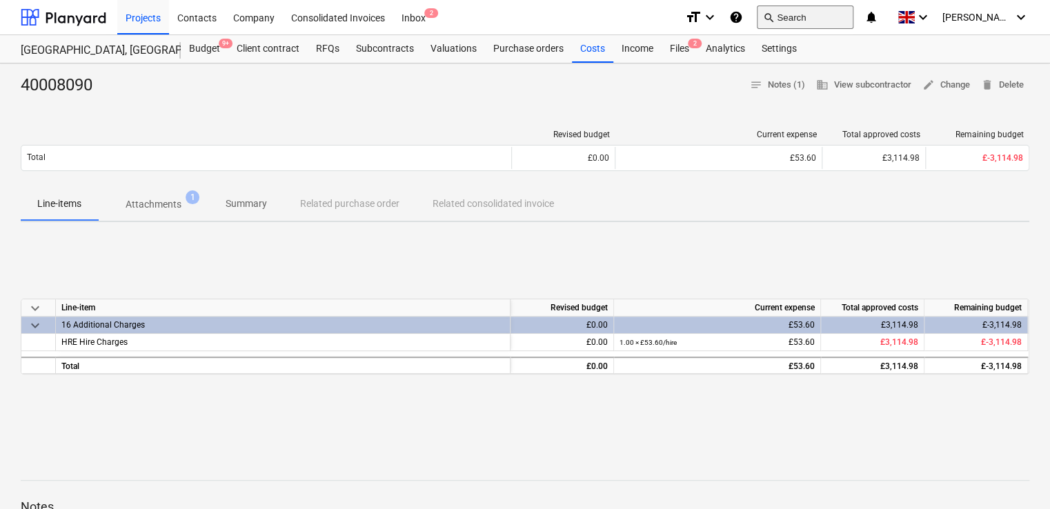
click at [809, 13] on button "search Search" at bounding box center [805, 17] width 97 height 23
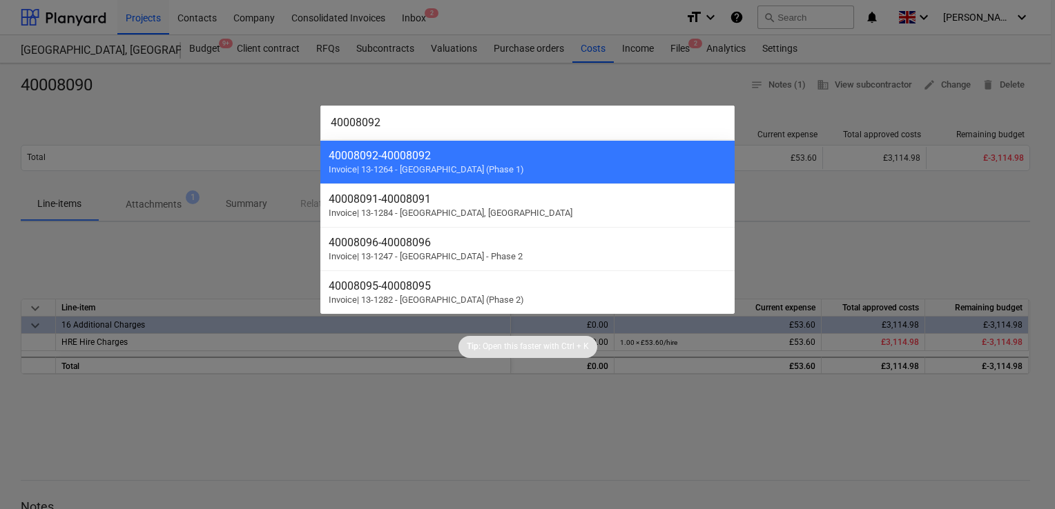
type input "40008092"
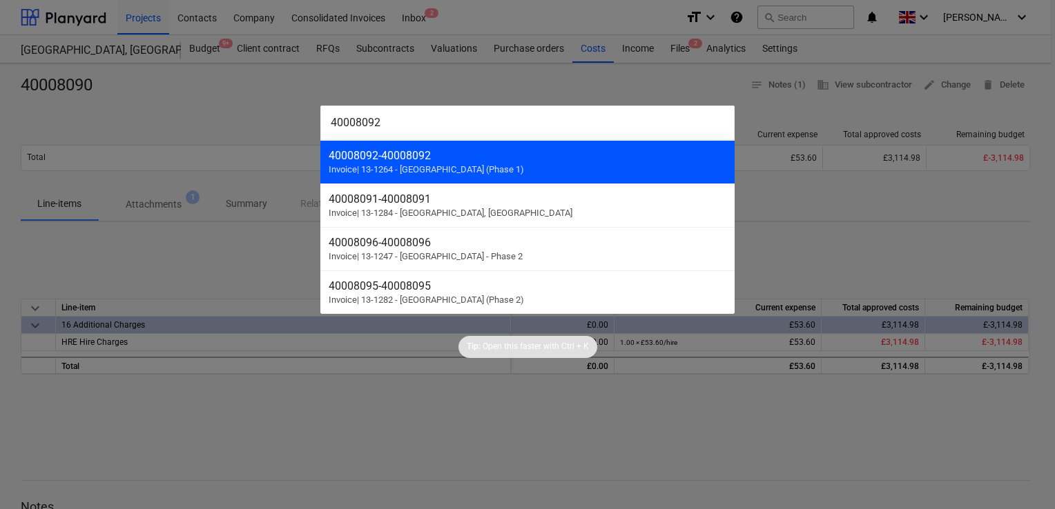
click at [475, 160] on div "40008092 - 40008092" at bounding box center [528, 155] width 398 height 13
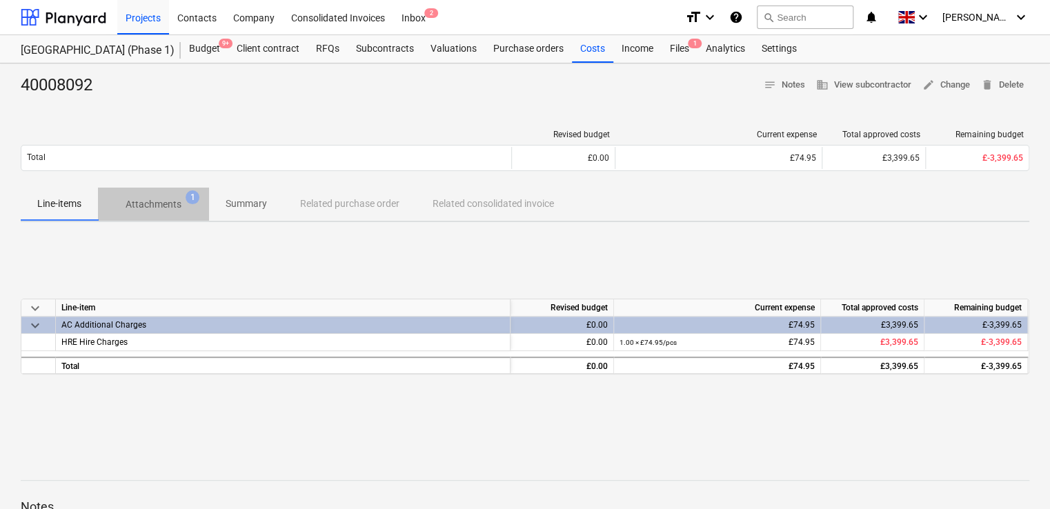
click at [150, 207] on p "Attachments" at bounding box center [154, 204] width 56 height 14
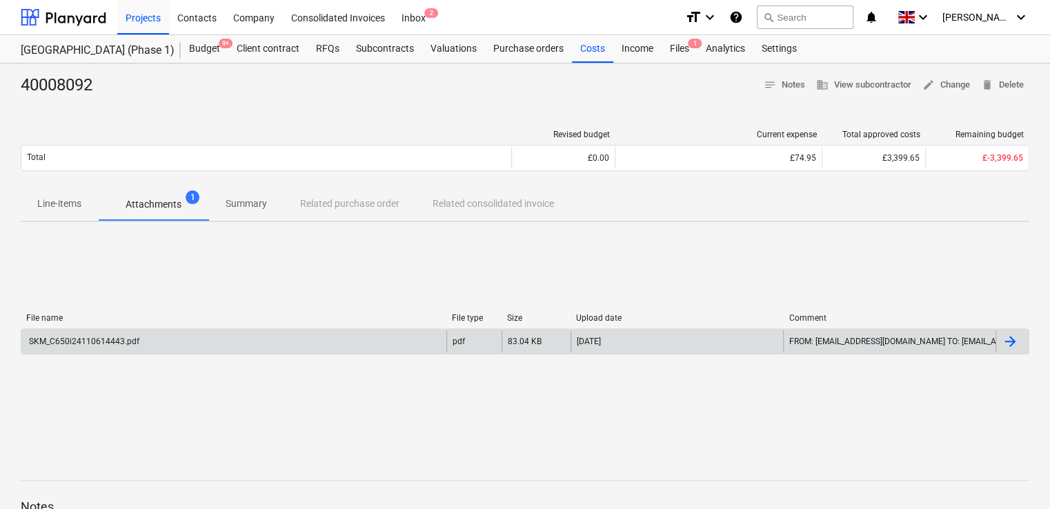
click at [115, 340] on div "SKM_C650i24110614443.pdf" at bounding box center [83, 342] width 113 height 10
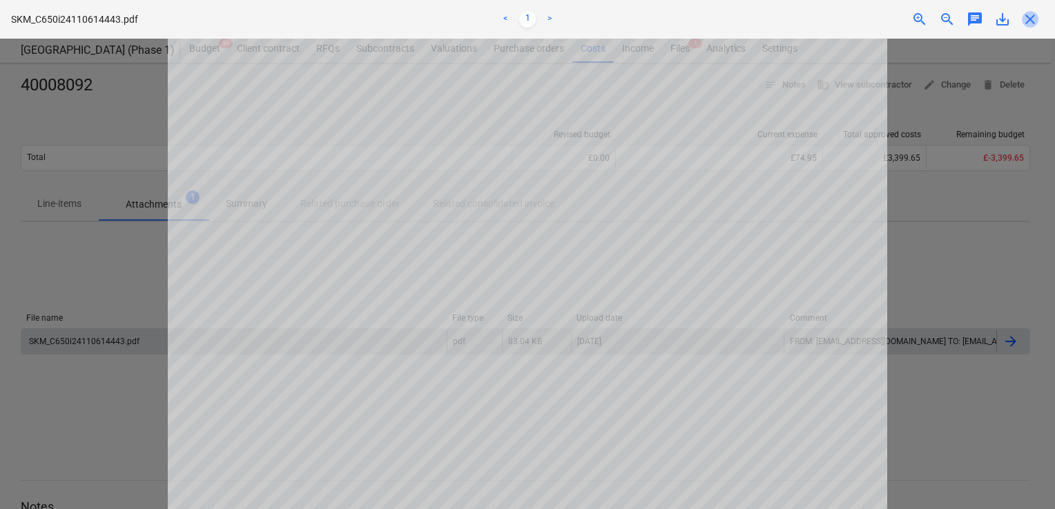
click at [1023, 12] on span "close" at bounding box center [1029, 19] width 17 height 17
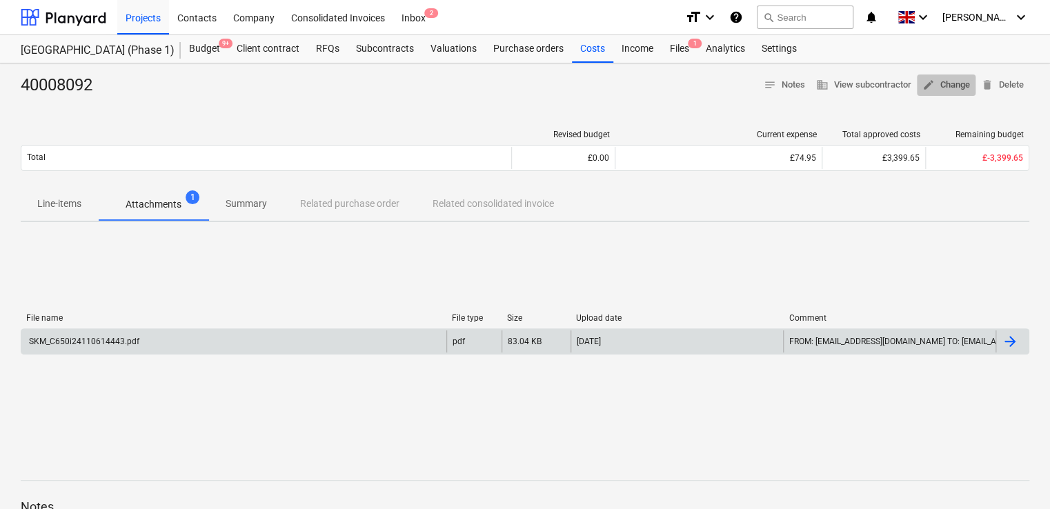
click at [943, 89] on span "edit Change" at bounding box center [947, 85] width 48 height 16
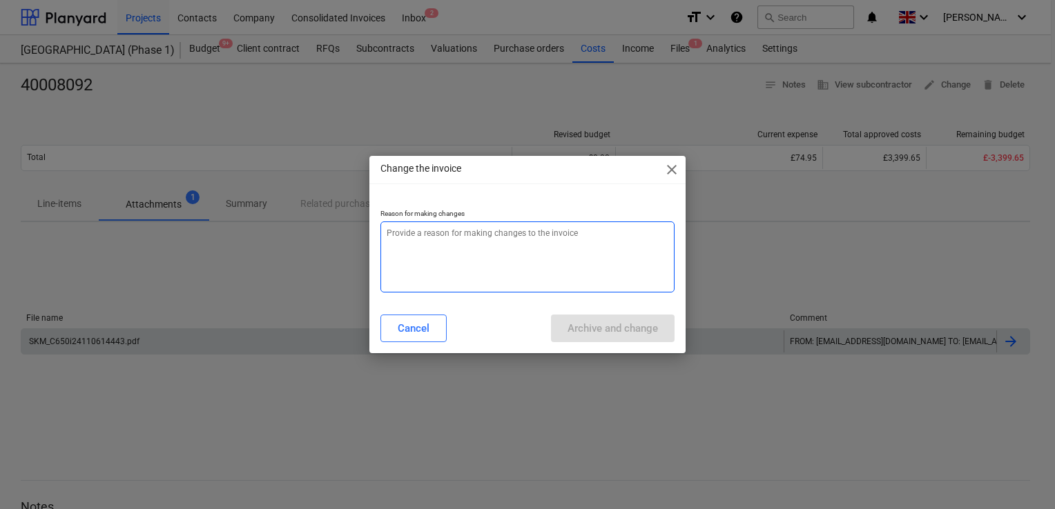
click at [487, 244] on textarea at bounding box center [527, 257] width 294 height 71
type textarea "x"
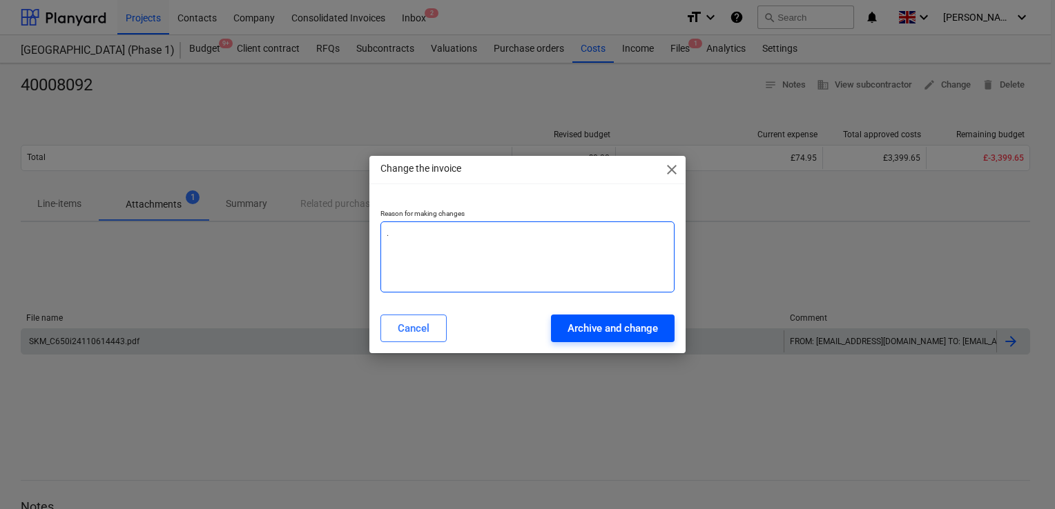
type textarea "."
click at [580, 328] on div "Archive and change" at bounding box center [612, 329] width 90 height 18
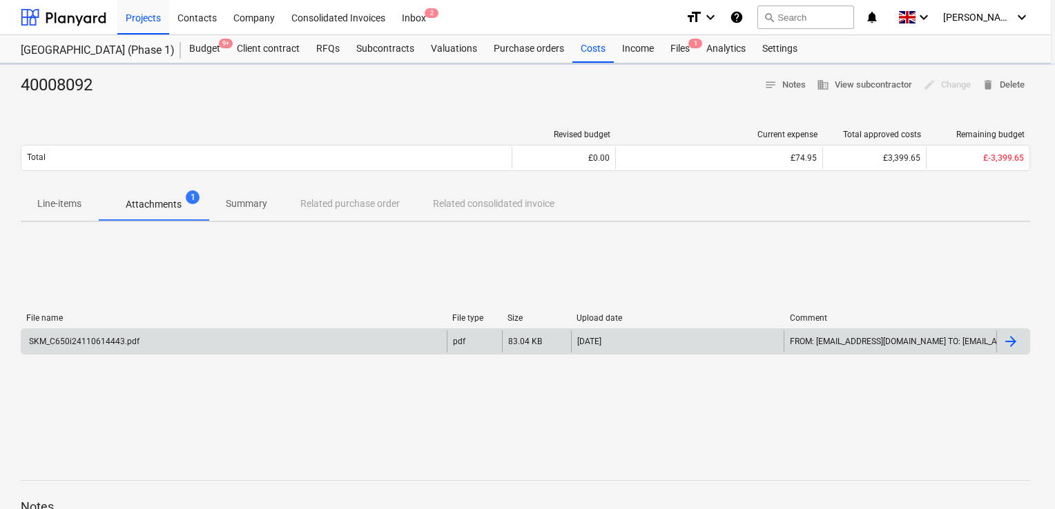
type textarea "x"
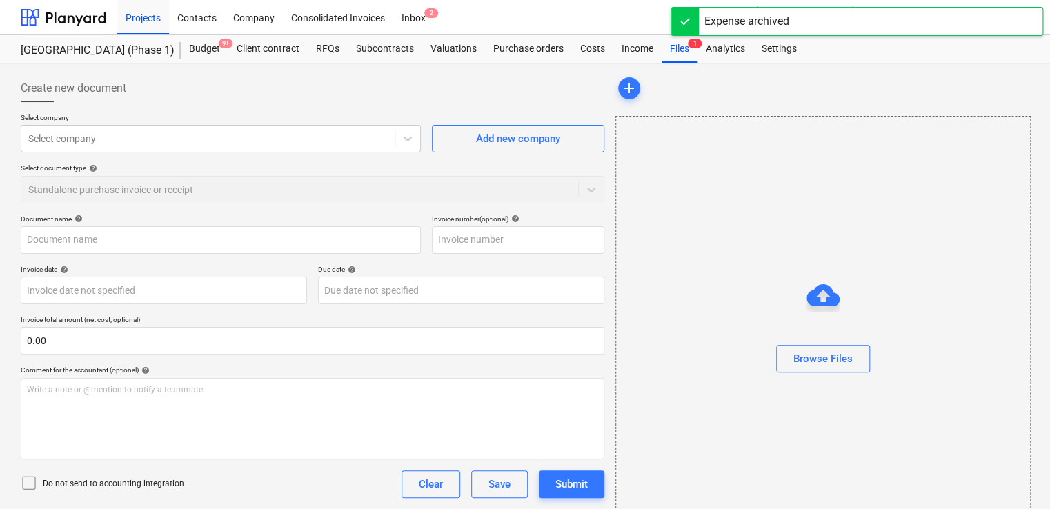
type input "40008092"
type input "31 Oct 2024"
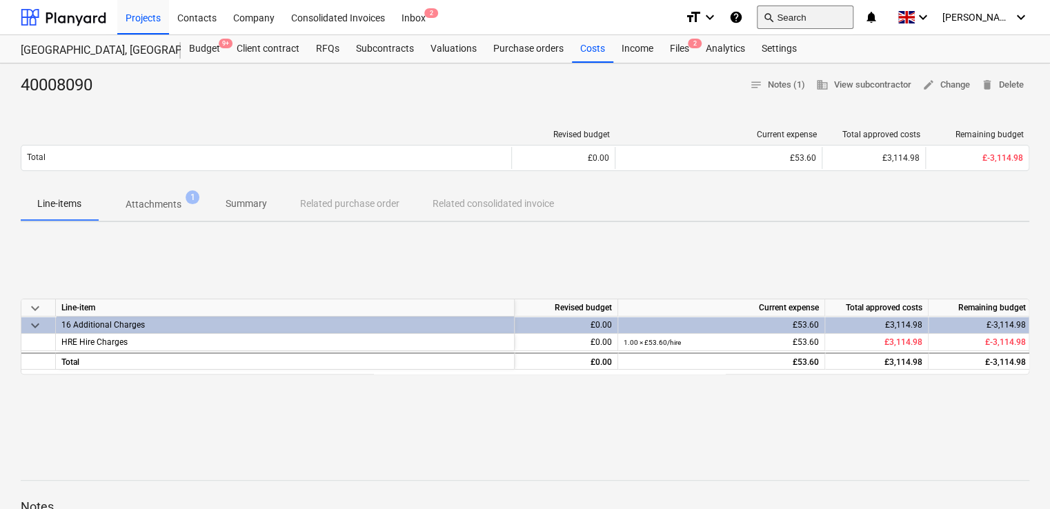
click at [834, 18] on button "search Search" at bounding box center [805, 17] width 97 height 23
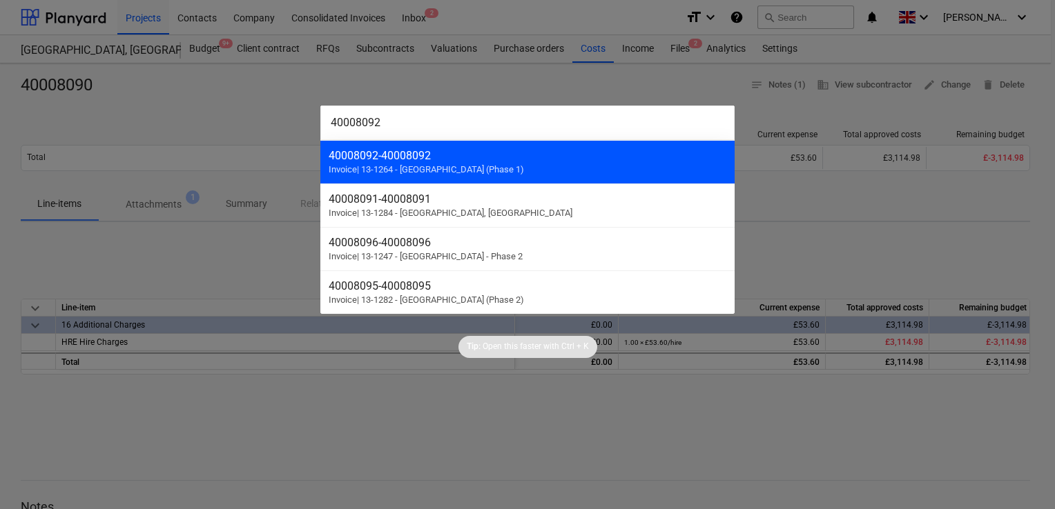
type input "40008092"
click at [427, 158] on div "40008092 - 40008092" at bounding box center [528, 155] width 398 height 13
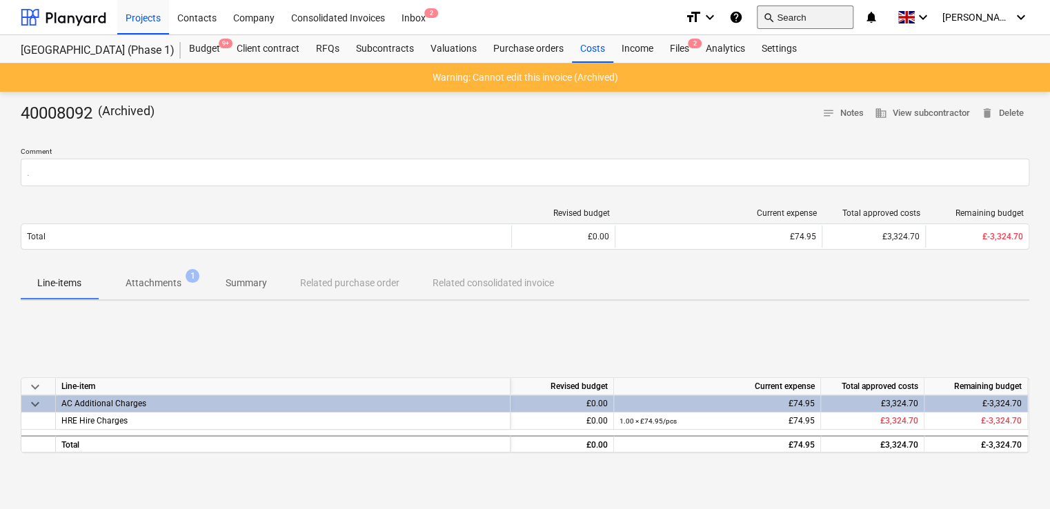
click at [804, 14] on button "search Search" at bounding box center [805, 17] width 97 height 23
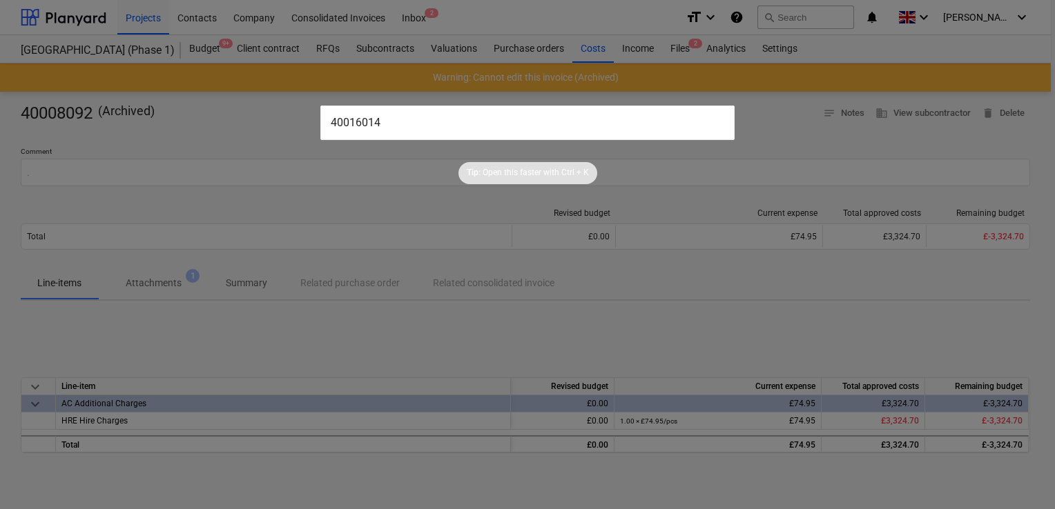
click at [759, 23] on div at bounding box center [527, 254] width 1055 height 509
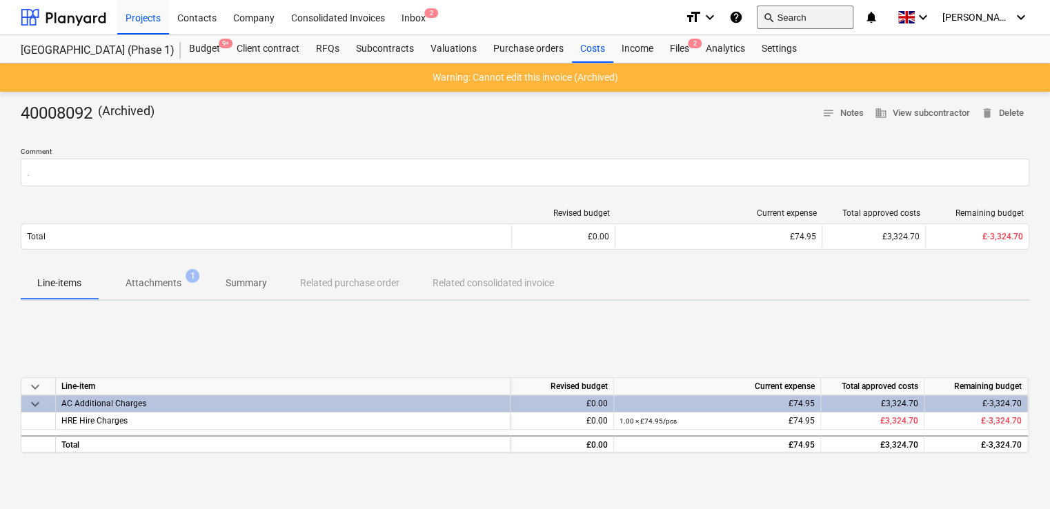
click at [854, 21] on button "search Search" at bounding box center [805, 17] width 97 height 23
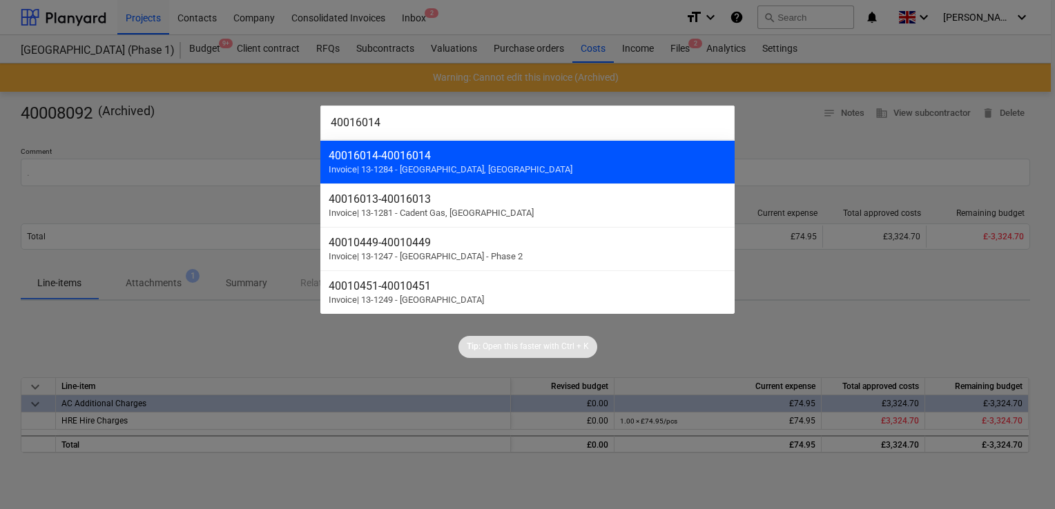
type input "40016014"
click at [416, 160] on div "40016014 - 40016014" at bounding box center [528, 155] width 398 height 13
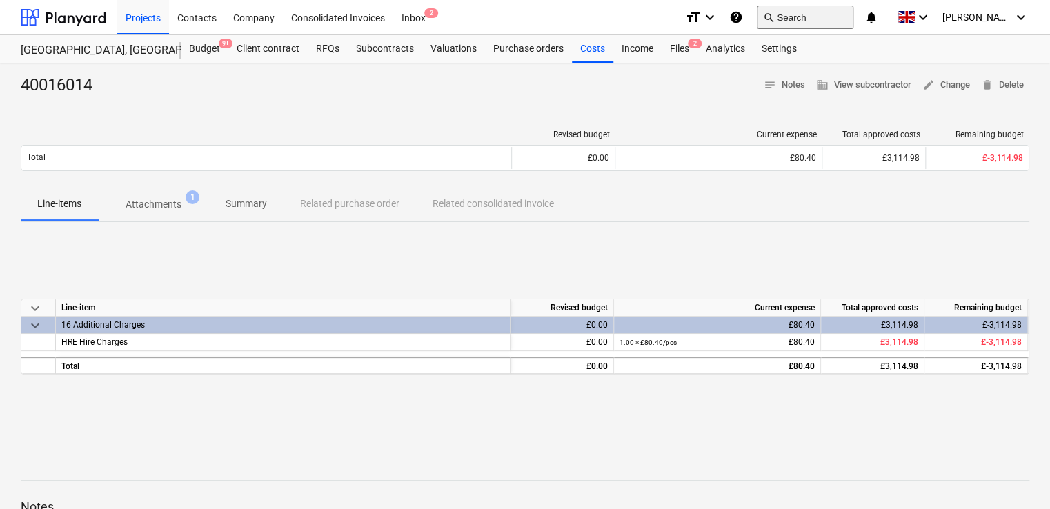
click at [809, 17] on button "search Search" at bounding box center [805, 17] width 97 height 23
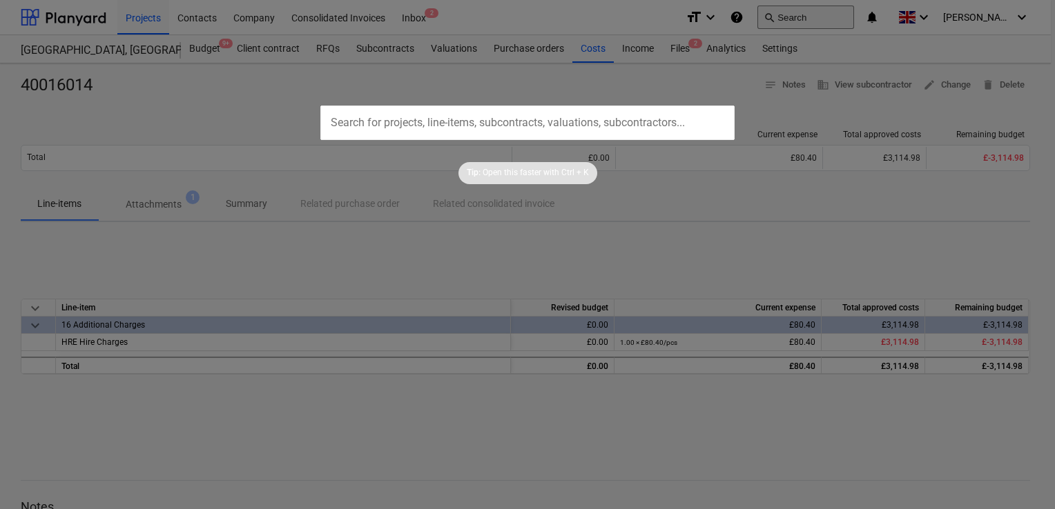
click at [809, 17] on div at bounding box center [527, 254] width 1055 height 509
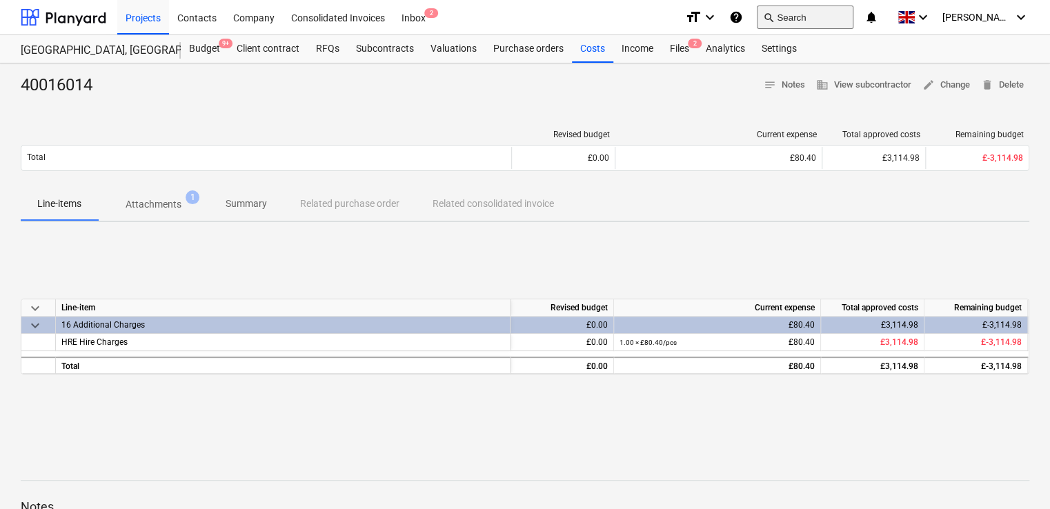
click at [809, 17] on button "search Search" at bounding box center [805, 17] width 97 height 23
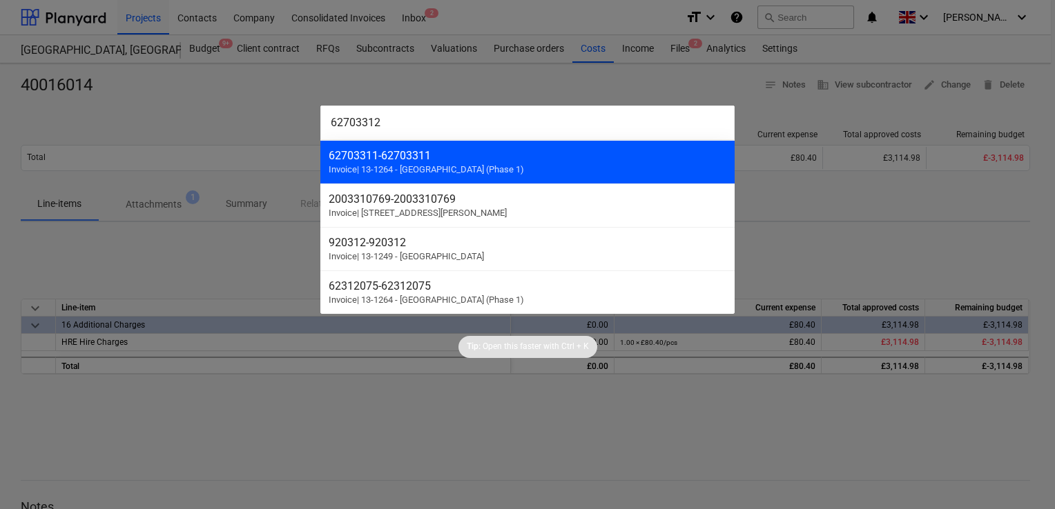
type input "62703312"
click at [463, 160] on div "62703311 - 62703311" at bounding box center [528, 155] width 398 height 13
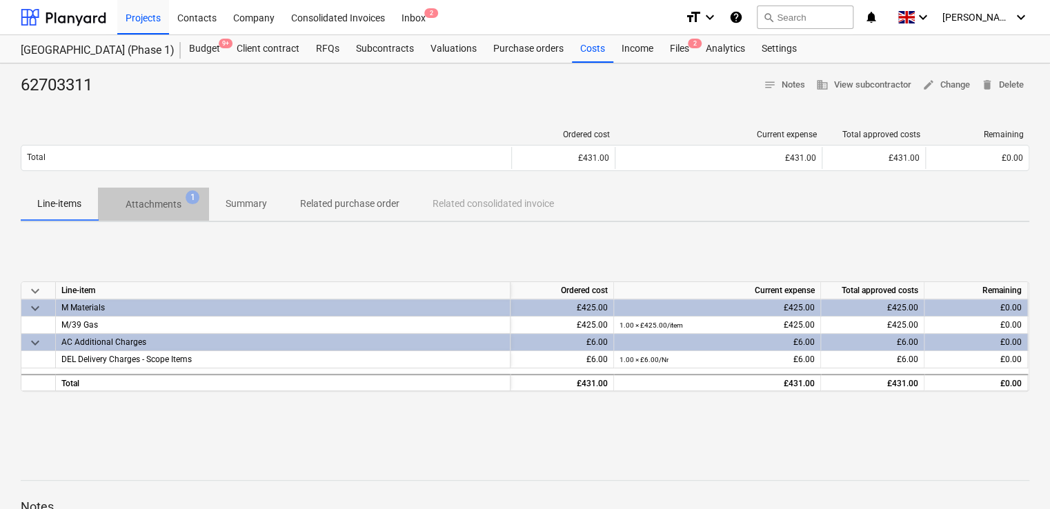
click at [157, 201] on p "Attachments" at bounding box center [154, 204] width 56 height 14
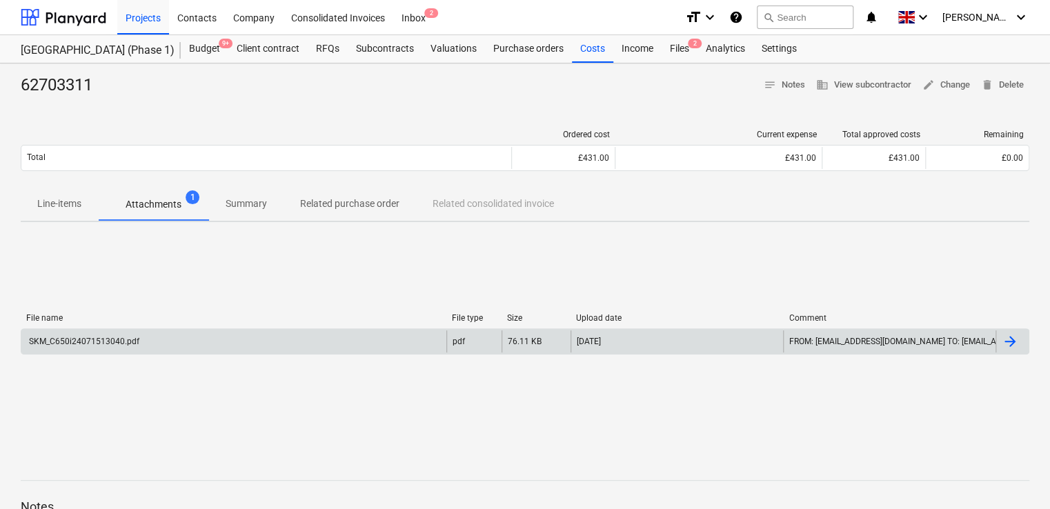
click at [108, 344] on div "SKM_C650i24071513040.pdf" at bounding box center [83, 342] width 113 height 10
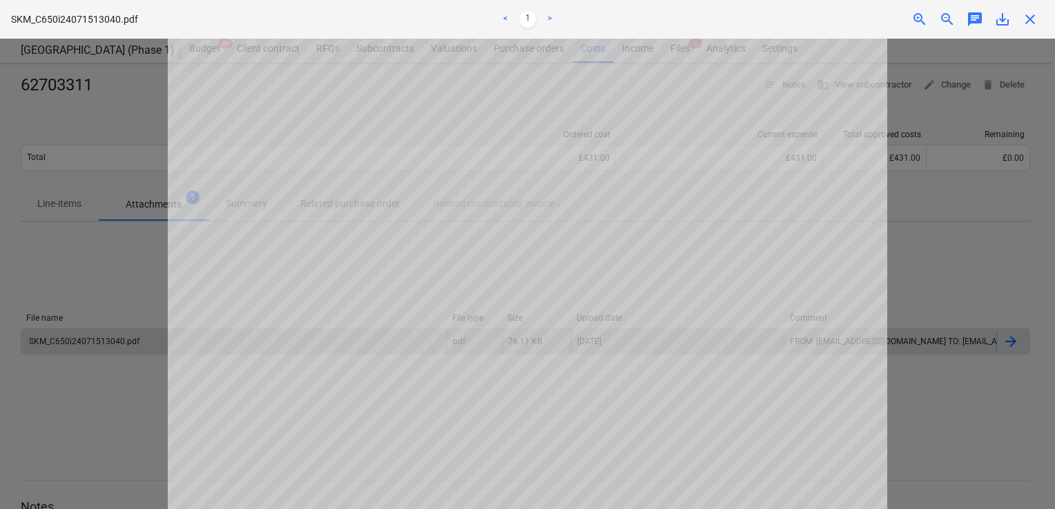
click at [1027, 20] on span "close" at bounding box center [1029, 19] width 17 height 17
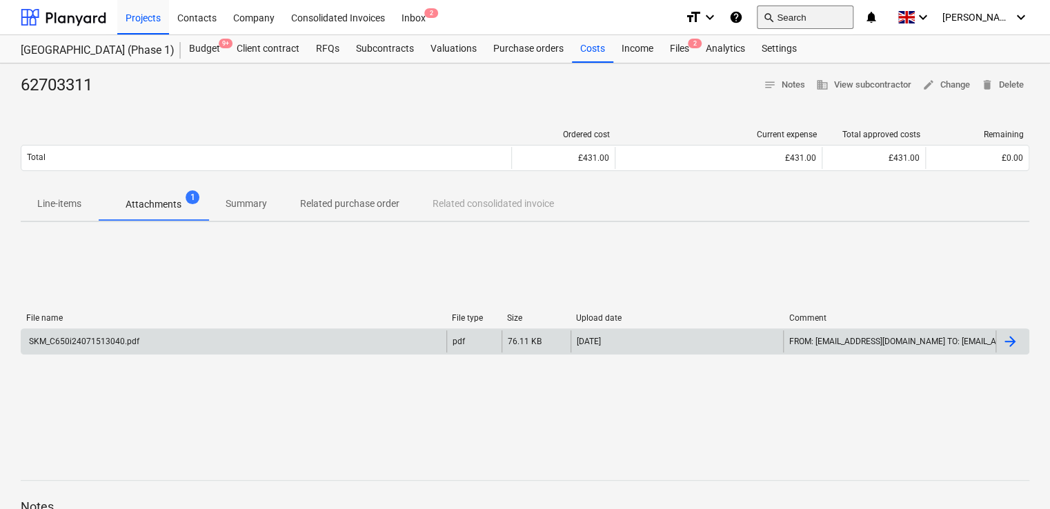
click at [803, 22] on button "search Search" at bounding box center [805, 17] width 97 height 23
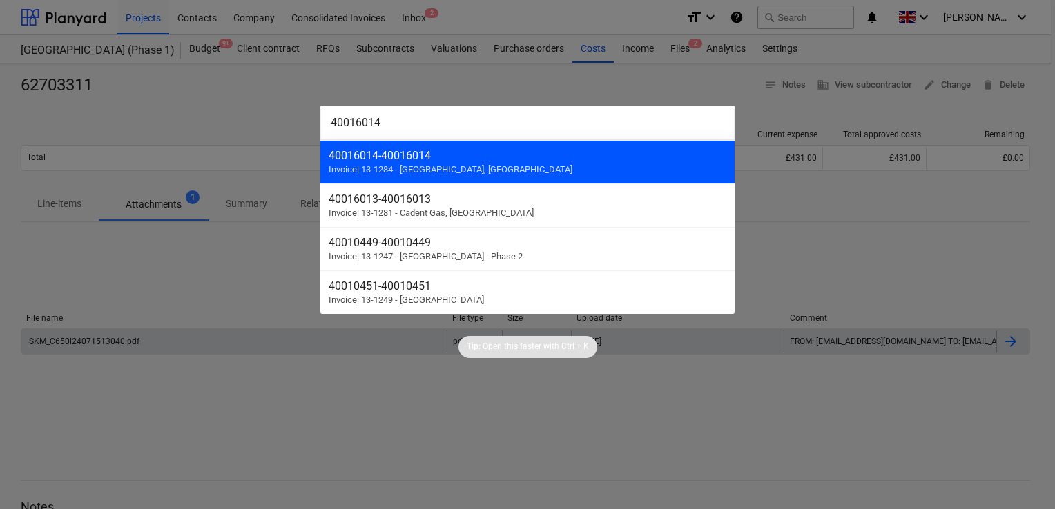
type input "40016014"
click at [425, 148] on div "40016014 - 40016014 Invoice | 13-1284 - Eddington, Cambridge" at bounding box center [527, 161] width 414 height 43
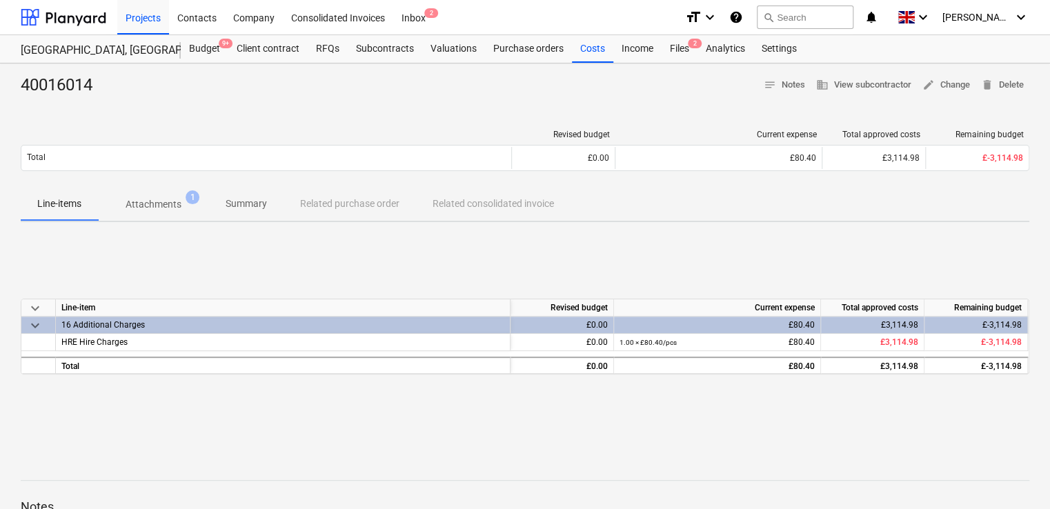
click at [167, 205] on p "Attachments" at bounding box center [154, 204] width 56 height 14
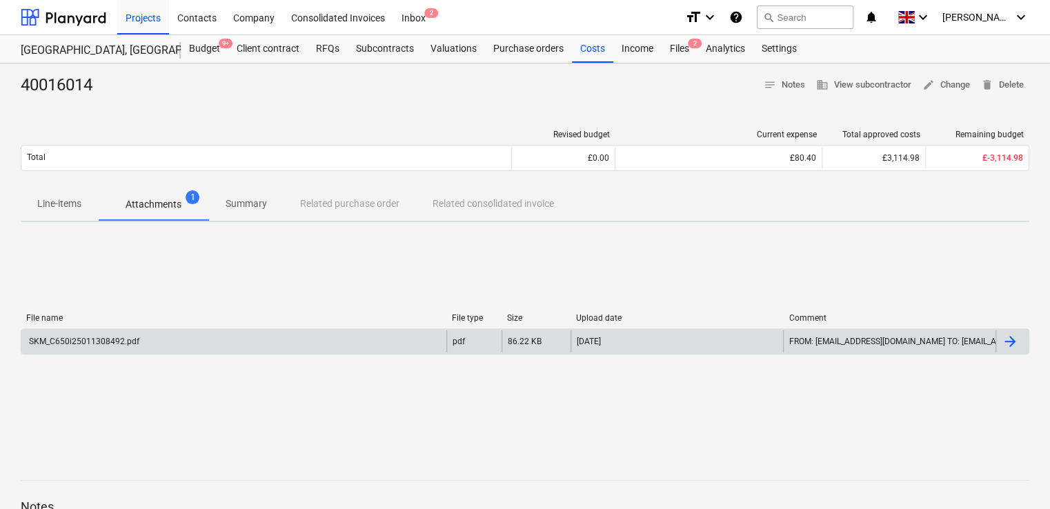
click at [108, 344] on div "SKM_C650i25011308492.pdf" at bounding box center [83, 342] width 113 height 10
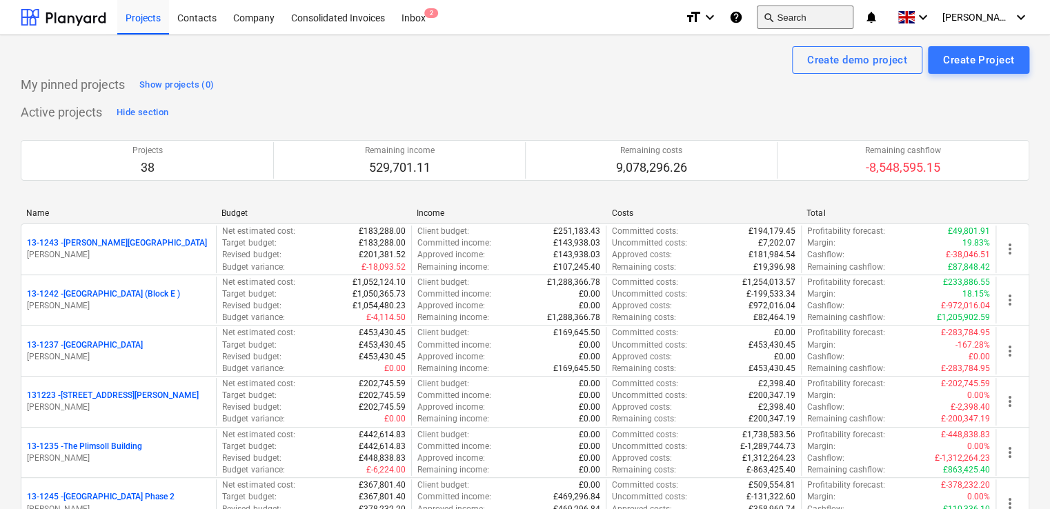
click at [817, 19] on button "search Search" at bounding box center [805, 17] width 97 height 23
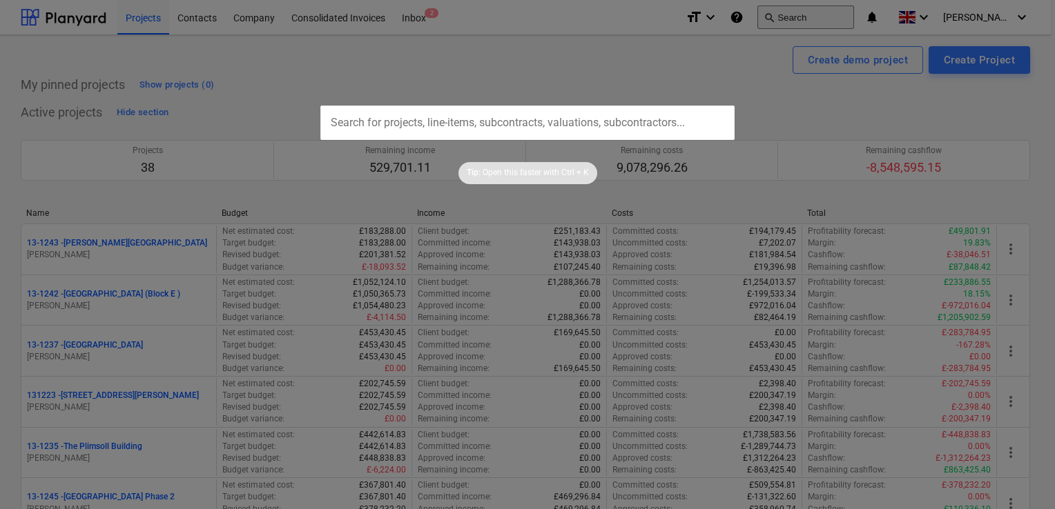
click at [817, 19] on div at bounding box center [527, 254] width 1055 height 509
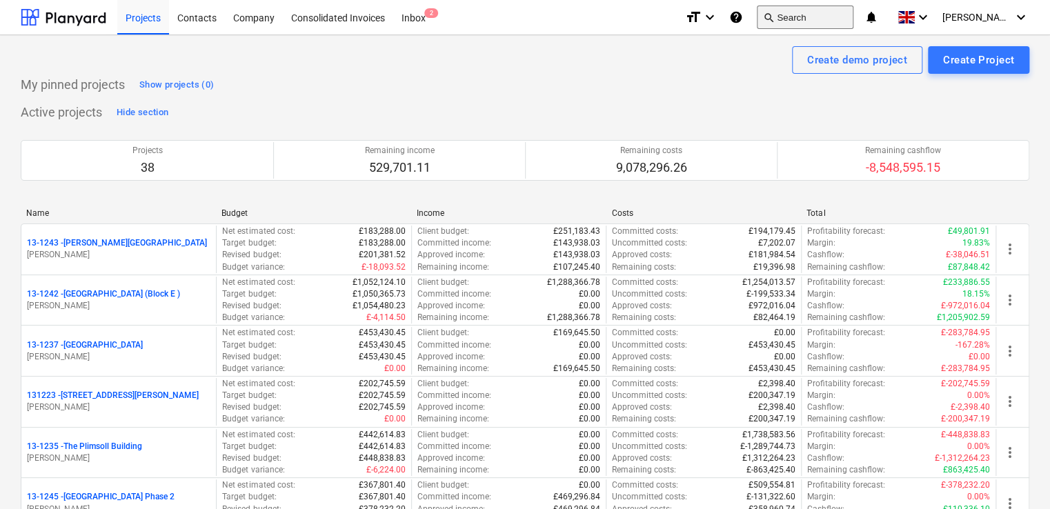
click at [817, 19] on button "search Search" at bounding box center [805, 17] width 97 height 23
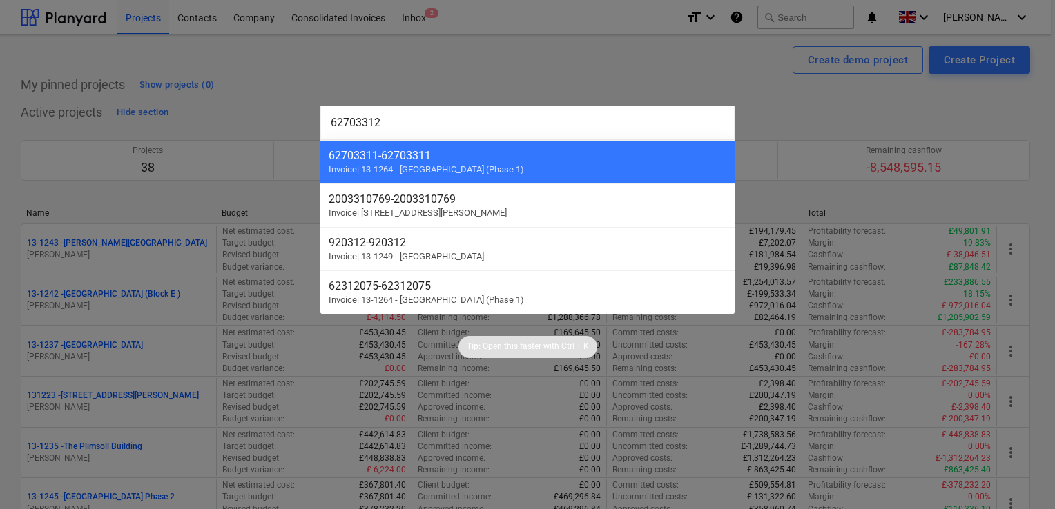
type input "62703312"
click at [680, 62] on div at bounding box center [527, 254] width 1055 height 509
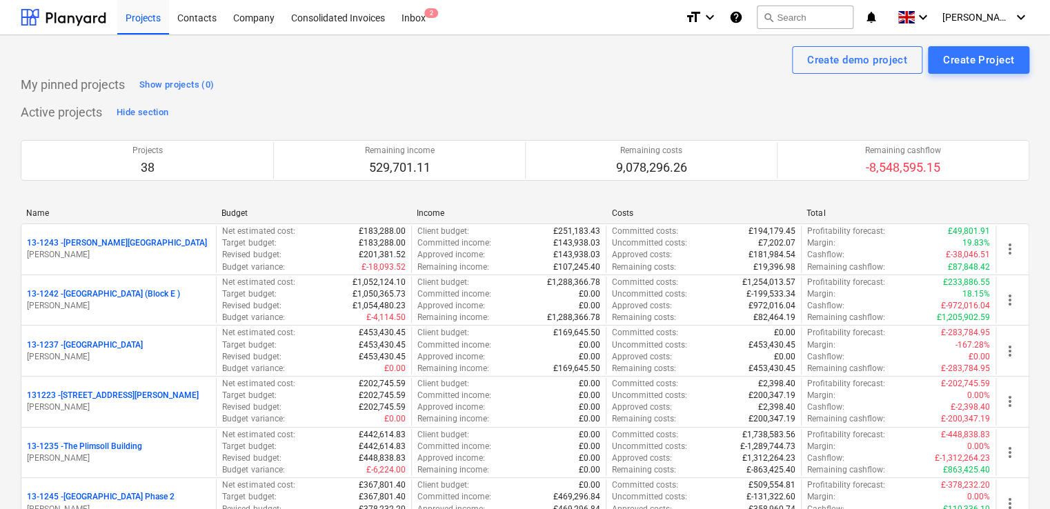
click at [138, 26] on div "Projects" at bounding box center [143, 16] width 52 height 35
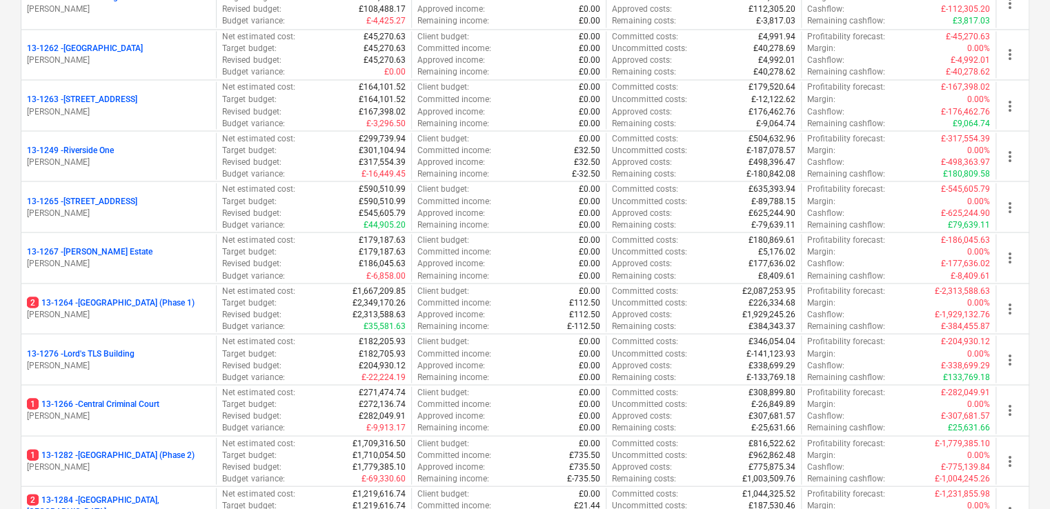
scroll to position [1218, 0]
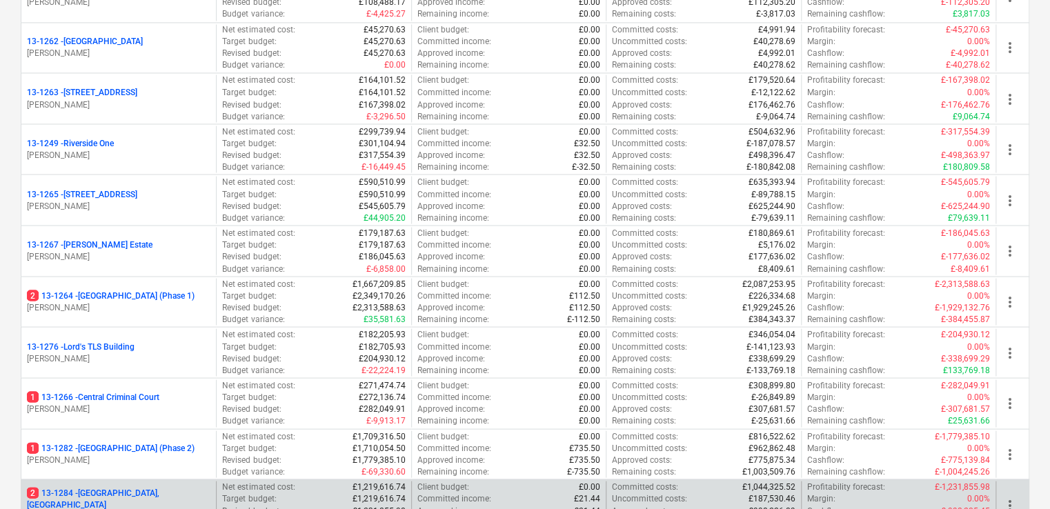
click at [80, 509] on p "[PERSON_NAME]" at bounding box center [119, 517] width 184 height 12
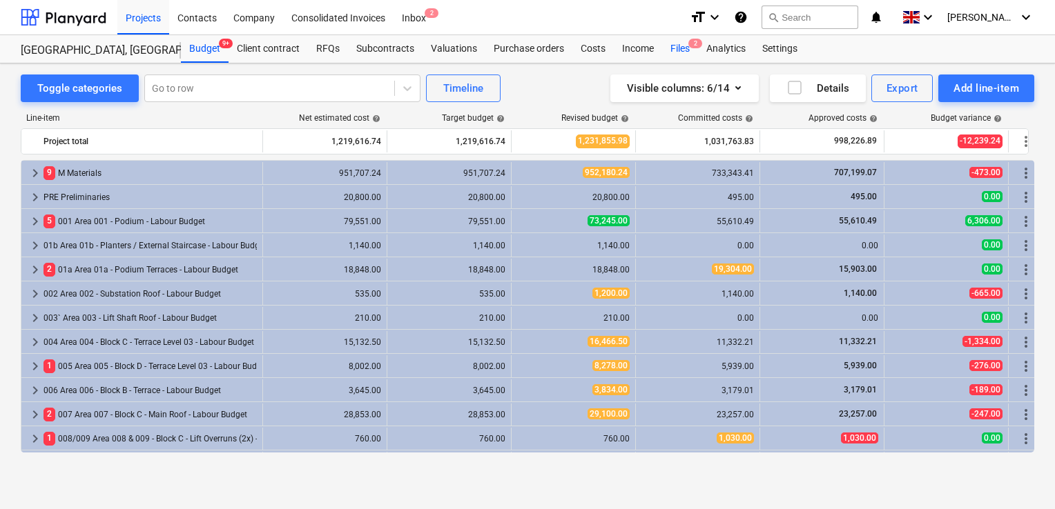
click at [678, 46] on div "Files 2" at bounding box center [680, 49] width 36 height 28
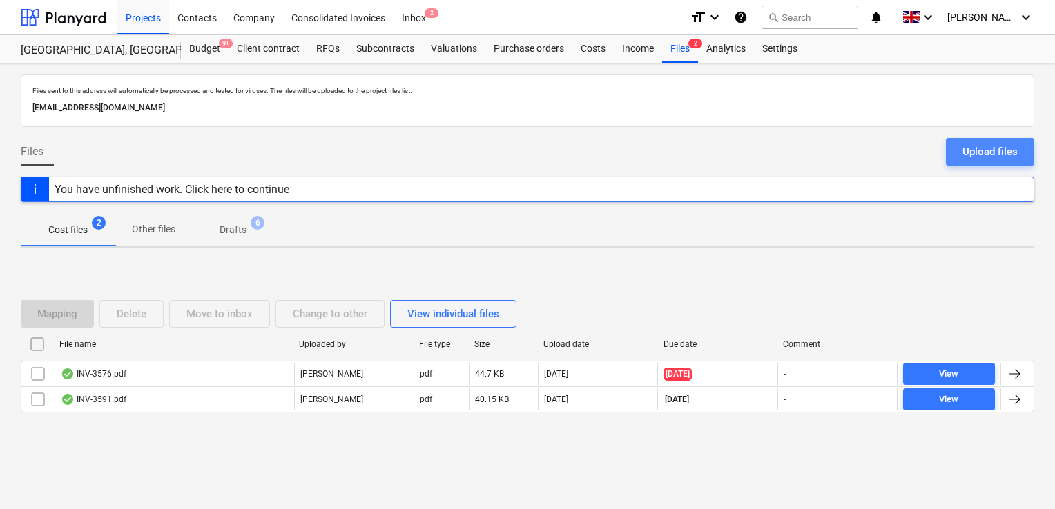
click at [961, 147] on button "Upload files" at bounding box center [990, 152] width 88 height 28
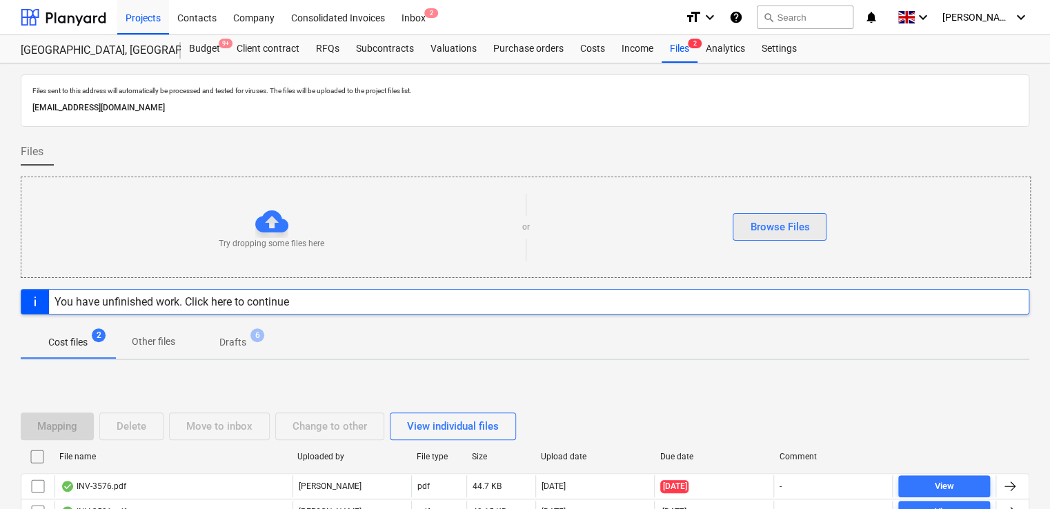
click at [799, 216] on button "Browse Files" at bounding box center [780, 227] width 94 height 28
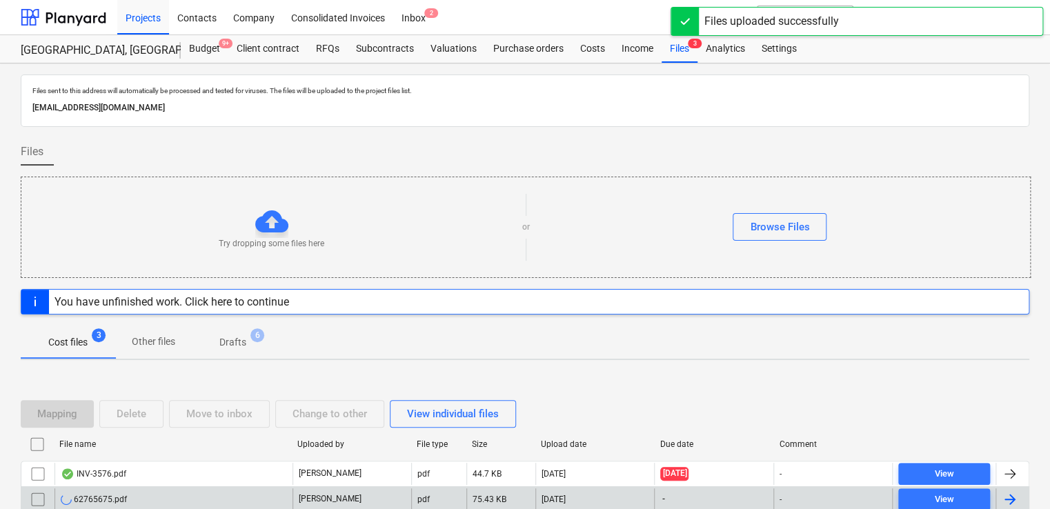
click at [161, 500] on div "62765675.pdf" at bounding box center [174, 500] width 238 height 22
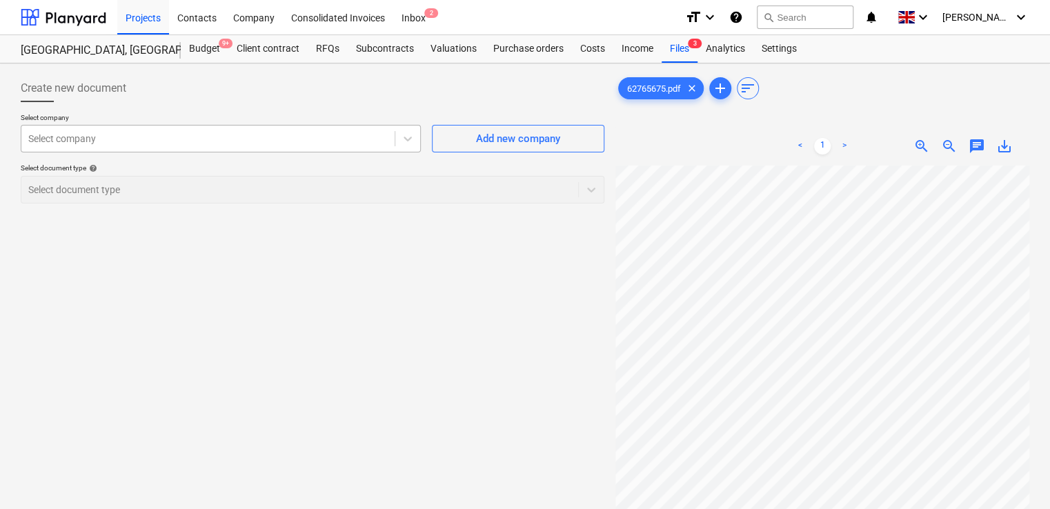
click at [150, 137] on div at bounding box center [208, 139] width 360 height 14
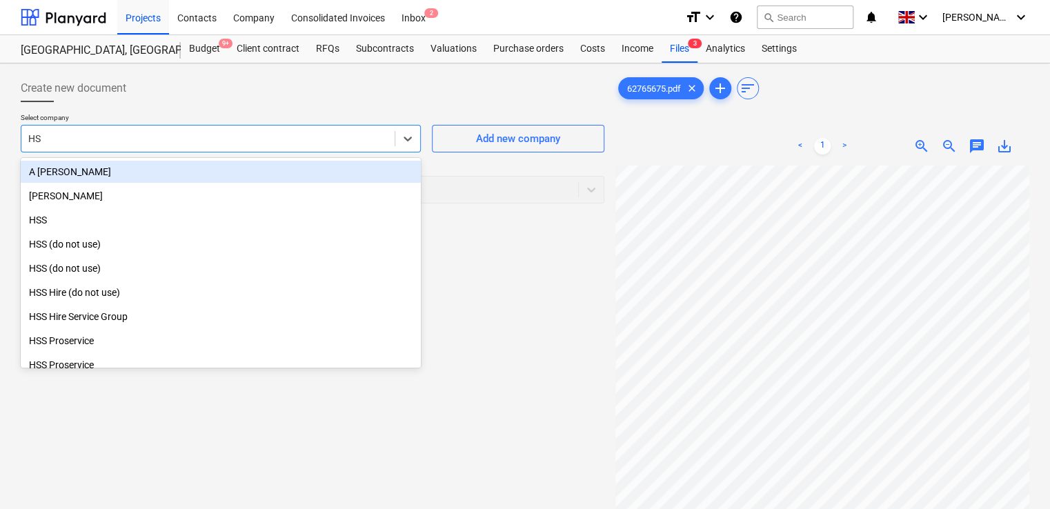
type input "HSS"
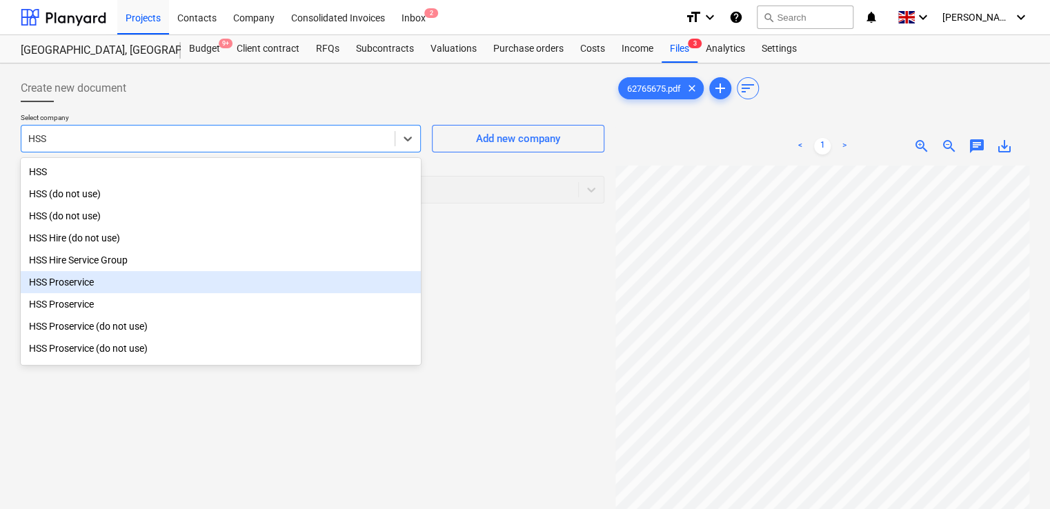
click at [72, 285] on div "HSS Proservice" at bounding box center [221, 282] width 400 height 22
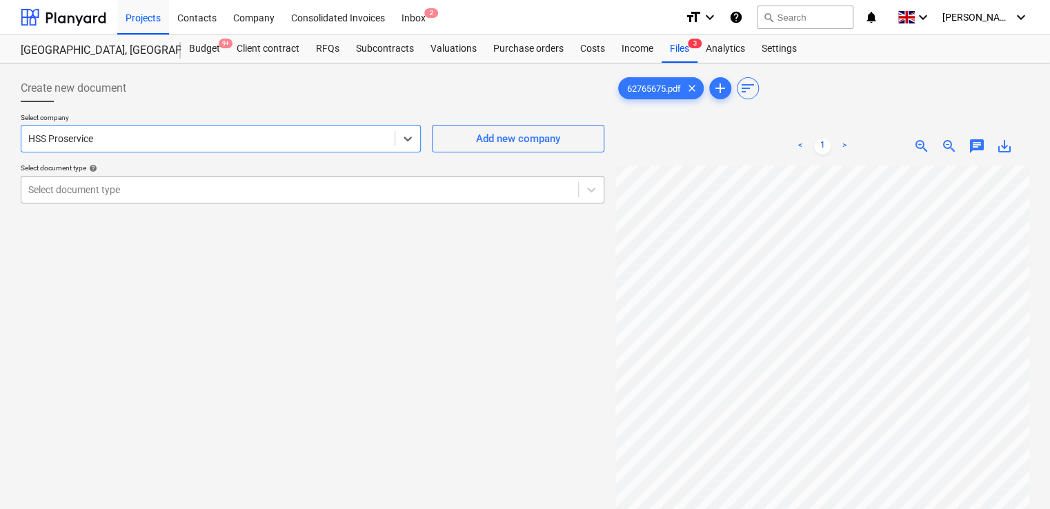
click at [267, 190] on div at bounding box center [299, 190] width 543 height 14
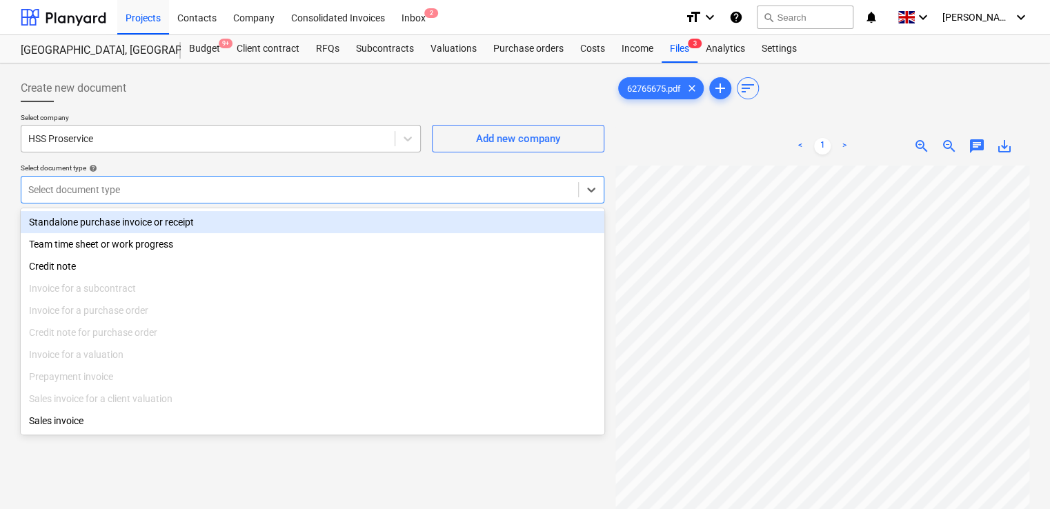
click at [237, 137] on div at bounding box center [208, 139] width 360 height 14
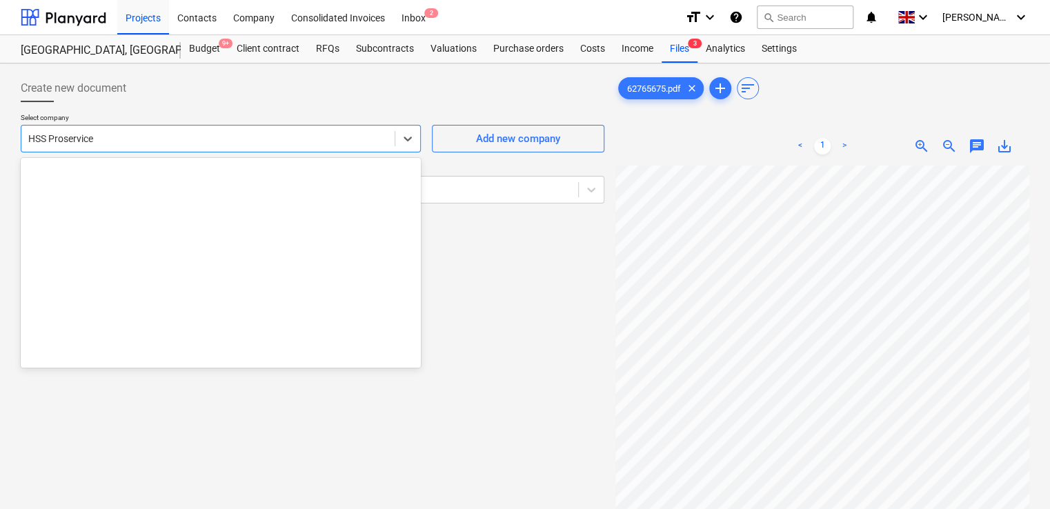
scroll to position [11523, 0]
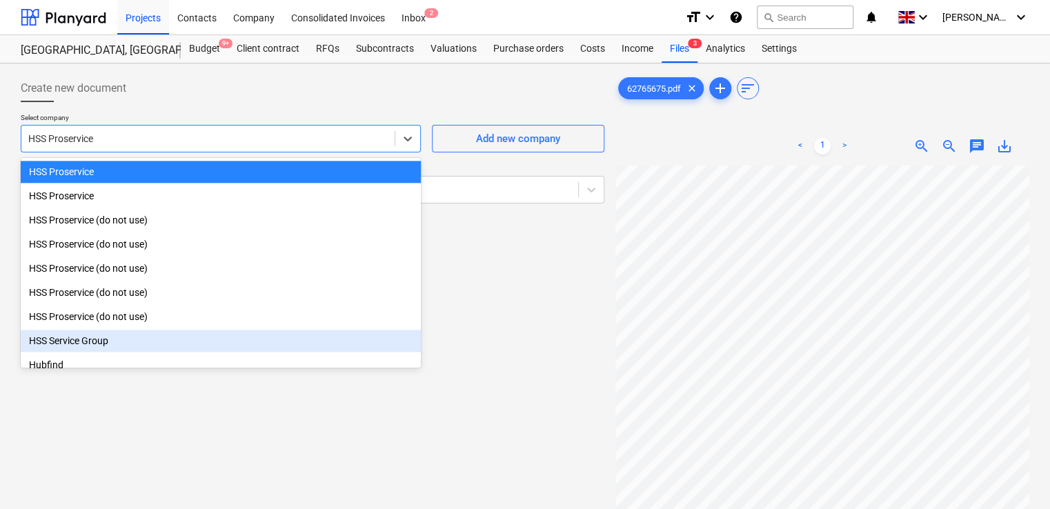
click at [126, 339] on div "HSS Service Group" at bounding box center [221, 341] width 400 height 22
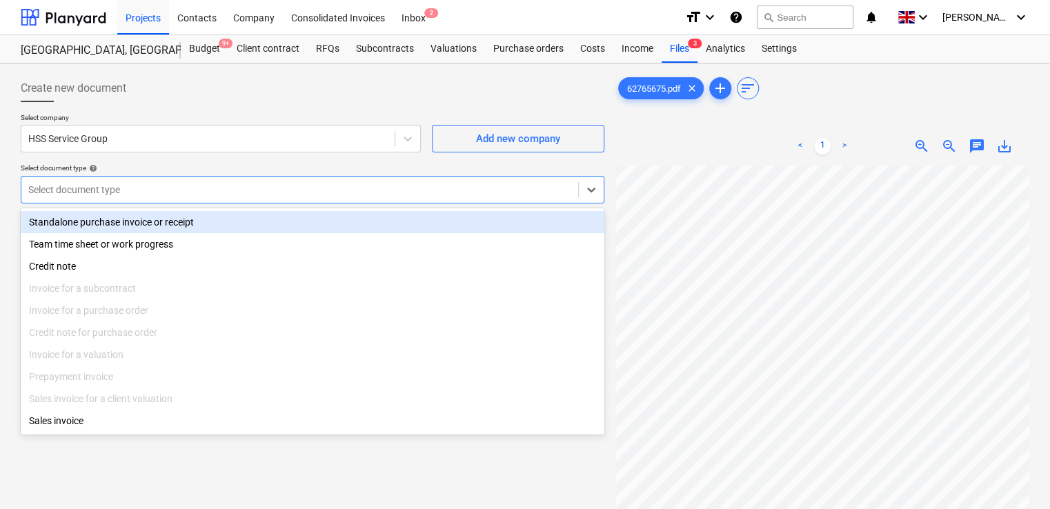
click at [158, 181] on div "Select document type" at bounding box center [299, 189] width 557 height 19
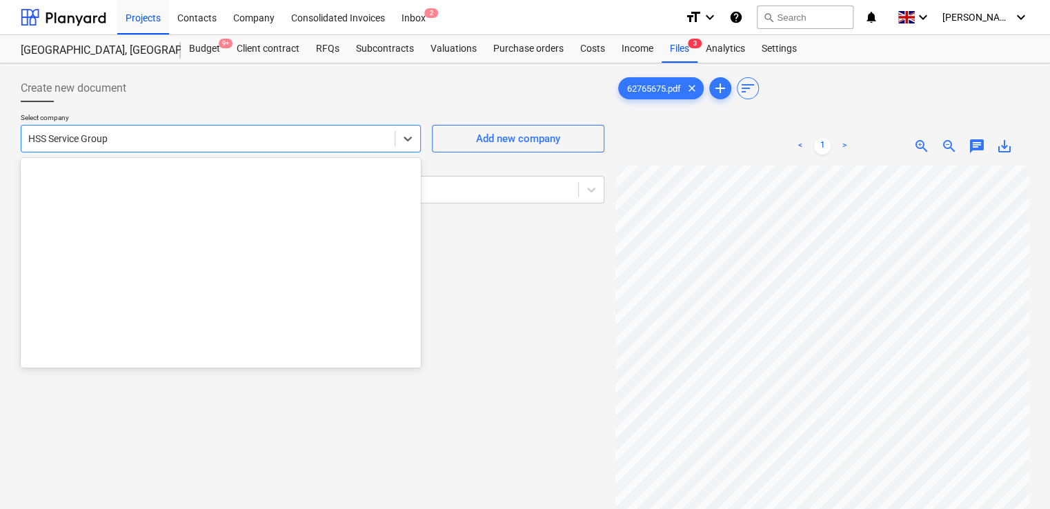
click at [160, 133] on div at bounding box center [208, 139] width 360 height 14
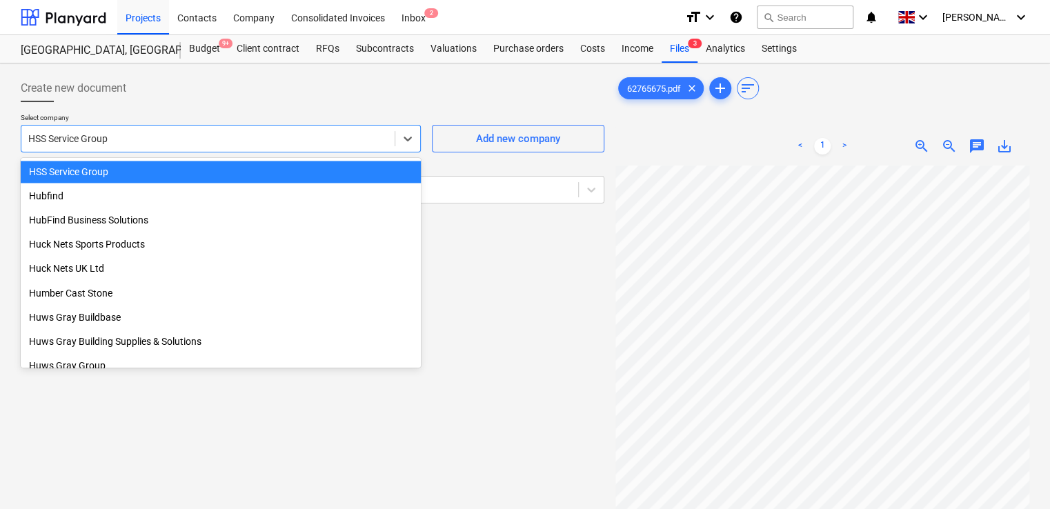
click at [130, 141] on div at bounding box center [208, 139] width 360 height 14
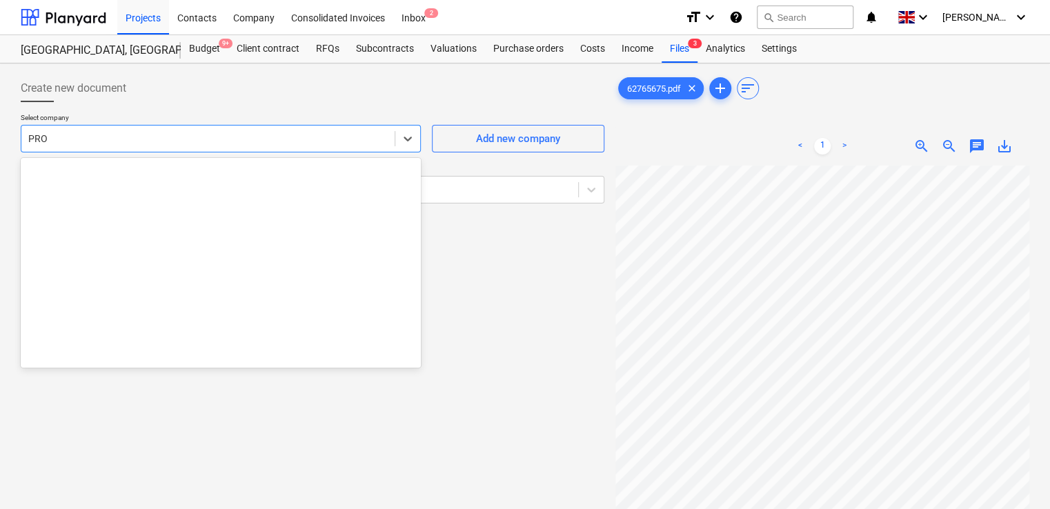
scroll to position [808, 0]
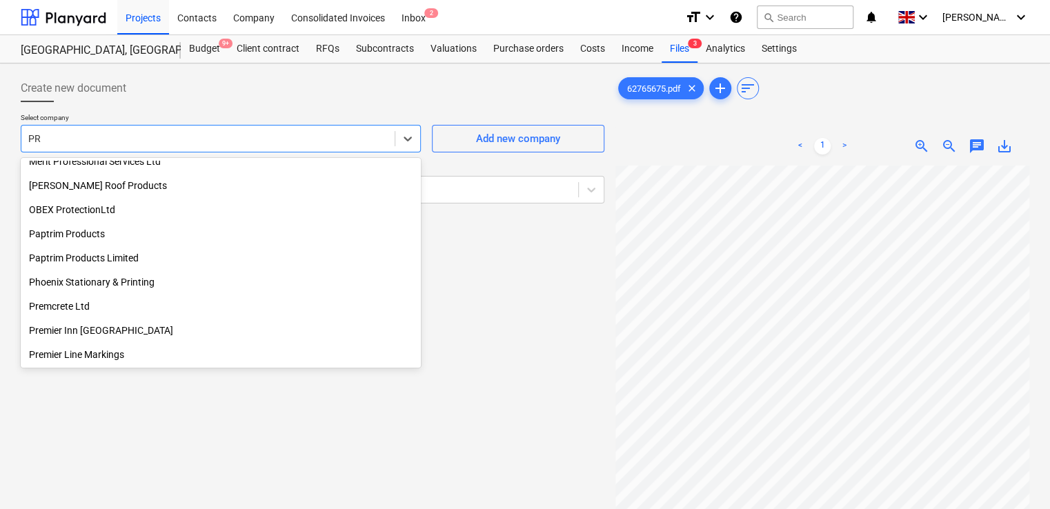
type input "P"
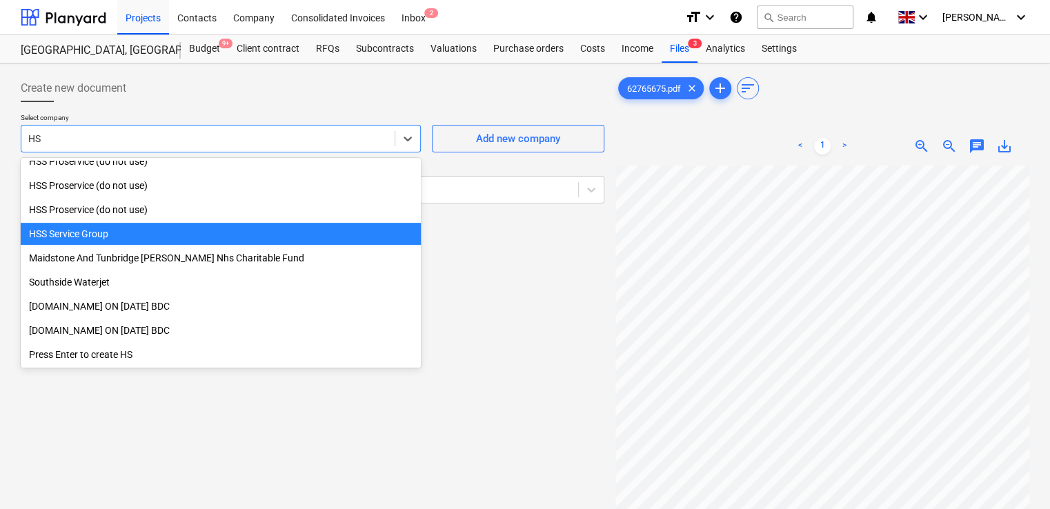
scroll to position [276, 0]
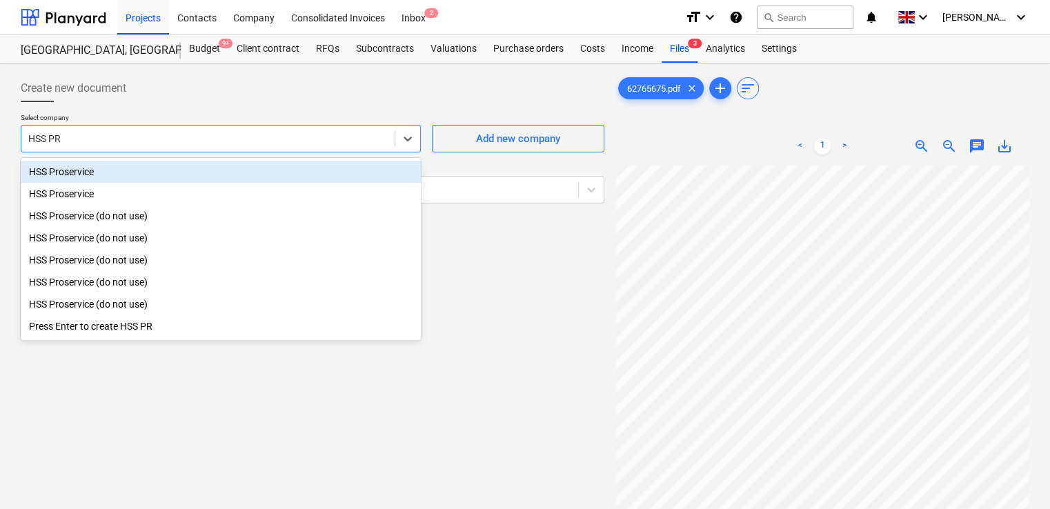
type input "HSS PRO"
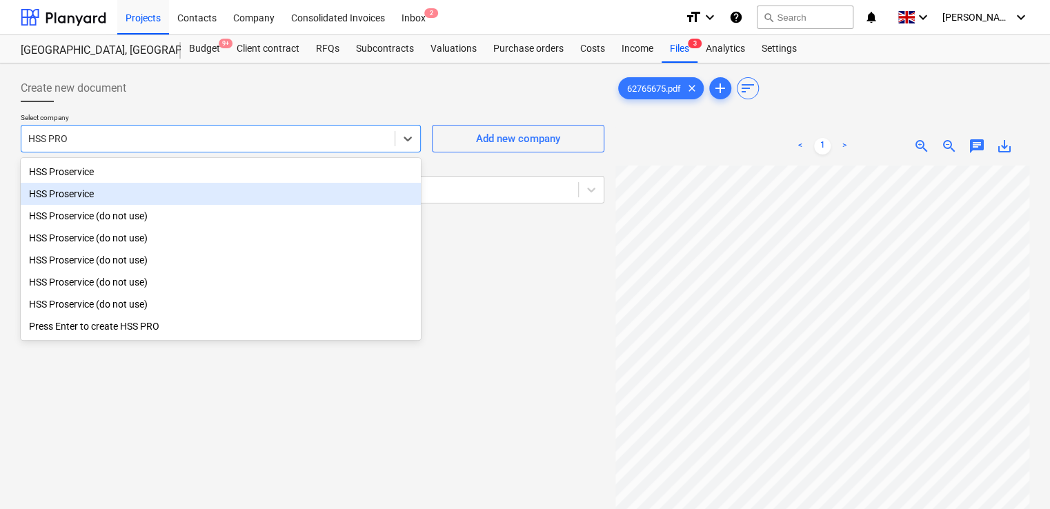
click at [96, 195] on div "HSS Proservice" at bounding box center [221, 194] width 400 height 22
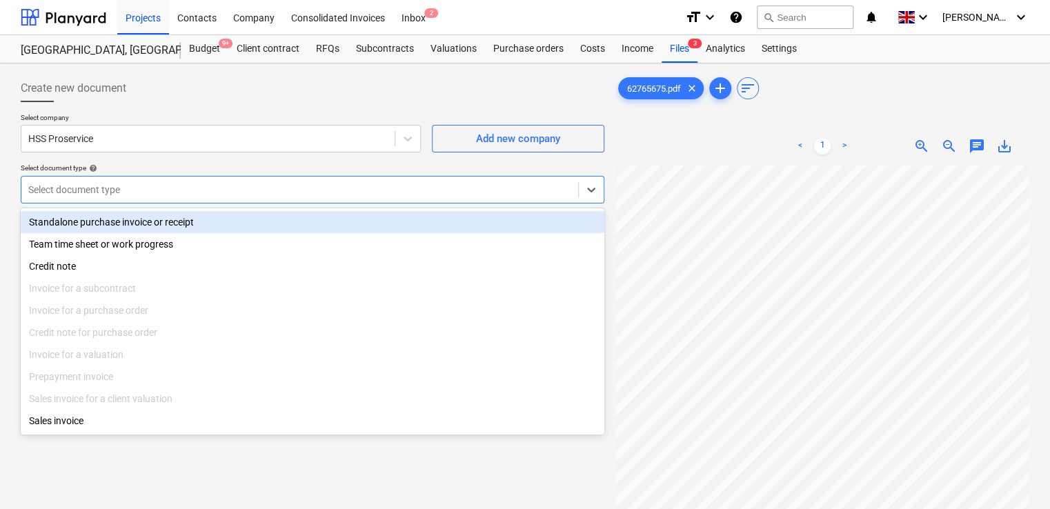
click at [101, 196] on div at bounding box center [299, 190] width 543 height 14
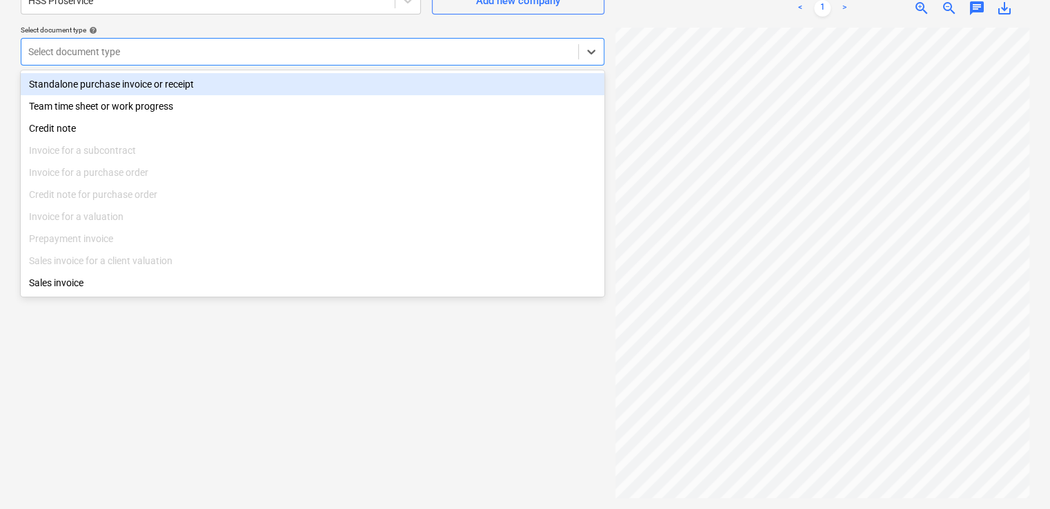
scroll to position [297, 73]
click at [66, 51] on div at bounding box center [299, 52] width 543 height 14
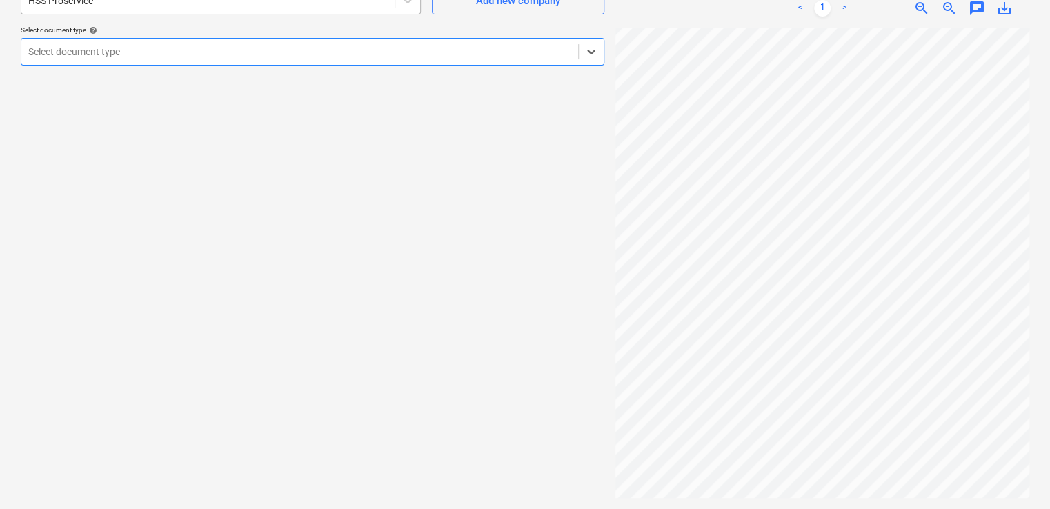
click at [99, 10] on div "HSS Proservice" at bounding box center [221, 1] width 400 height 28
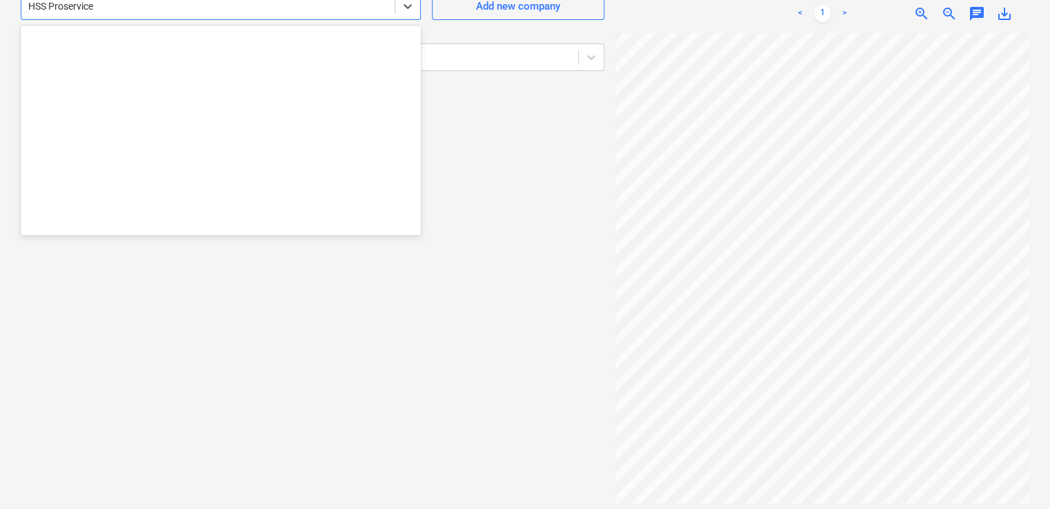
scroll to position [11547, 0]
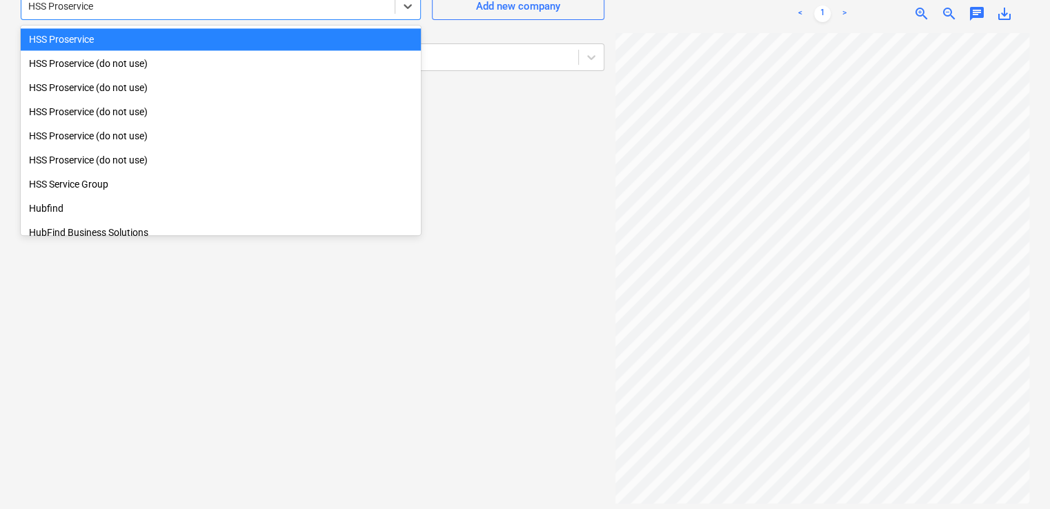
click at [104, 3] on div at bounding box center [208, 6] width 360 height 14
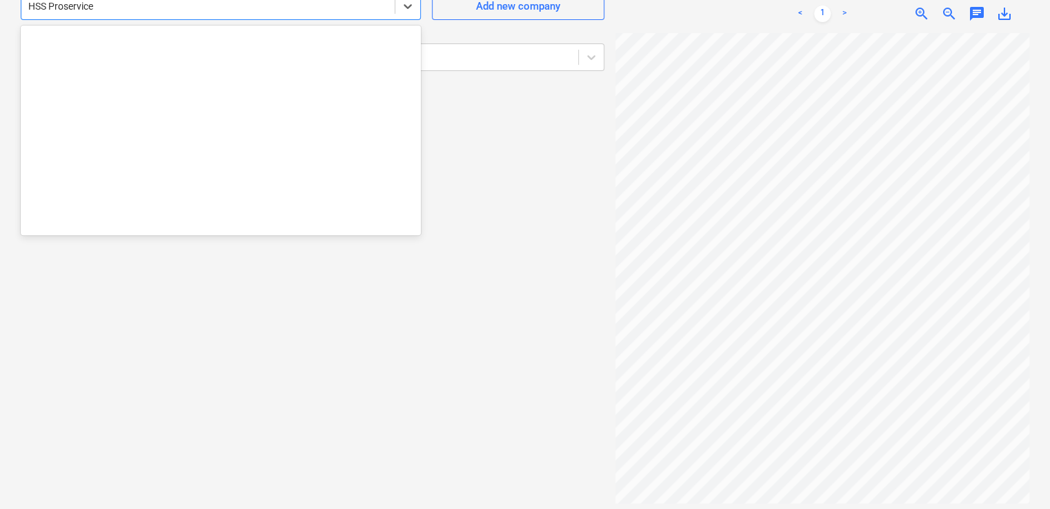
click at [104, 3] on div at bounding box center [208, 6] width 360 height 14
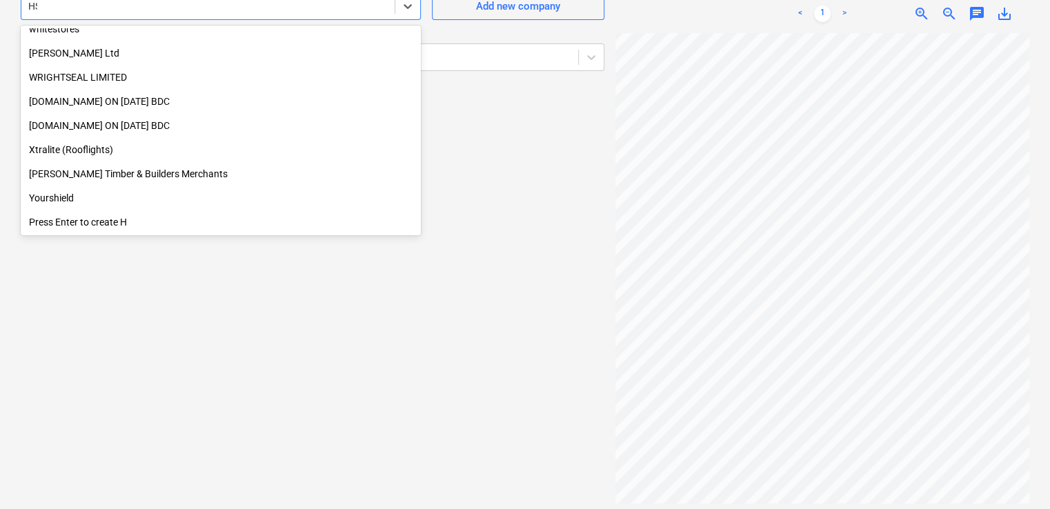
scroll to position [276, 0]
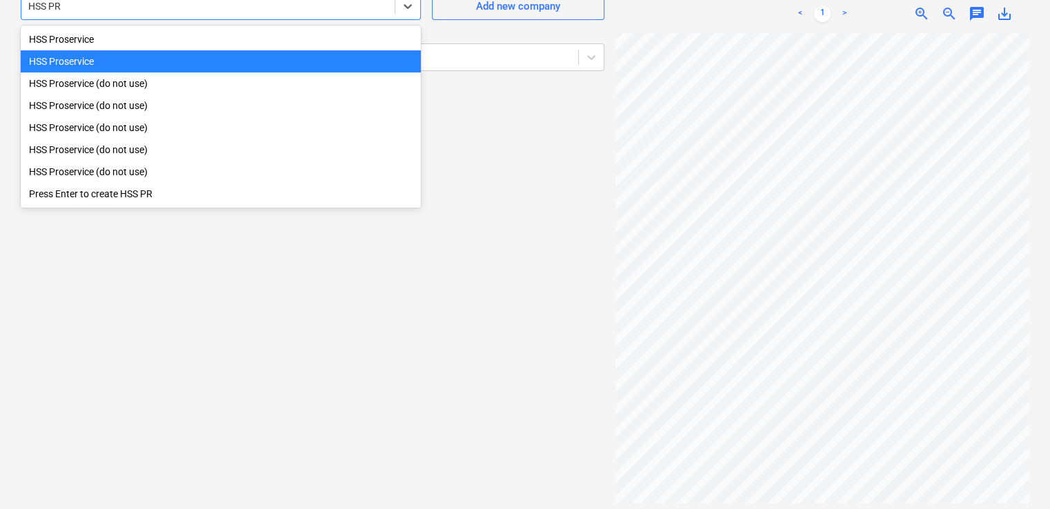
type input "HSS PRO"
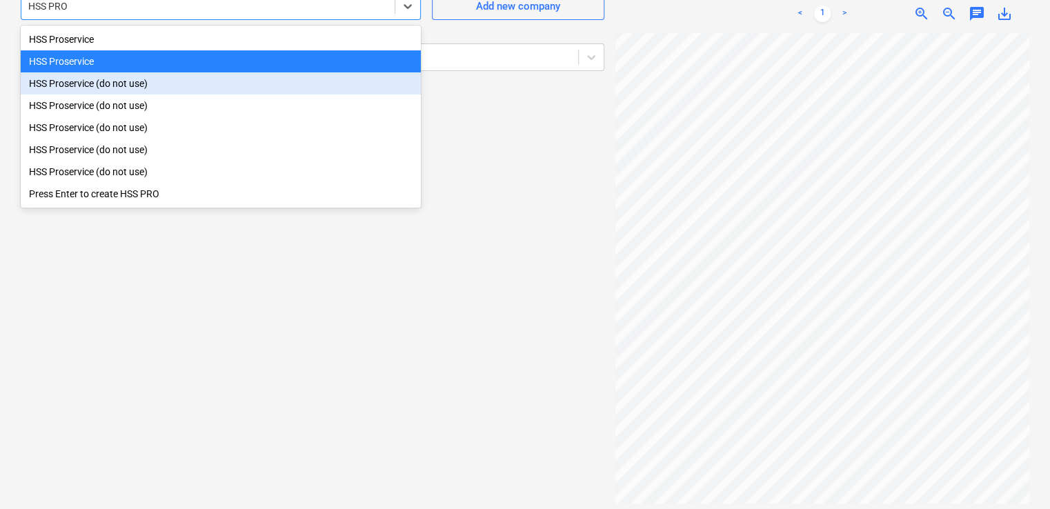
click at [59, 81] on div "HSS Proservice (do not use)" at bounding box center [221, 83] width 400 height 22
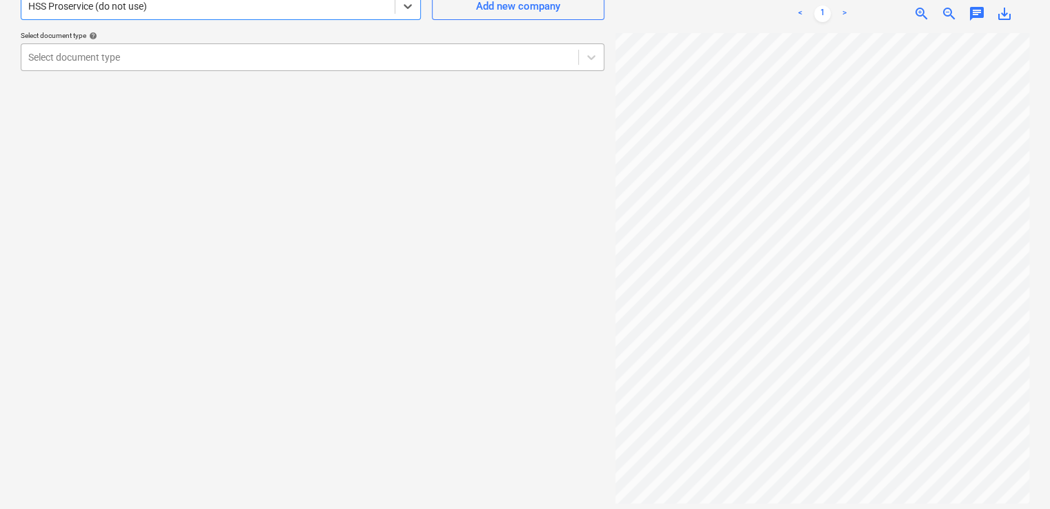
click at [80, 66] on div "Select document type" at bounding box center [313, 57] width 584 height 28
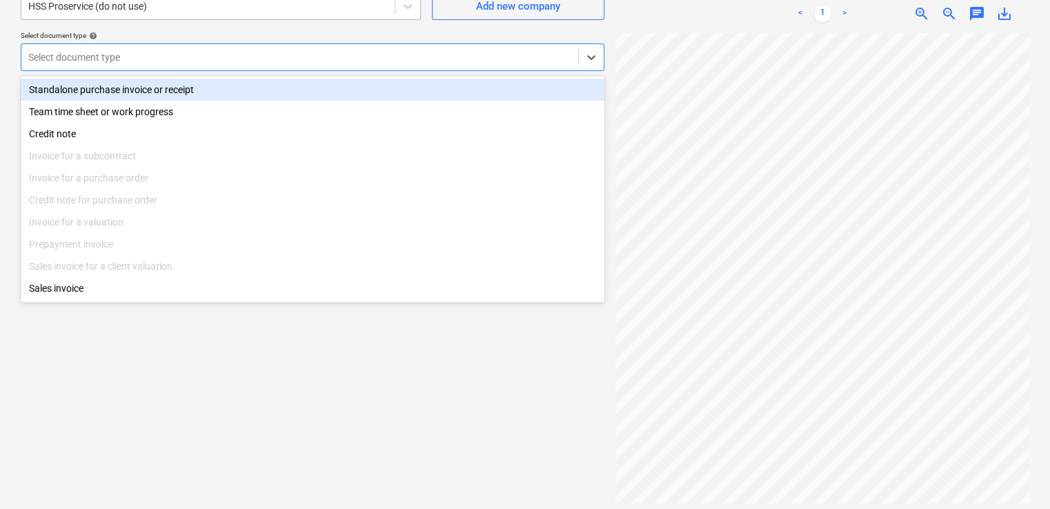
click at [130, 2] on div at bounding box center [208, 6] width 360 height 14
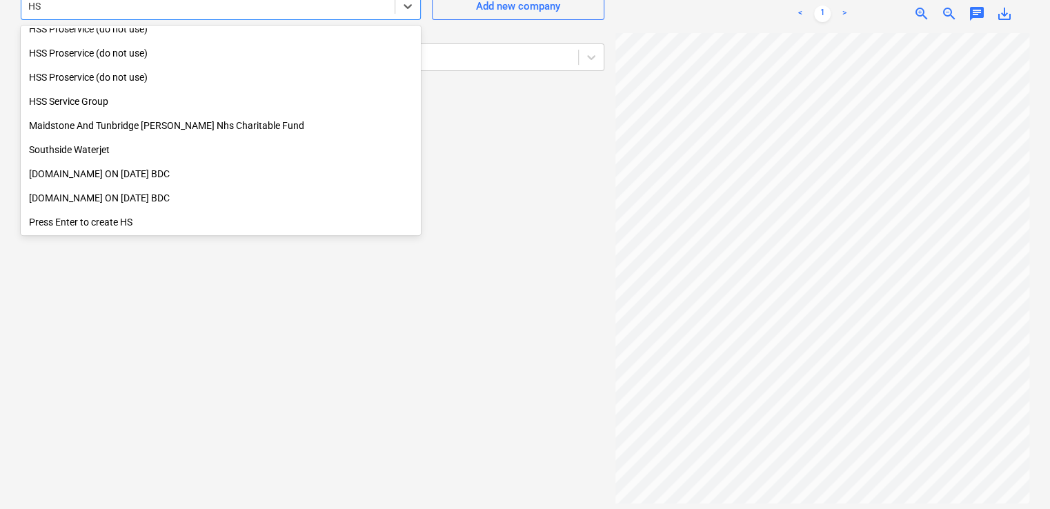
scroll to position [276, 0]
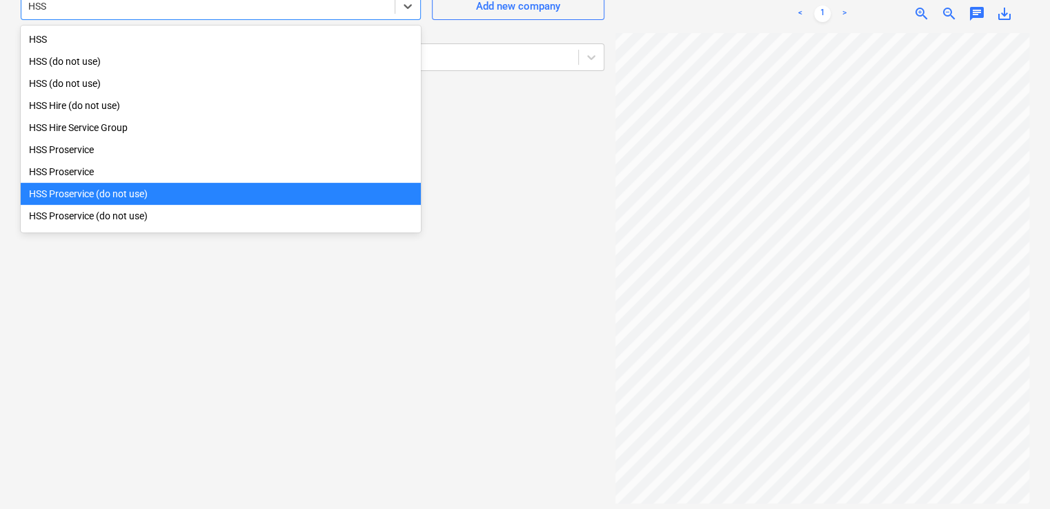
type input "HSS P"
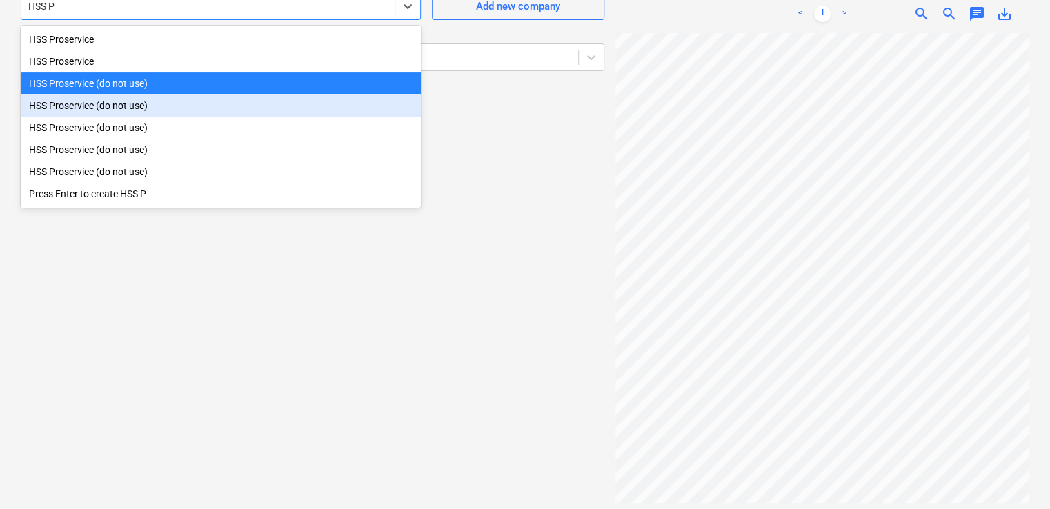
click at [119, 109] on div "HSS Proservice (do not use)" at bounding box center [221, 106] width 400 height 22
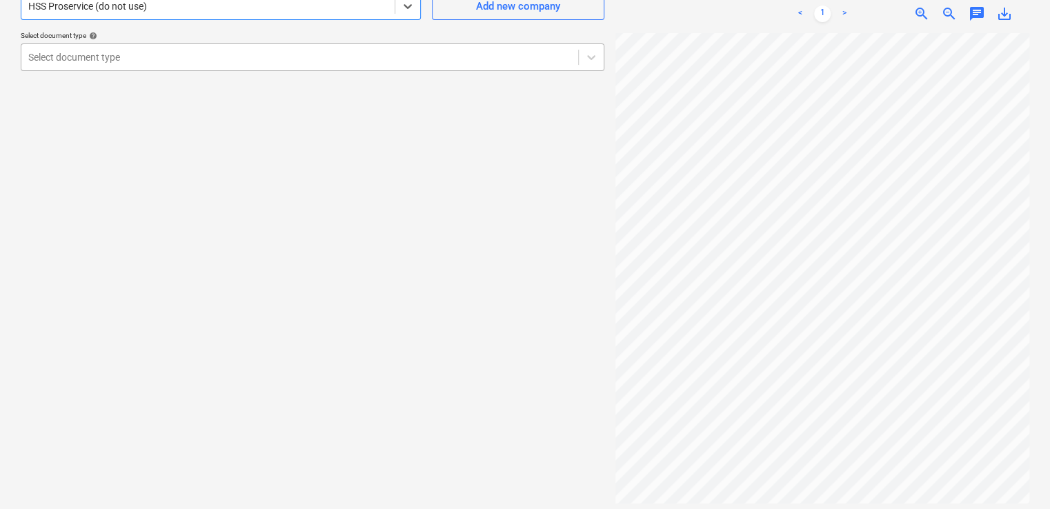
click at [116, 54] on div at bounding box center [299, 57] width 543 height 14
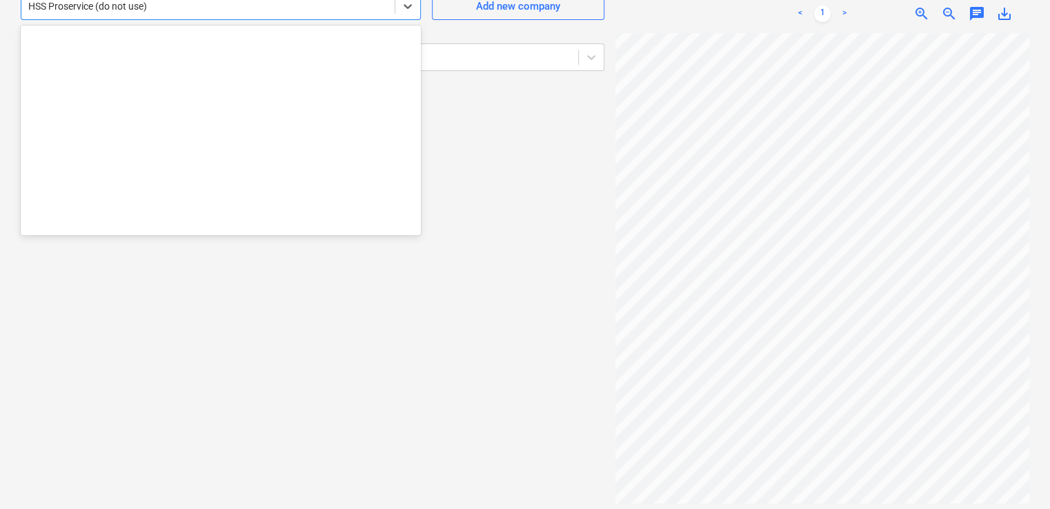
click at [117, 0] on div at bounding box center [208, 6] width 360 height 14
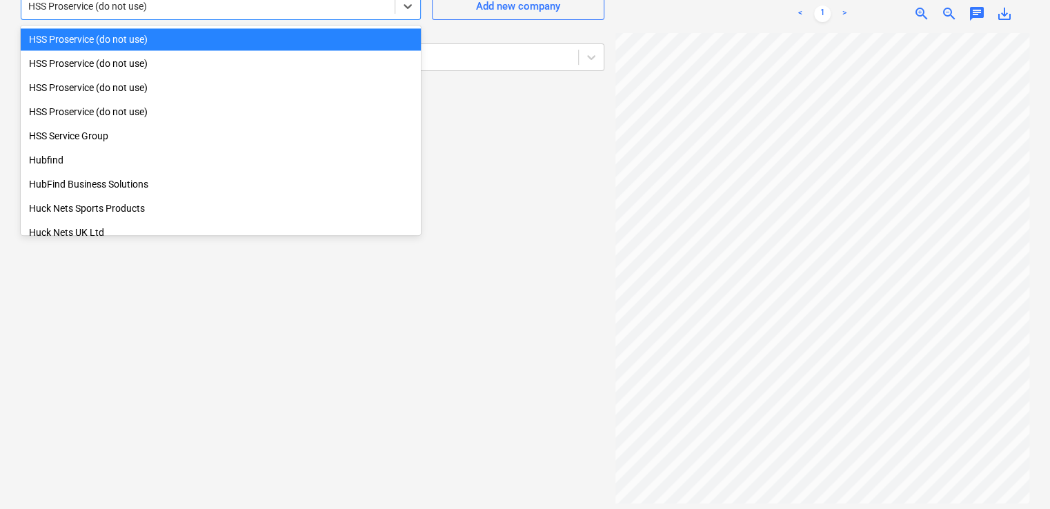
click at [117, 0] on div at bounding box center [208, 6] width 360 height 14
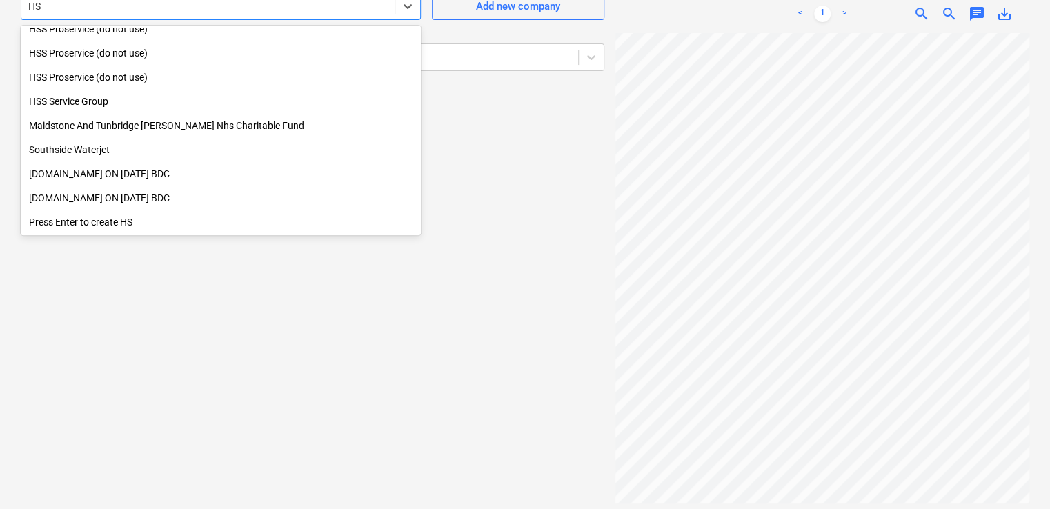
scroll to position [276, 0]
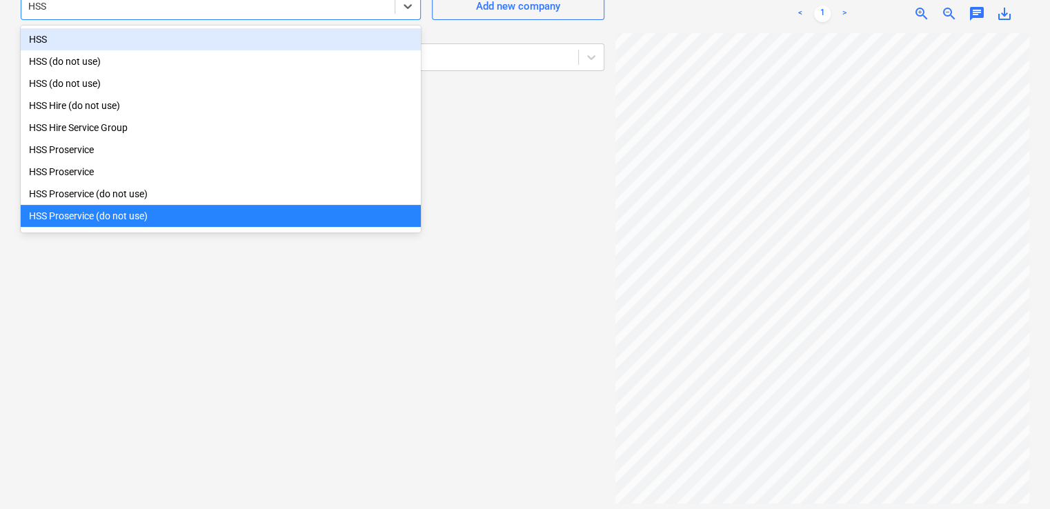
type input "HSS P"
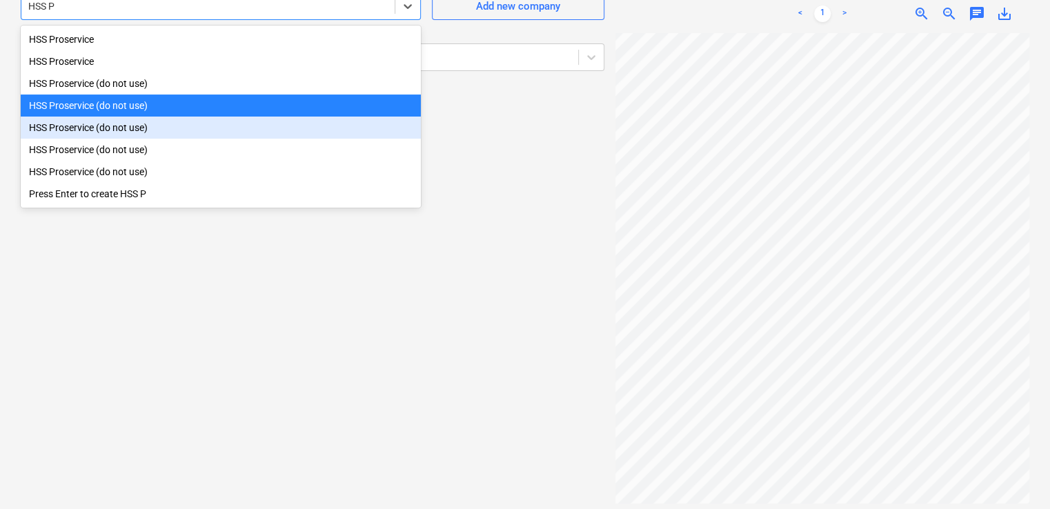
click at [88, 130] on div "HSS Proservice (do not use)" at bounding box center [221, 128] width 400 height 22
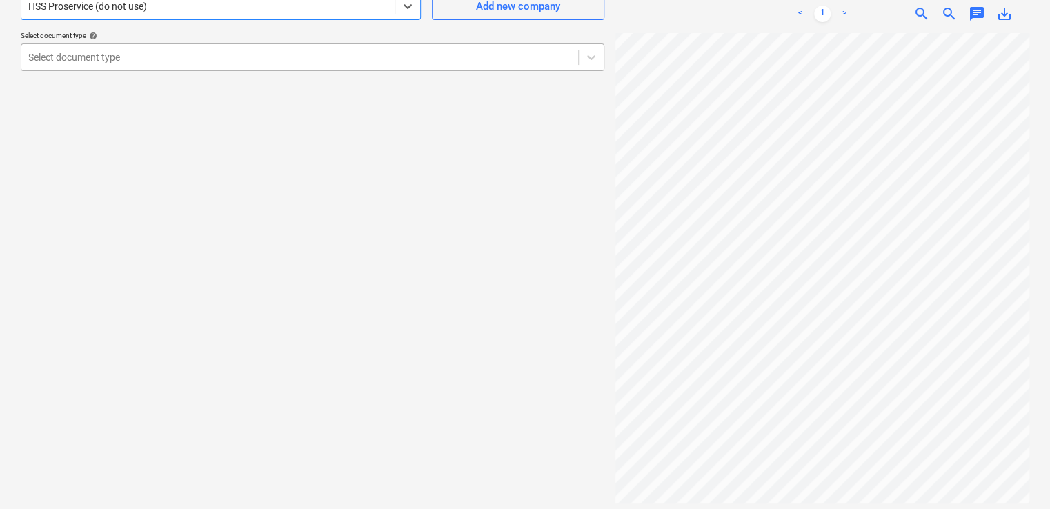
click at [100, 56] on div at bounding box center [299, 57] width 543 height 14
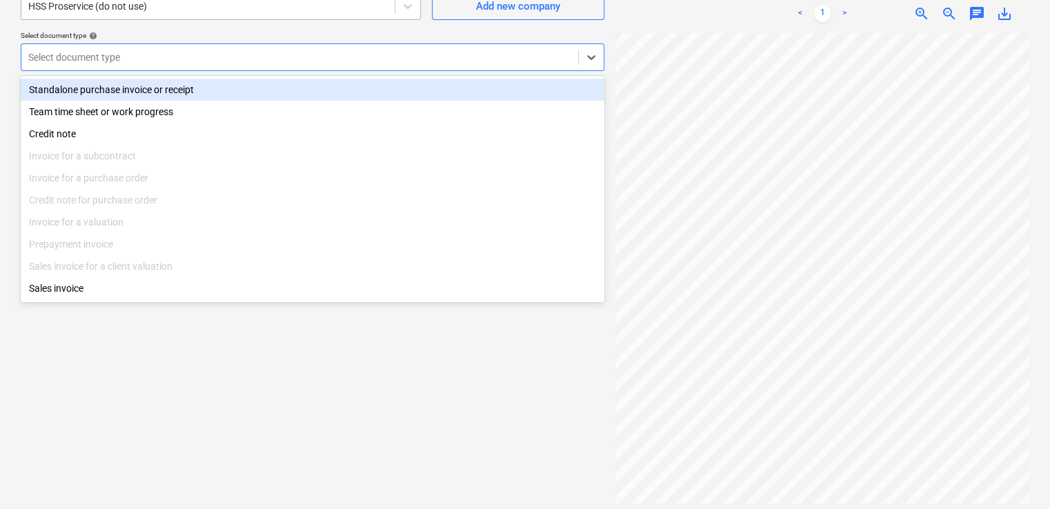
click at [108, 7] on div at bounding box center [208, 6] width 360 height 14
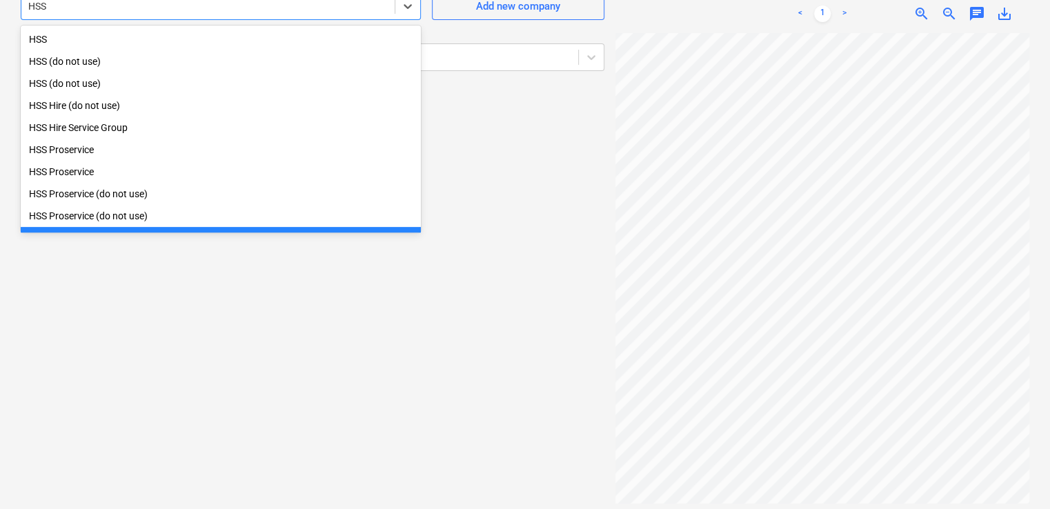
scroll to position [30, 0]
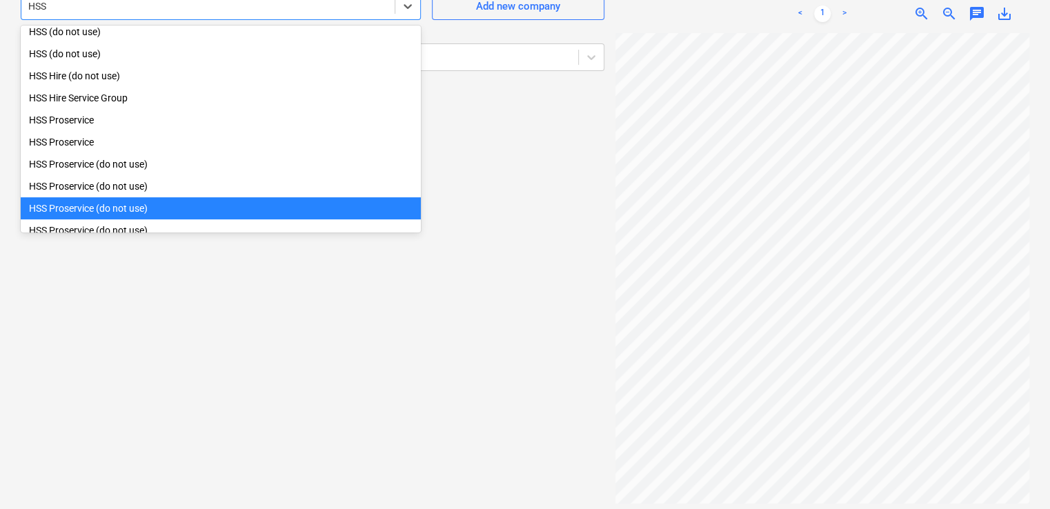
type input "HSS P"
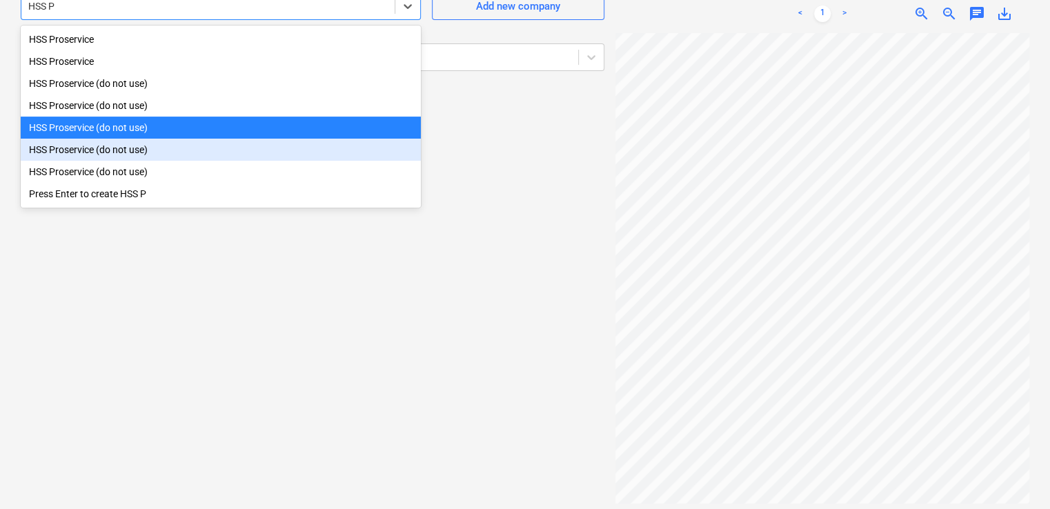
click at [103, 151] on div "HSS Proservice (do not use)" at bounding box center [221, 150] width 400 height 22
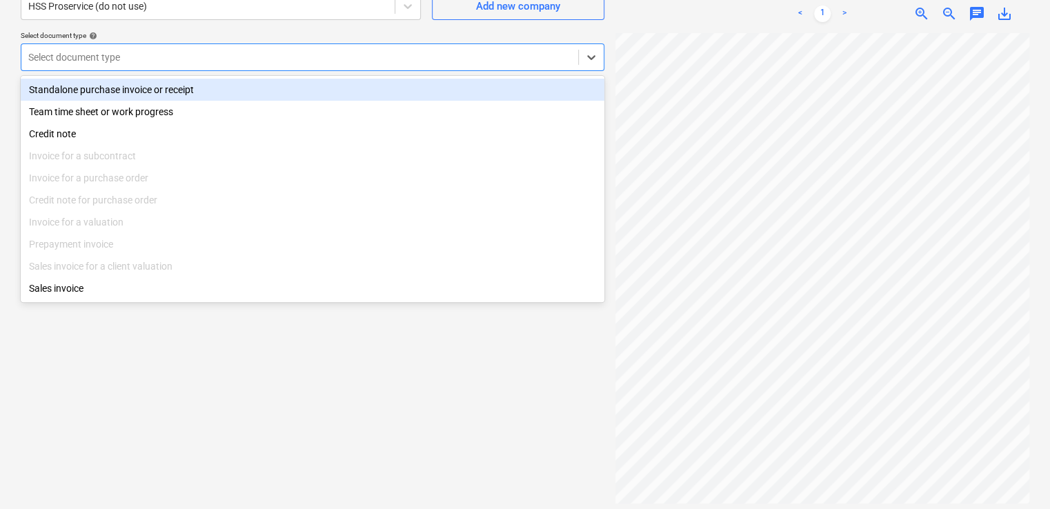
click at [105, 51] on div at bounding box center [299, 57] width 543 height 14
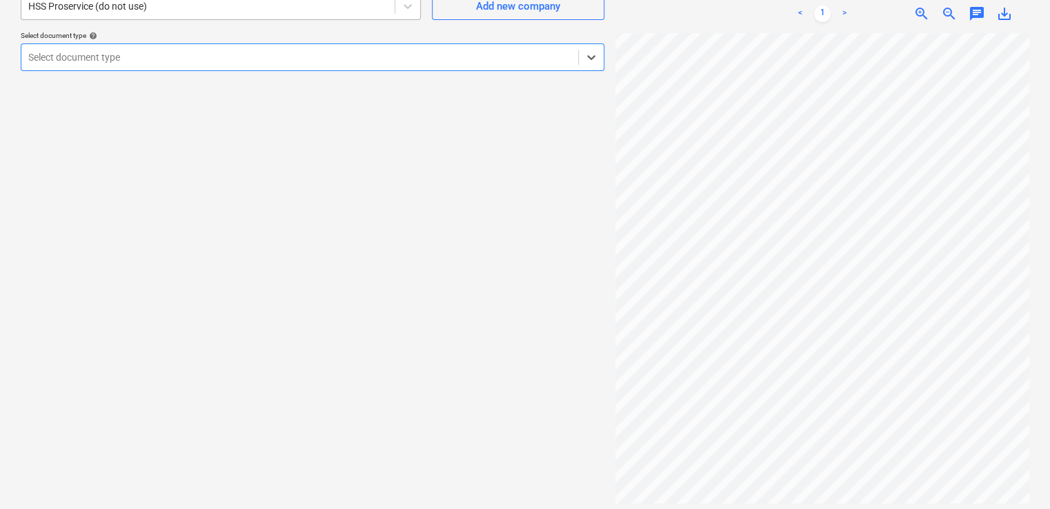
click at [112, 1] on div at bounding box center [208, 6] width 360 height 14
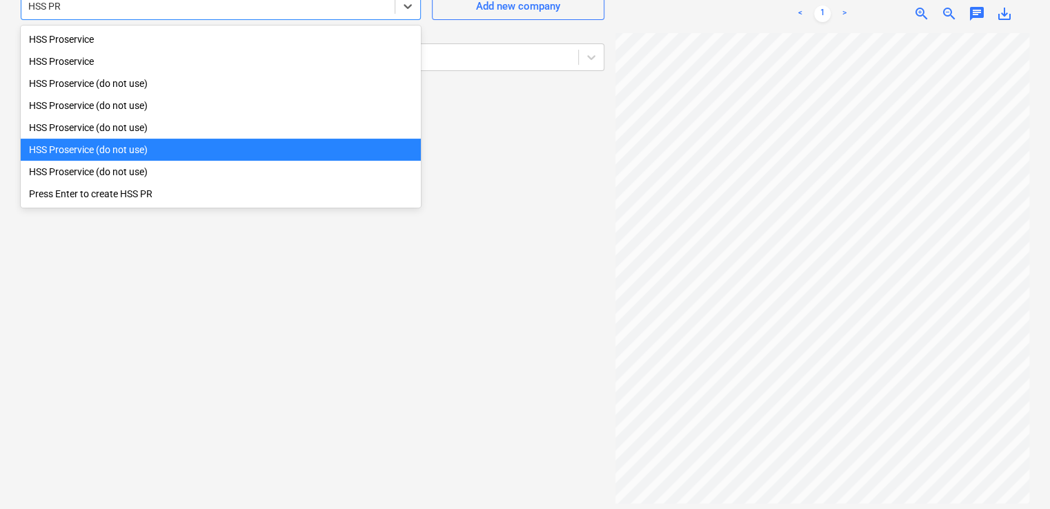
type input "HSS PRO"
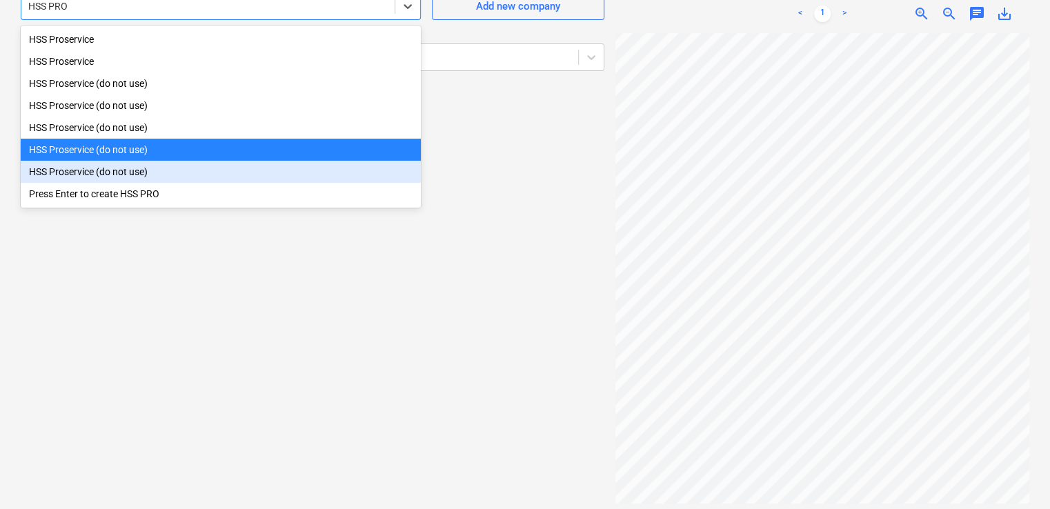
click at [80, 170] on div "HSS Proservice (do not use)" at bounding box center [221, 172] width 400 height 22
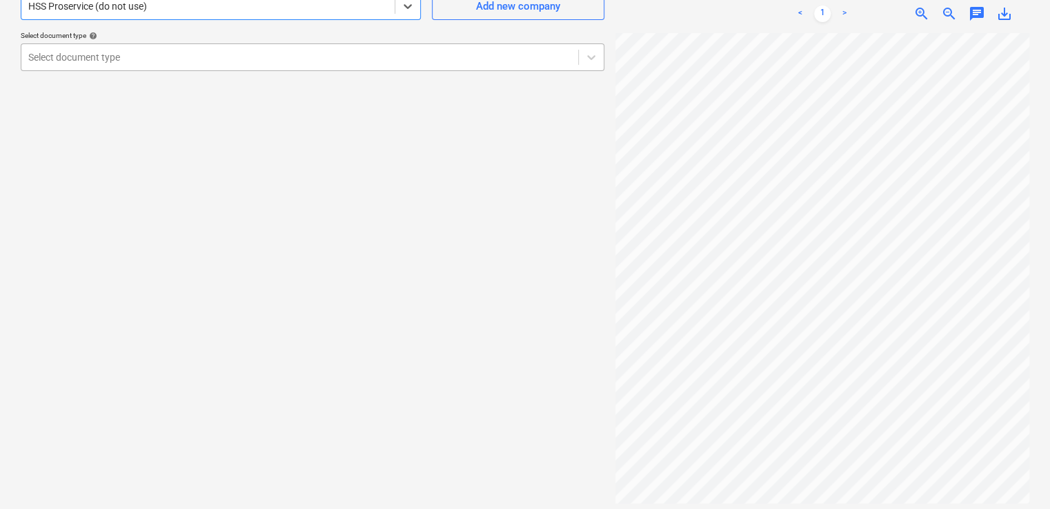
click at [84, 62] on div at bounding box center [299, 57] width 543 height 14
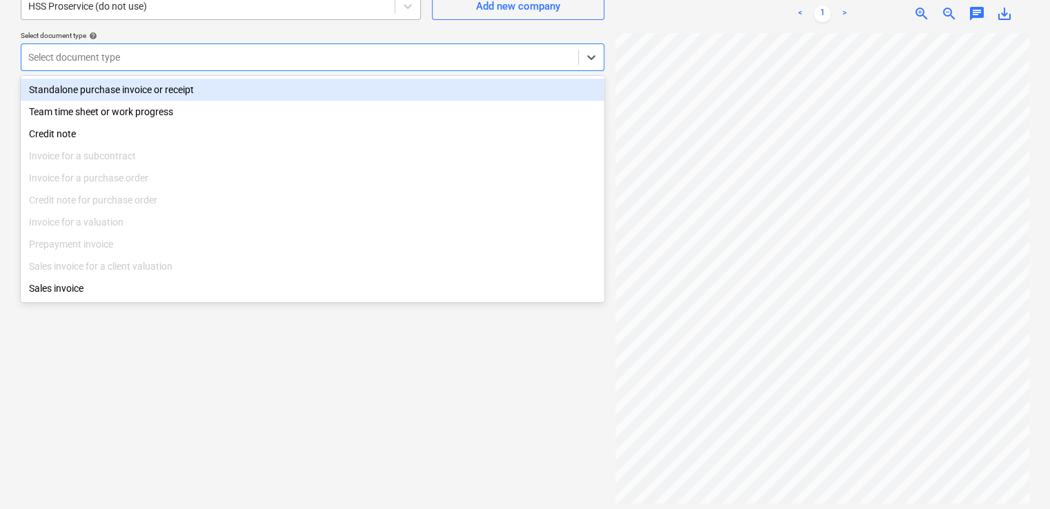
click at [99, 11] on div at bounding box center [208, 6] width 360 height 14
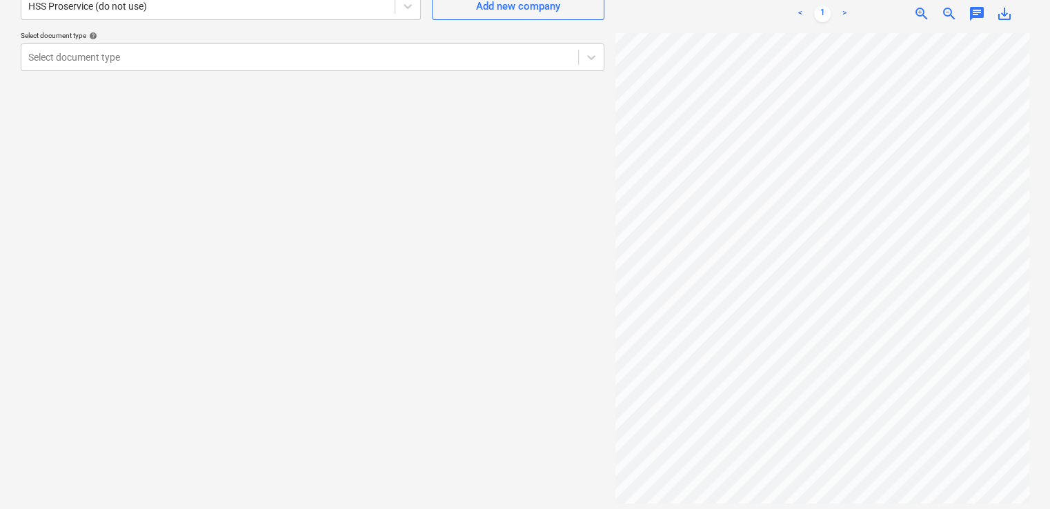
scroll to position [423, 81]
drag, startPoint x: 1029, startPoint y: 235, endPoint x: 1048, endPoint y: 345, distance: 112.0
click at [1048, 345] on div "Create new document Select company HSS Proservice (do not use) Add new company …" at bounding box center [525, 223] width 1050 height 584
click at [324, 48] on div "Select document type" at bounding box center [299, 57] width 557 height 19
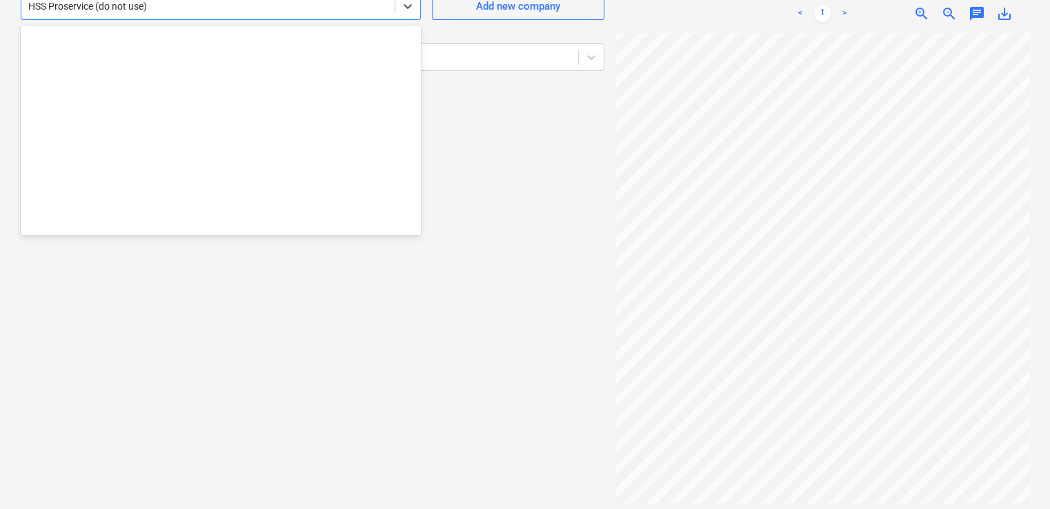
click at [296, 8] on div at bounding box center [208, 6] width 360 height 14
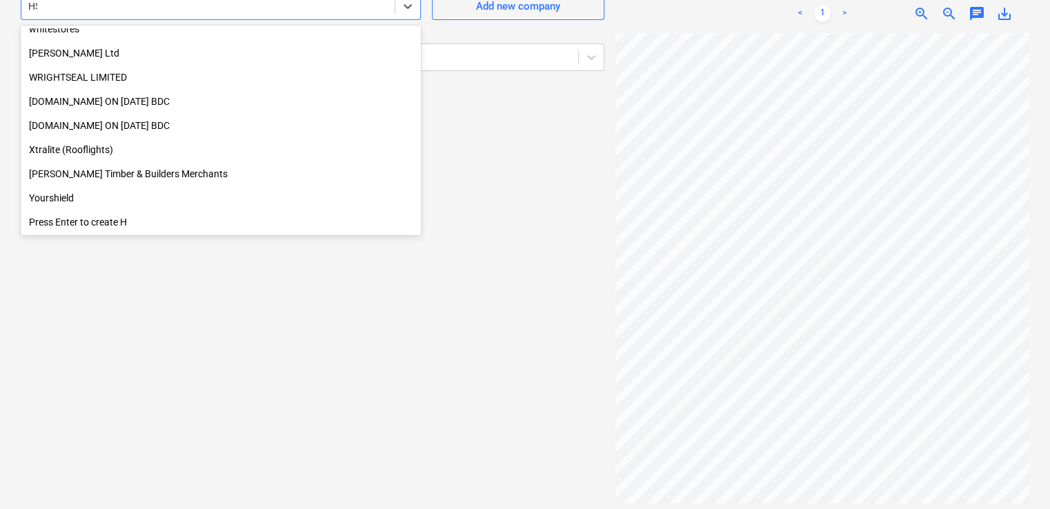
scroll to position [276, 0]
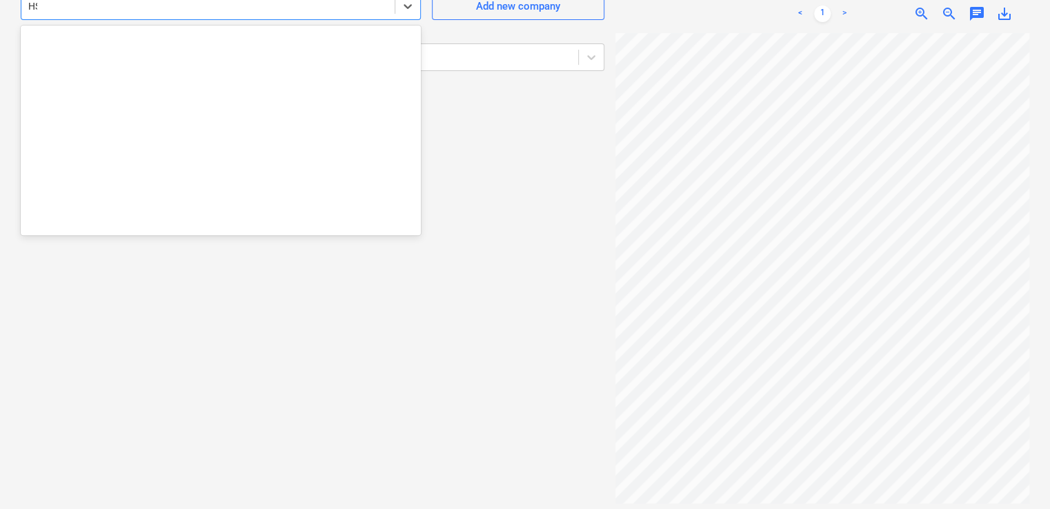
type input "HSS"
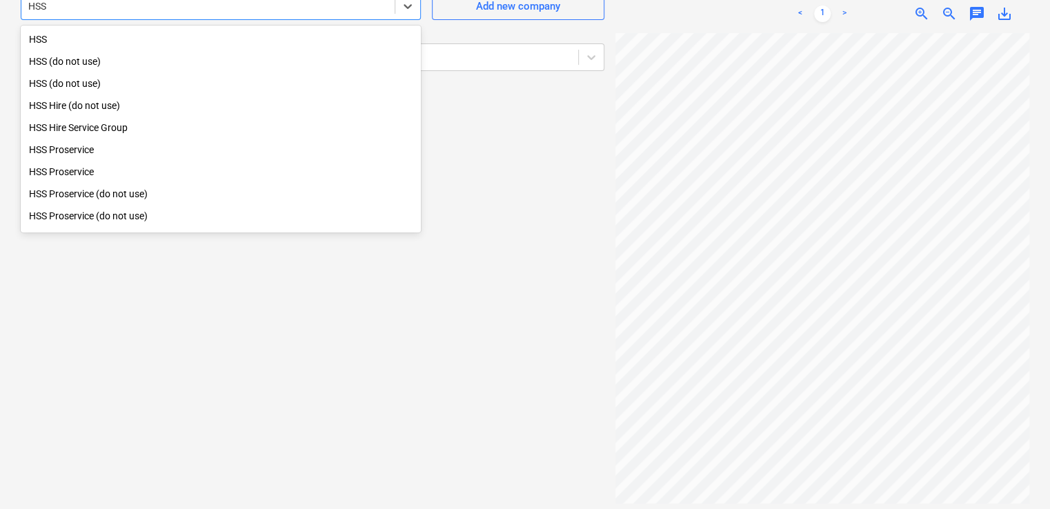
scroll to position [75, 0]
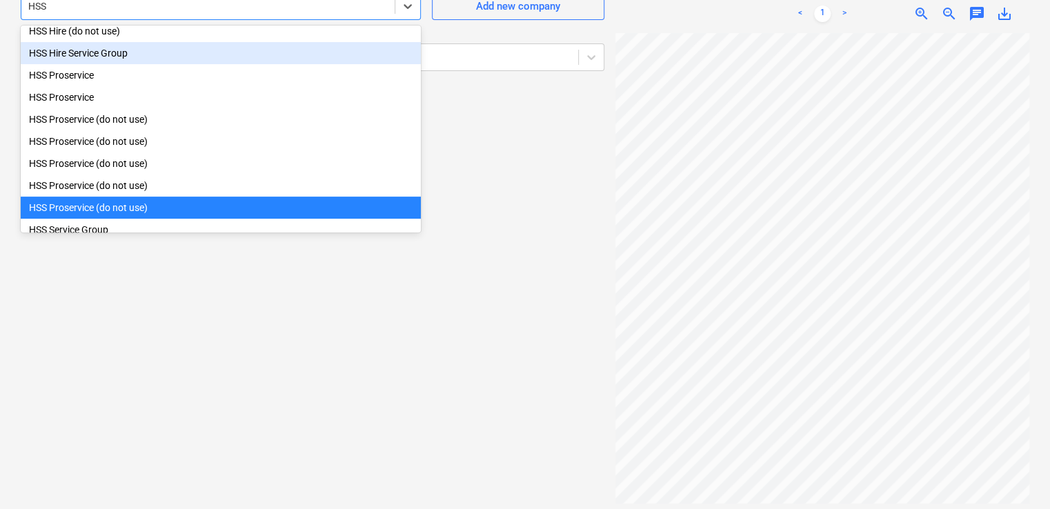
click at [142, 51] on div "HSS Hire Service Group" at bounding box center [221, 53] width 400 height 22
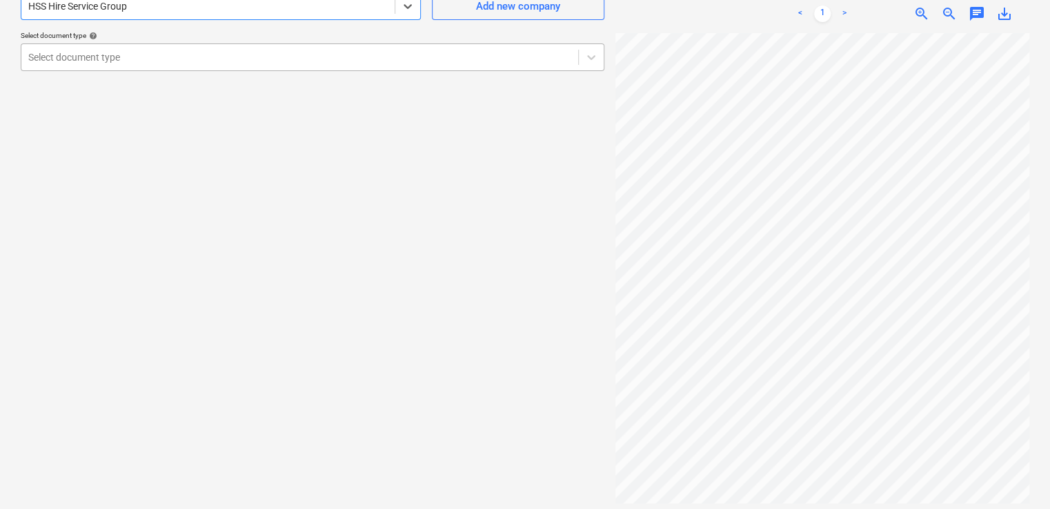
click at [137, 61] on div at bounding box center [299, 57] width 543 height 14
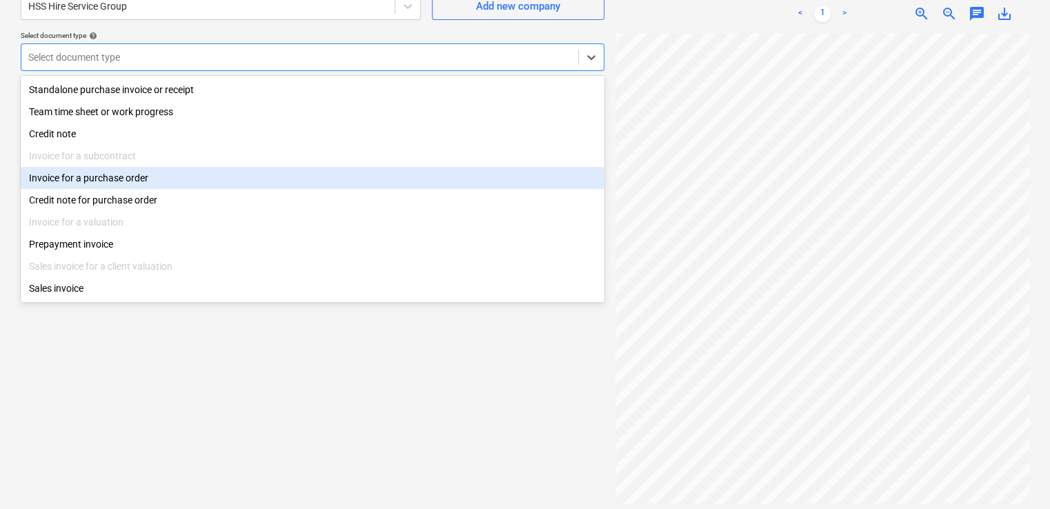
click at [102, 180] on div "Invoice for a purchase order" at bounding box center [313, 178] width 584 height 22
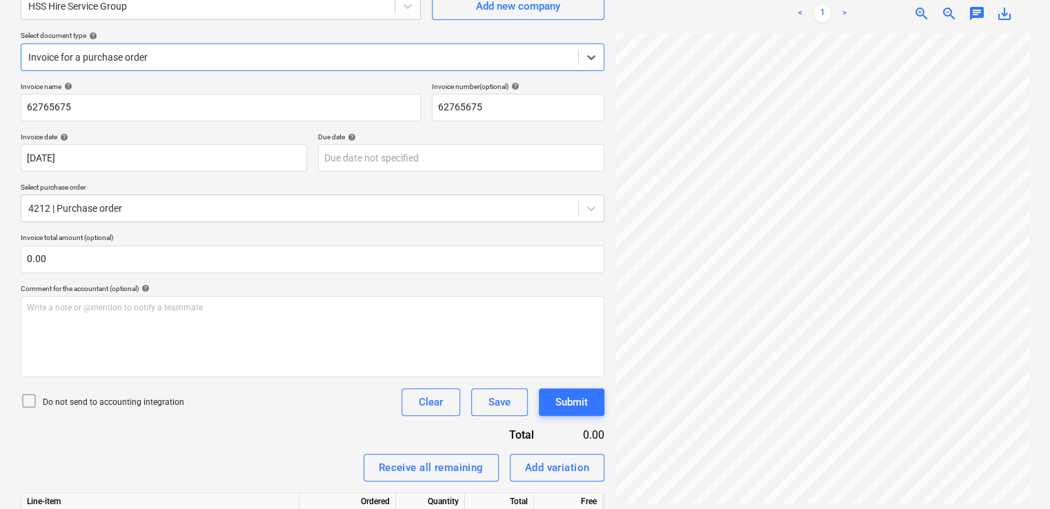
click at [30, 399] on icon at bounding box center [29, 401] width 17 height 17
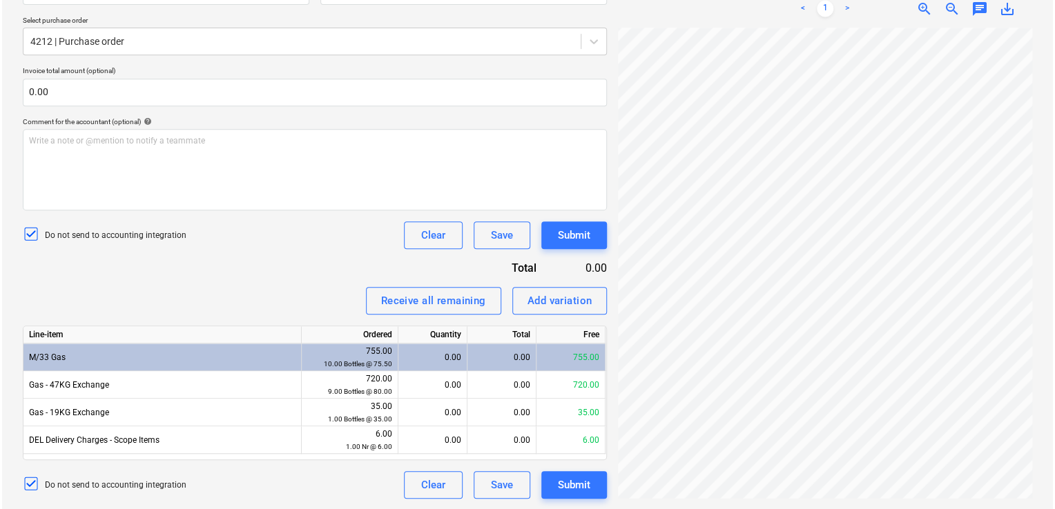
scroll to position [262, 69]
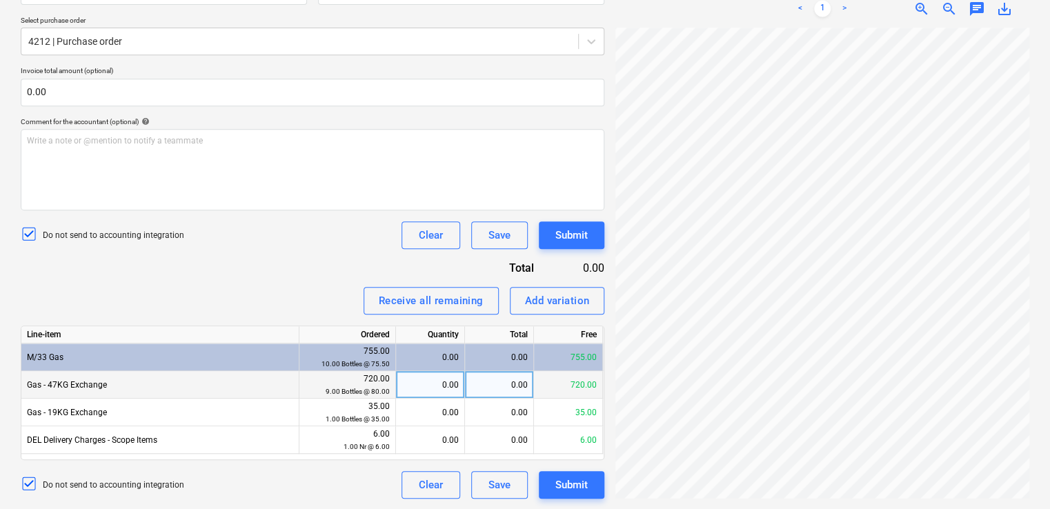
click at [447, 388] on div "0.00" at bounding box center [430, 385] width 57 height 28
type input "5"
click at [329, 308] on div "Receive all remaining Add variation" at bounding box center [313, 301] width 584 height 28
click at [580, 232] on div "Submit" at bounding box center [572, 235] width 32 height 18
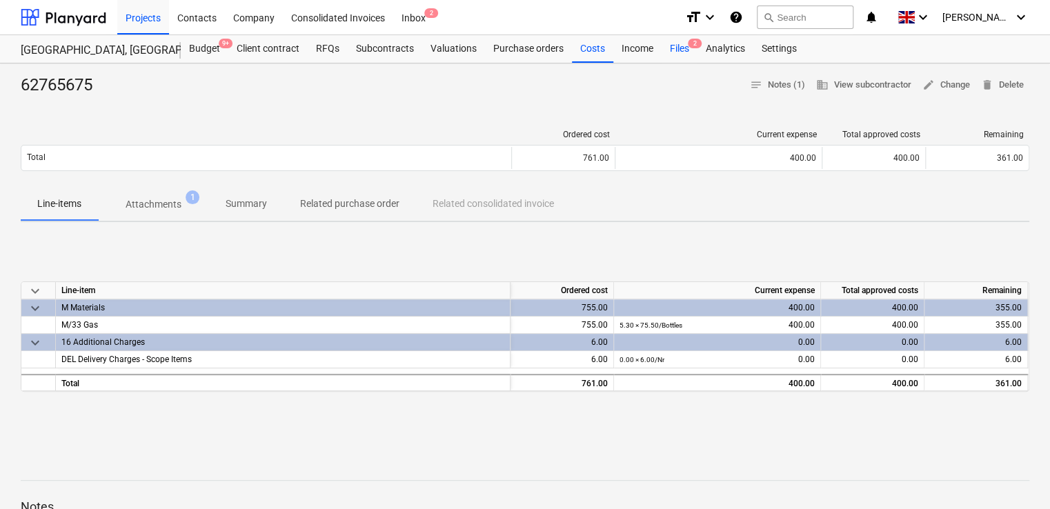
click at [682, 46] on div "Files 2" at bounding box center [680, 49] width 36 height 28
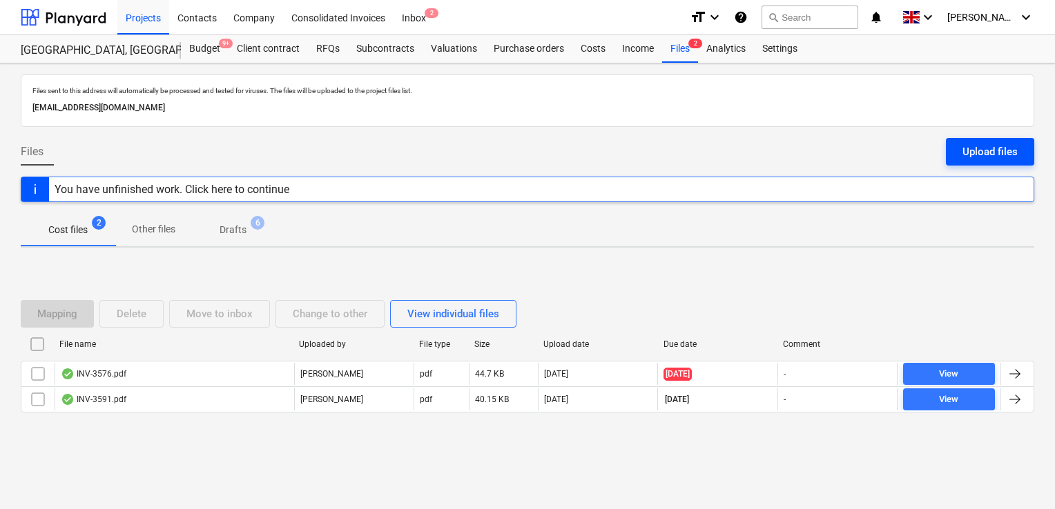
click at [964, 143] on div "Upload files" at bounding box center [989, 152] width 55 height 18
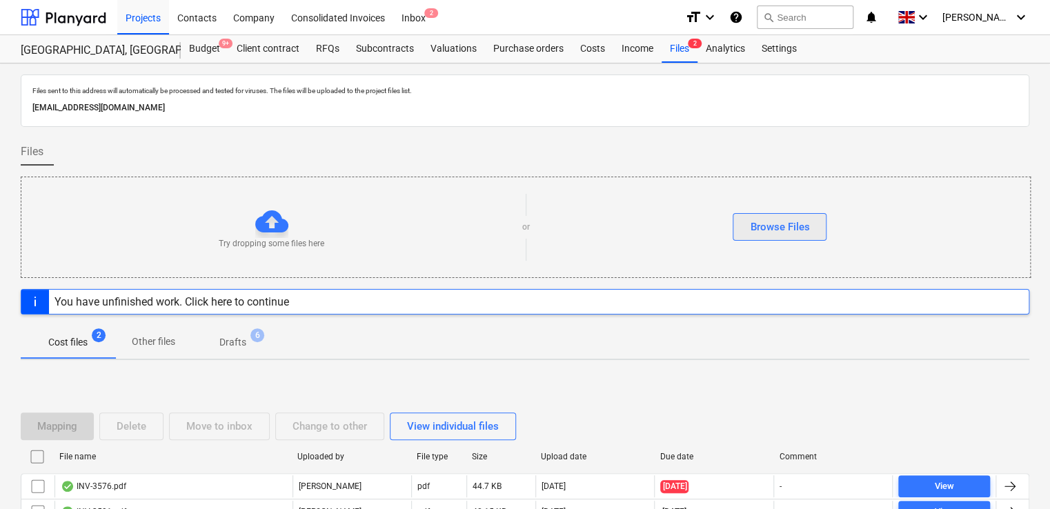
click at [806, 224] on div "Browse Files" at bounding box center [779, 227] width 59 height 18
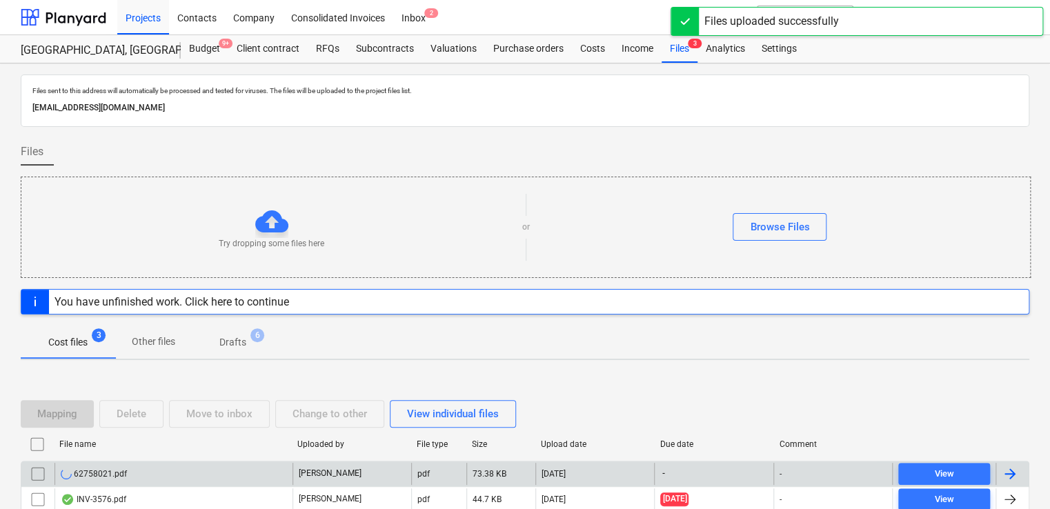
click at [212, 468] on div "62758021.pdf" at bounding box center [174, 474] width 238 height 22
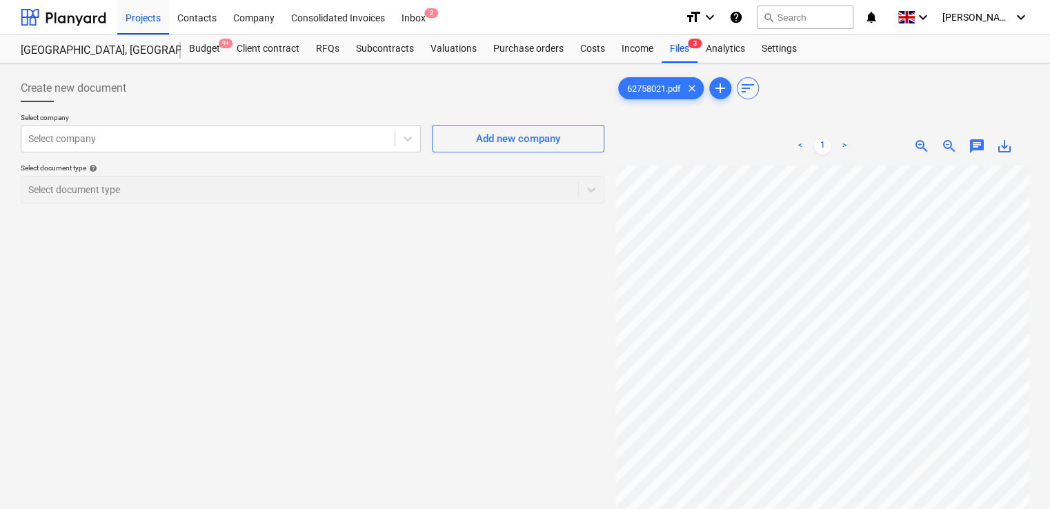
scroll to position [345, 0]
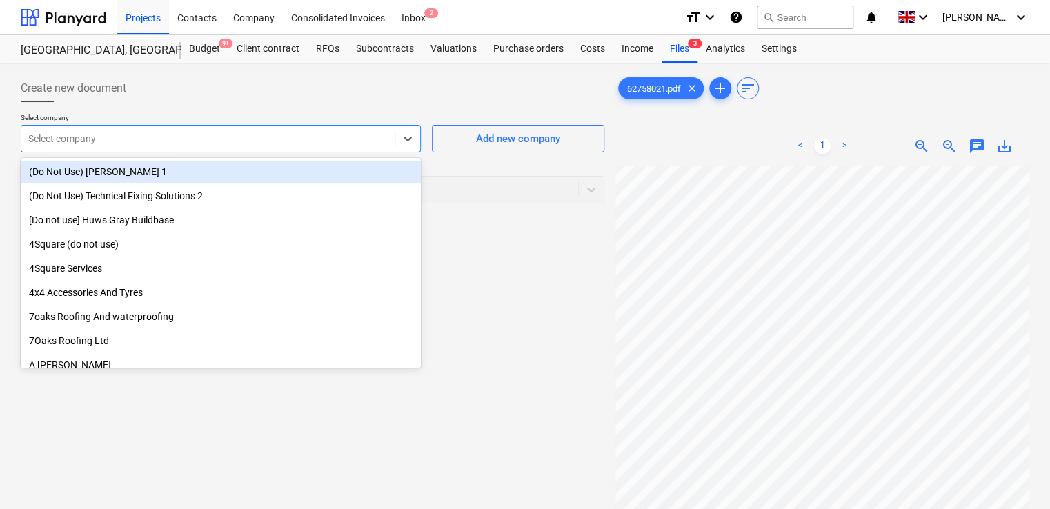
click at [309, 136] on div at bounding box center [208, 139] width 360 height 14
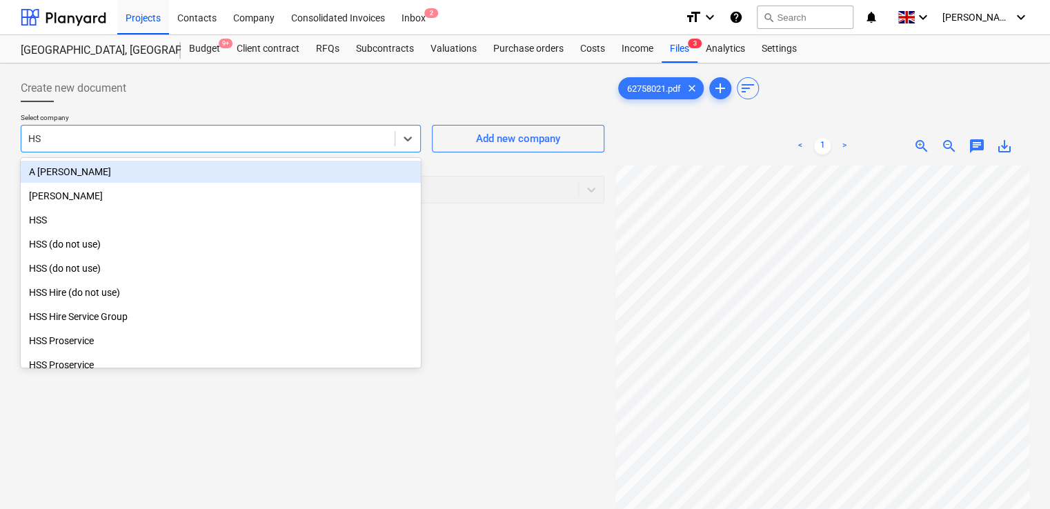
type input "HSS"
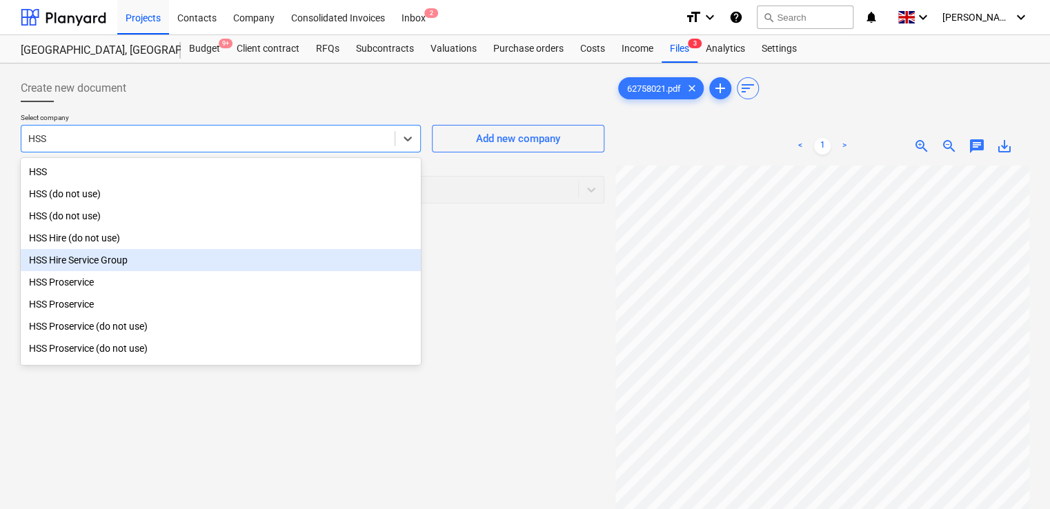
click at [112, 262] on div "HSS Hire Service Group" at bounding box center [221, 260] width 400 height 22
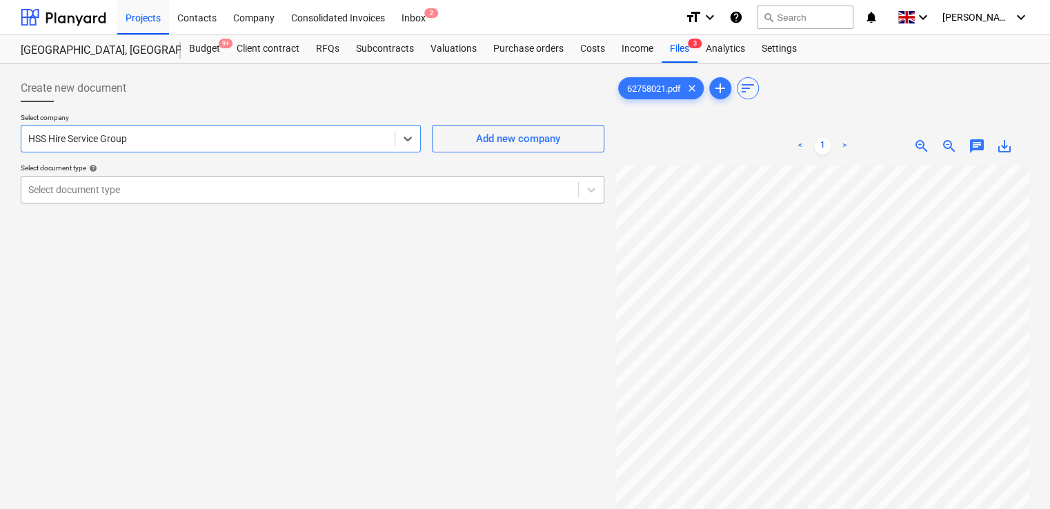
click at [121, 192] on div at bounding box center [299, 190] width 543 height 14
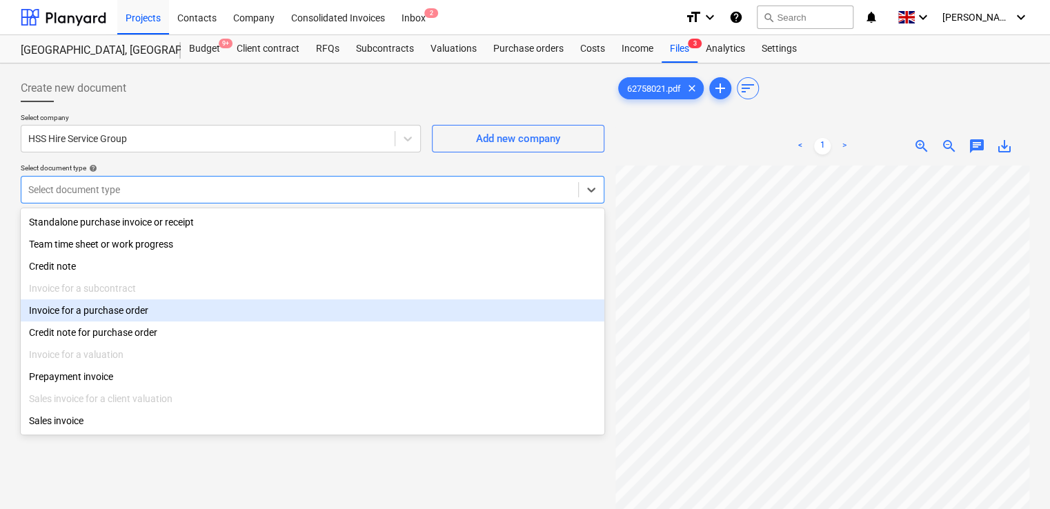
click at [100, 311] on div "Invoice for a purchase order" at bounding box center [313, 311] width 584 height 22
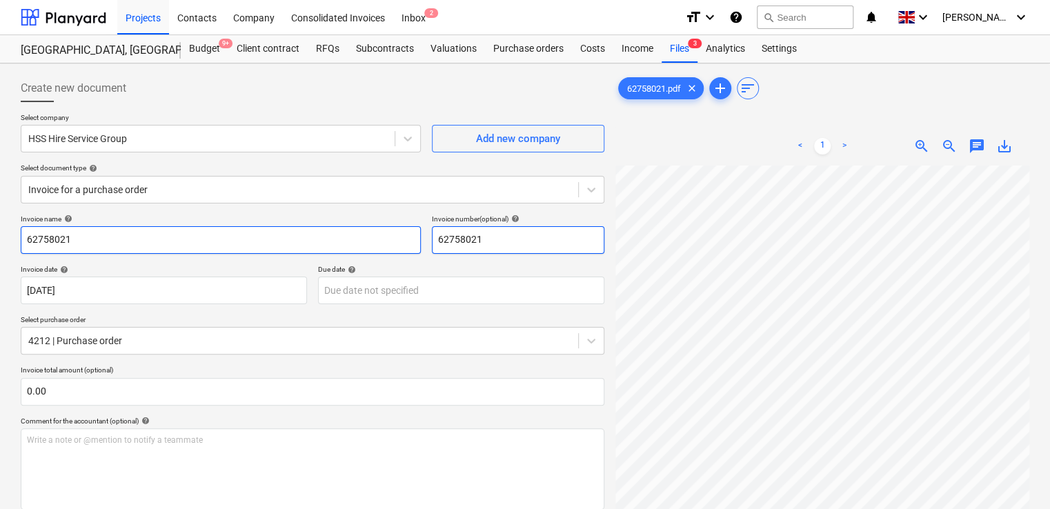
drag, startPoint x: 505, startPoint y: 244, endPoint x: 343, endPoint y: 242, distance: 162.2
click at [343, 242] on div "Invoice name help 62758021 Invoice number (optional) help 62758021" at bounding box center [313, 234] width 584 height 39
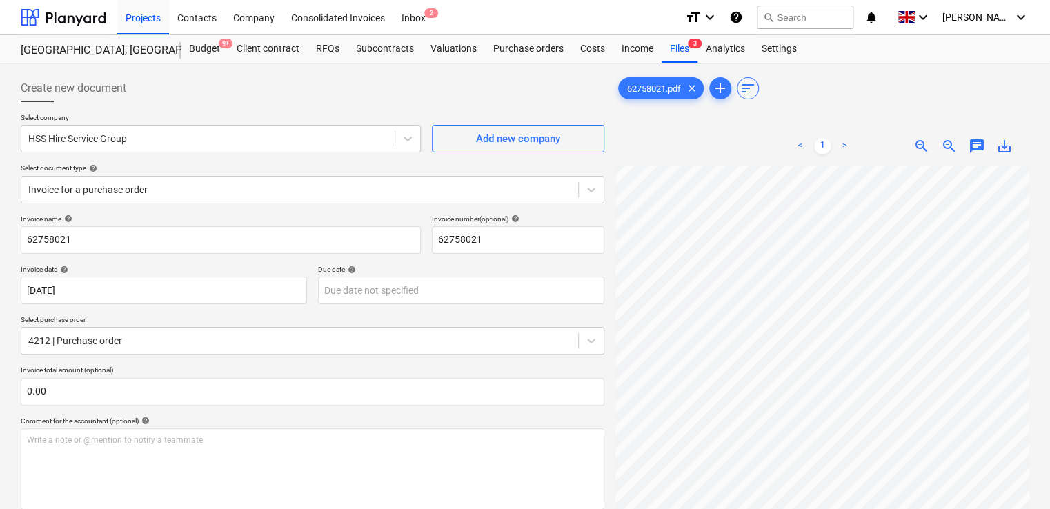
click at [186, 422] on div "Comment for the accountant (optional) help" at bounding box center [313, 421] width 584 height 9
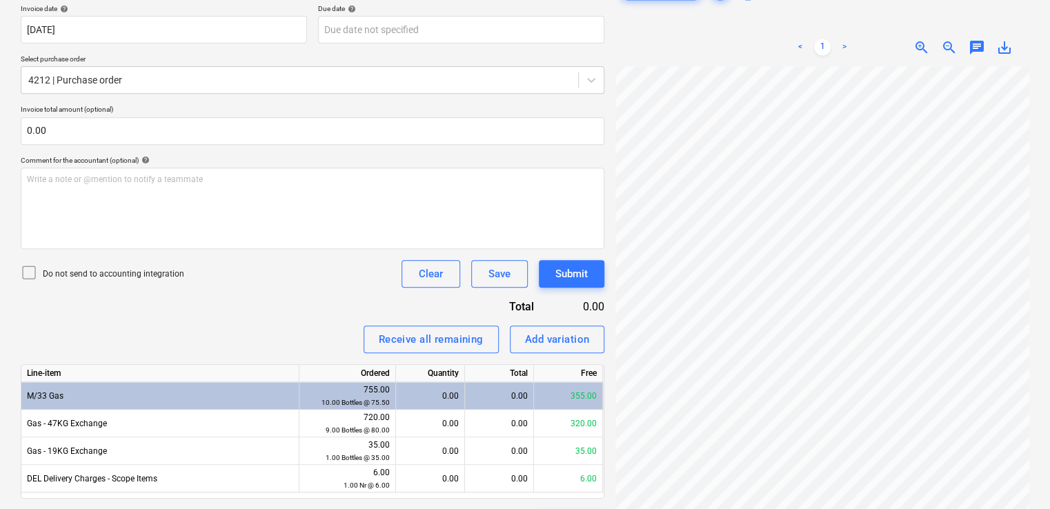
scroll to position [300, 0]
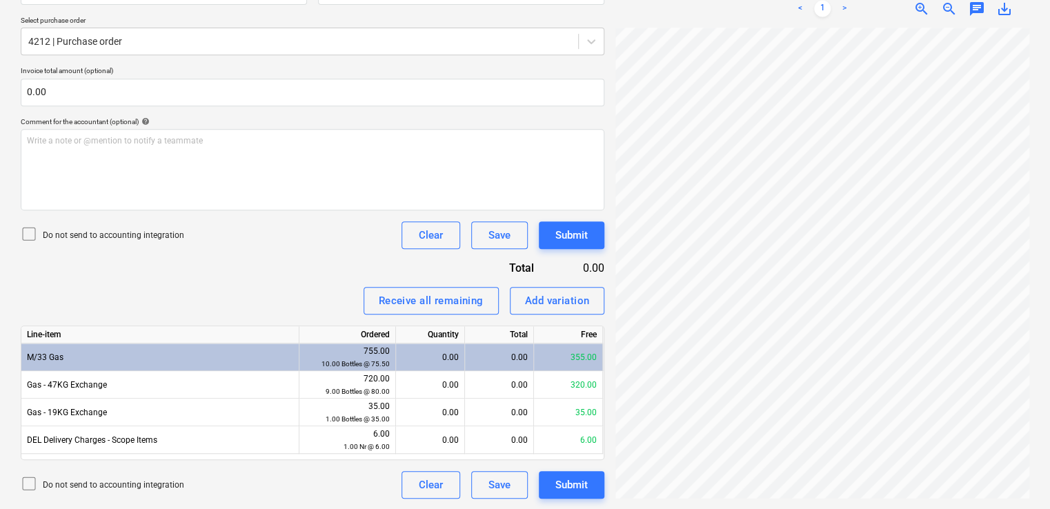
click at [27, 235] on icon at bounding box center [29, 234] width 17 height 17
click at [229, 260] on div "Invoice name help 62758021 Invoice number (optional) help 62758021 Invoice date…" at bounding box center [313, 207] width 584 height 584
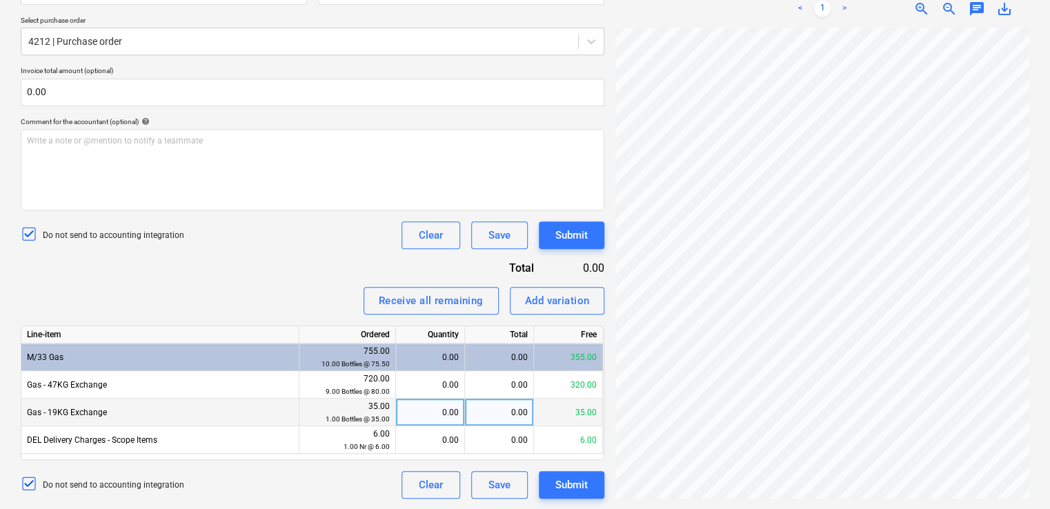
click at [418, 409] on div "0.00" at bounding box center [430, 413] width 57 height 28
type input "1"
click at [356, 311] on div "Receive all remaining Add variation" at bounding box center [313, 301] width 584 height 28
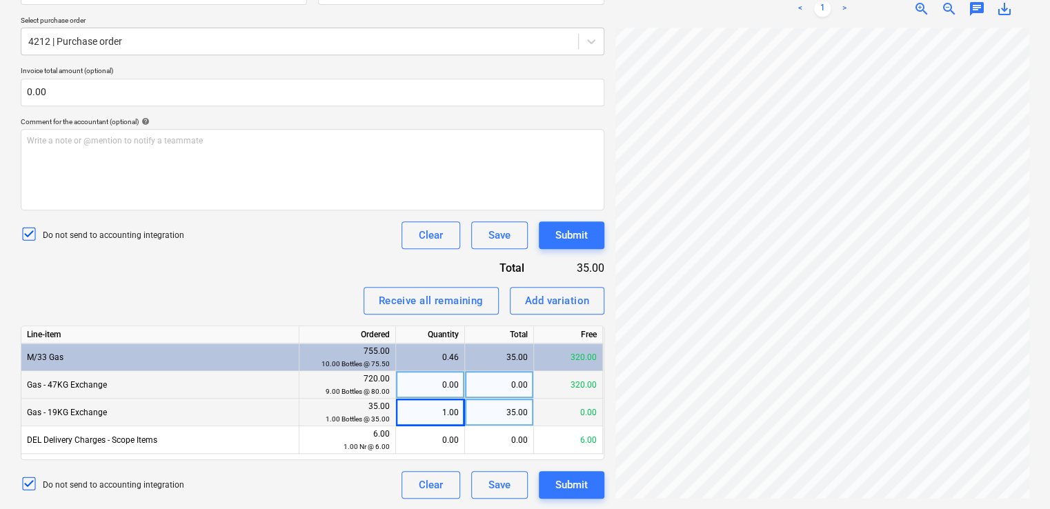
click at [414, 385] on div "0.00" at bounding box center [430, 385] width 57 height 28
type input "5"
click at [326, 302] on div "Receive all remaining Add variation" at bounding box center [313, 301] width 584 height 28
drag, startPoint x: 828, startPoint y: 498, endPoint x: 857, endPoint y: 500, distance: 28.3
click at [857, 500] on div "62758021.pdf clear add sort < 1 > zoom_in zoom_out chat 0 save_alt" at bounding box center [822, 136] width 425 height 735
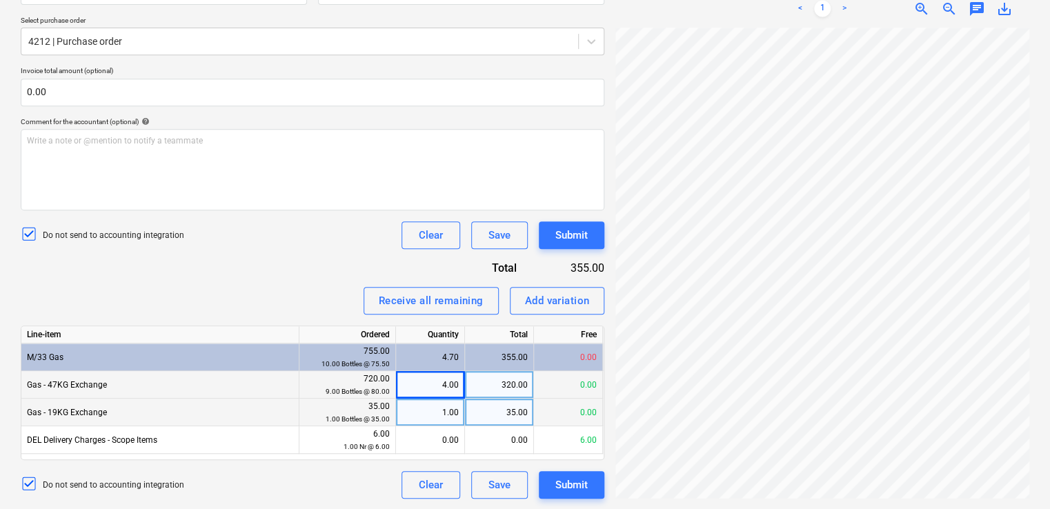
scroll to position [0, 0]
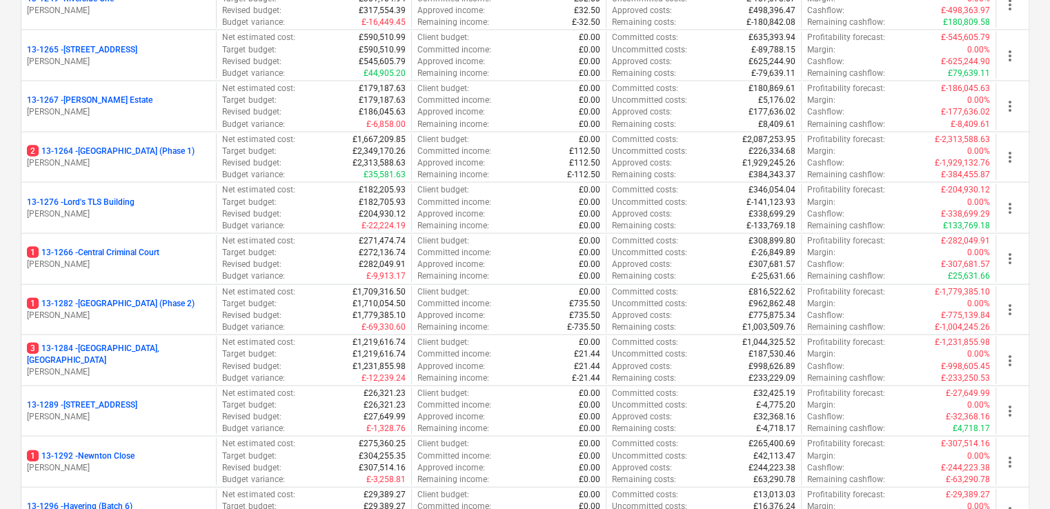
scroll to position [1363, 0]
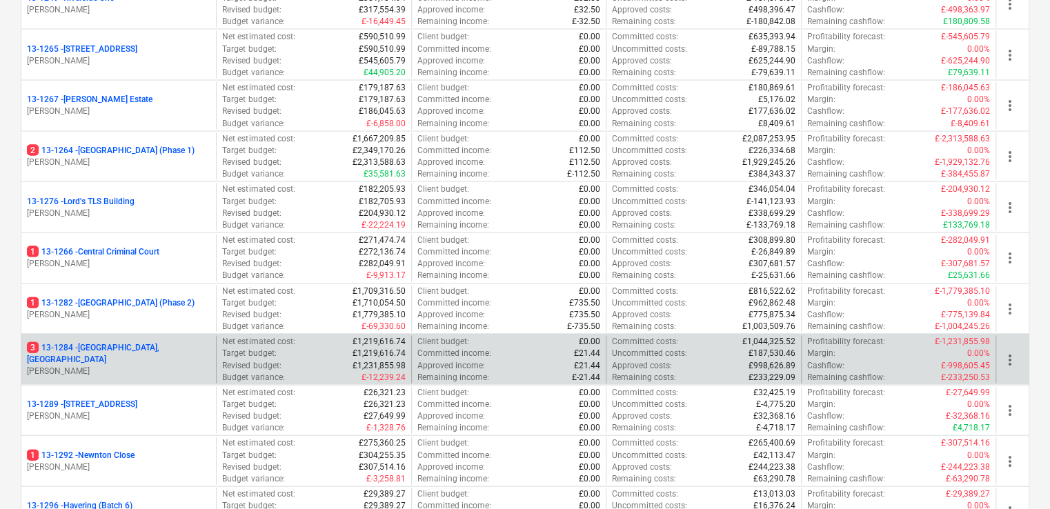
click at [155, 353] on p "3 13-1284 - [GEOGRAPHIC_DATA], [GEOGRAPHIC_DATA]" at bounding box center [119, 353] width 184 height 23
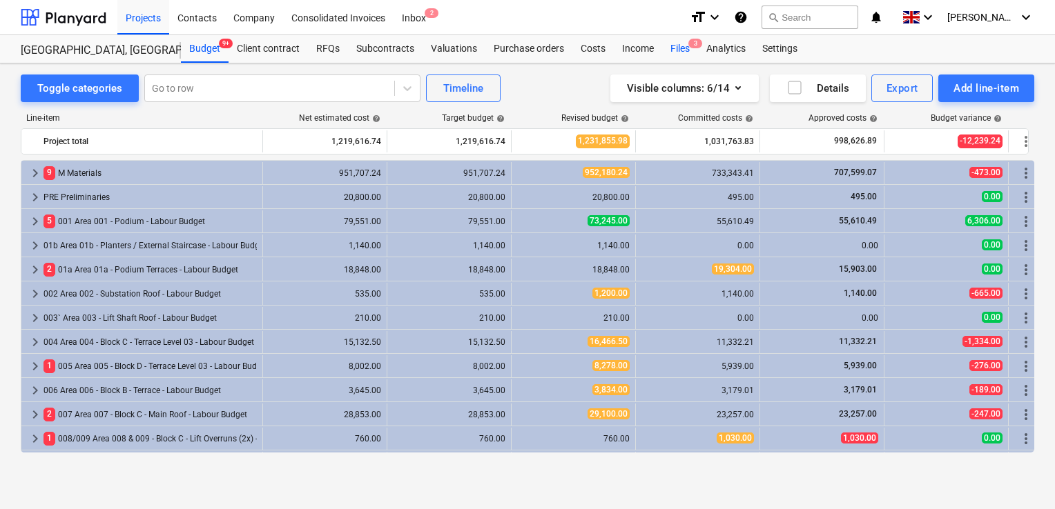
click at [671, 46] on div "Files 3" at bounding box center [680, 49] width 36 height 28
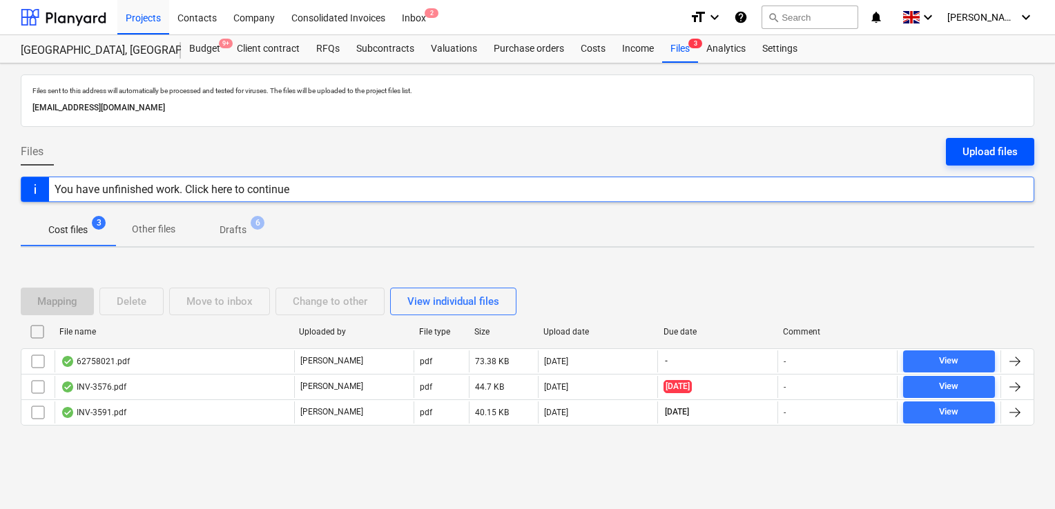
click at [988, 153] on div "Upload files" at bounding box center [989, 152] width 55 height 18
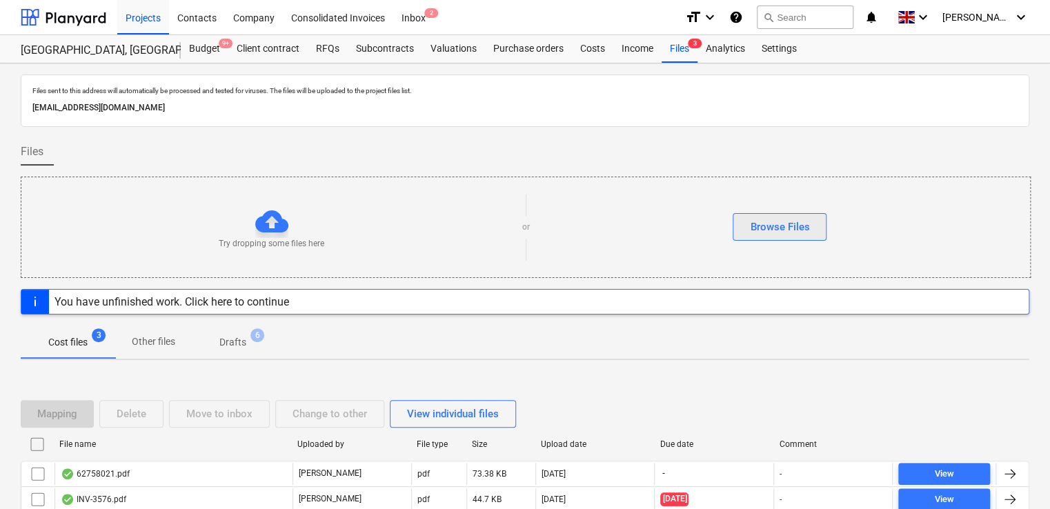
click at [820, 226] on button "Browse Files" at bounding box center [780, 227] width 94 height 28
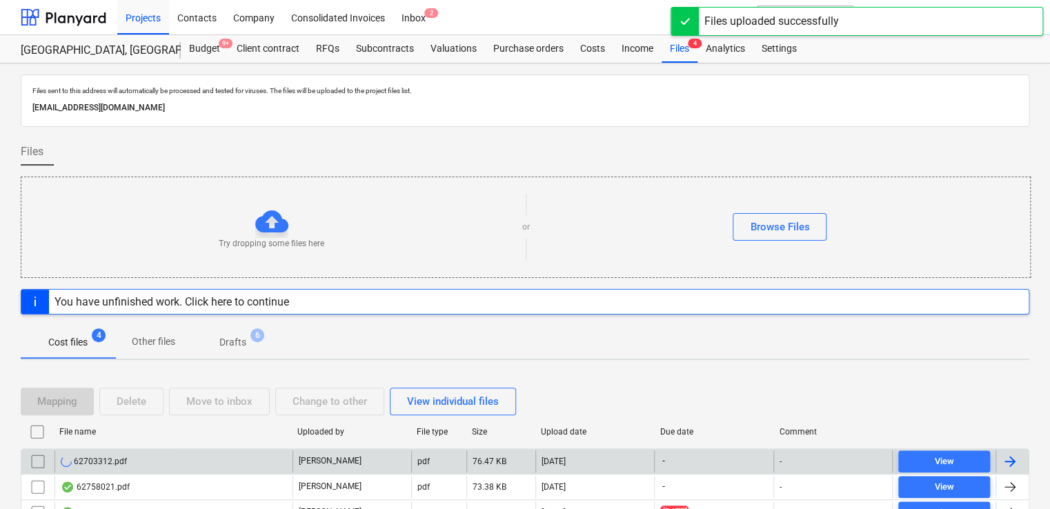
click at [173, 470] on div "62703312.pdf" at bounding box center [174, 462] width 238 height 22
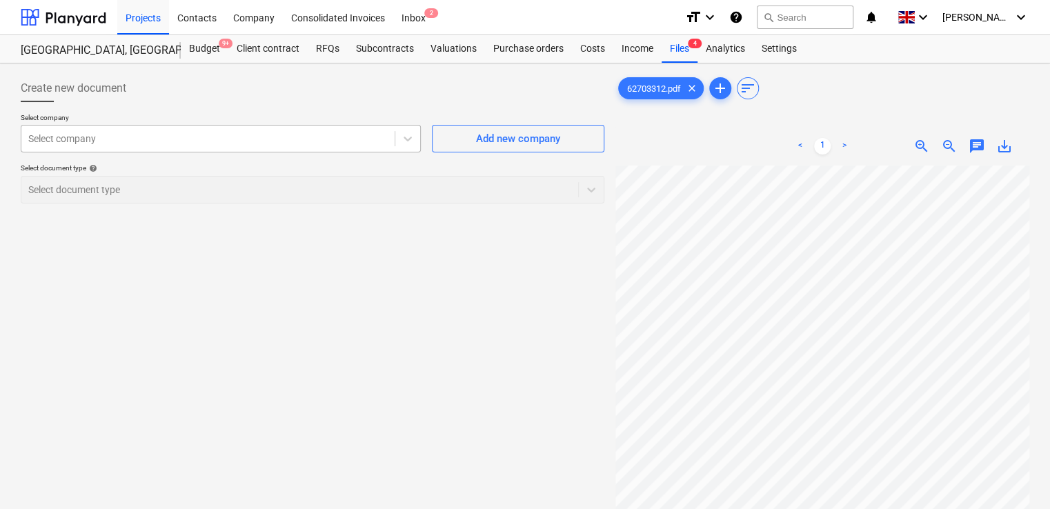
click at [264, 143] on div at bounding box center [208, 139] width 360 height 14
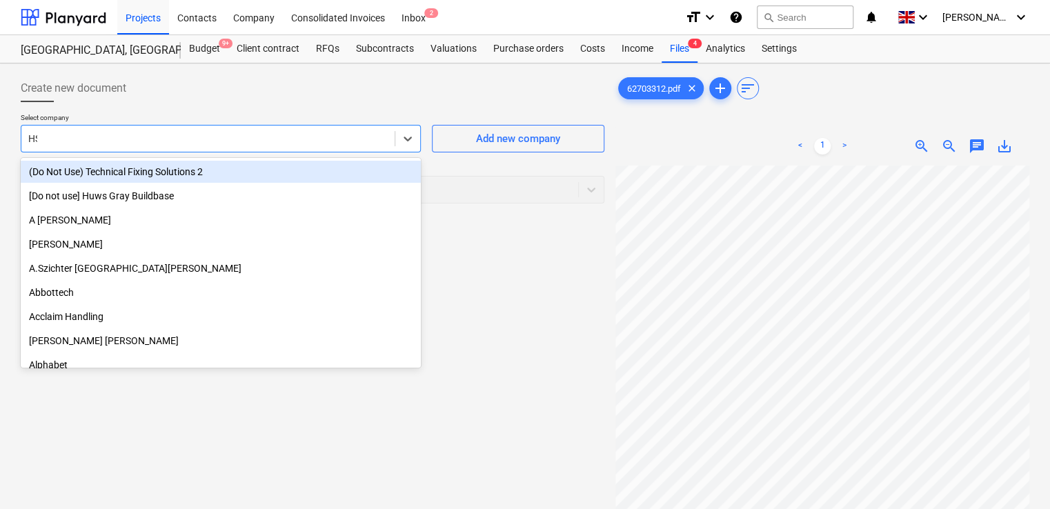
type input "HSS"
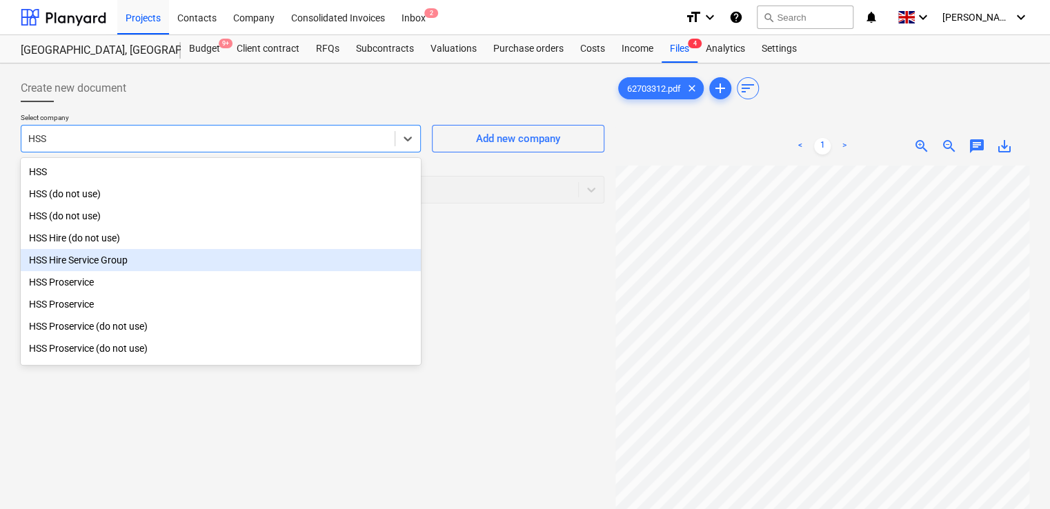
click at [121, 262] on div "HSS Hire Service Group" at bounding box center [221, 260] width 400 height 22
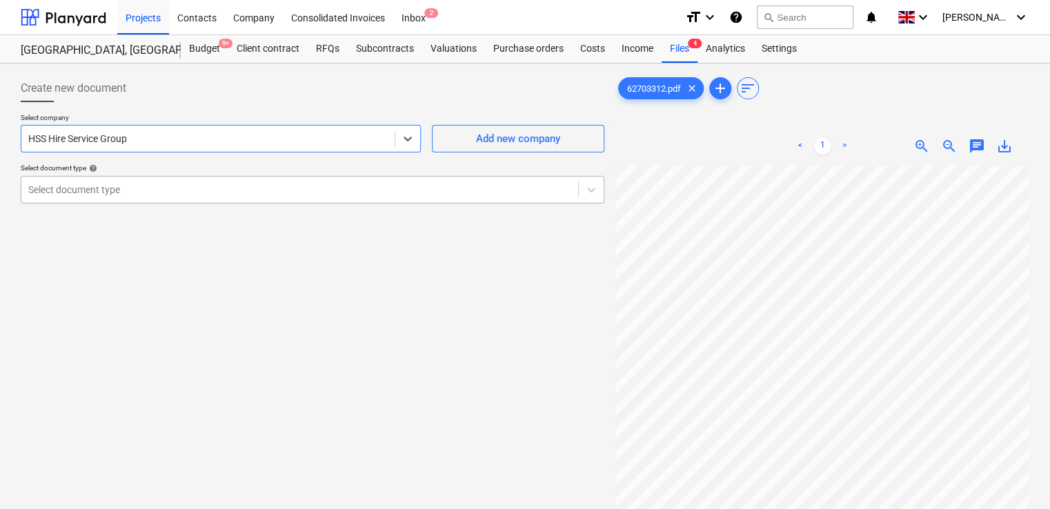
click at [126, 188] on div at bounding box center [299, 190] width 543 height 14
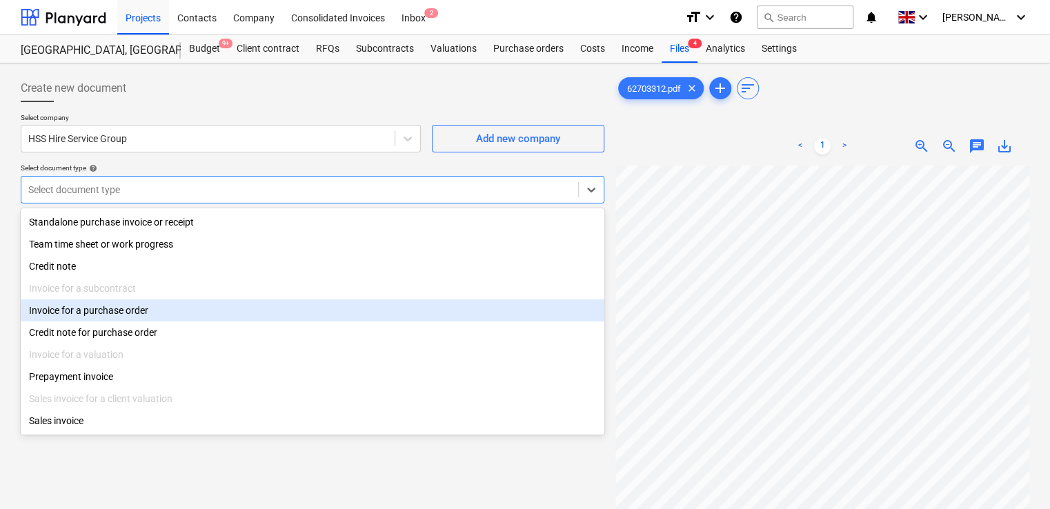
click at [90, 319] on div "Invoice for a purchase order" at bounding box center [313, 311] width 584 height 22
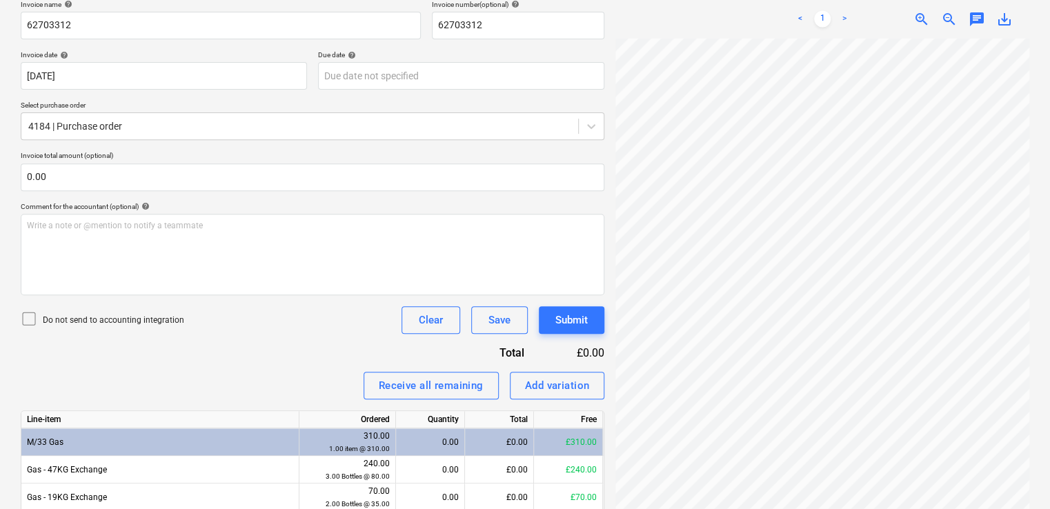
scroll to position [215, 0]
click at [26, 312] on icon at bounding box center [29, 318] width 17 height 17
drag, startPoint x: 1049, startPoint y: 285, endPoint x: 1050, endPoint y: 366, distance: 81.4
click at [1050, 294] on html "Projects Contacts Company Consolidated Invoices Inbox 2 format_size keyboard_ar…" at bounding box center [525, 39] width 1050 height 509
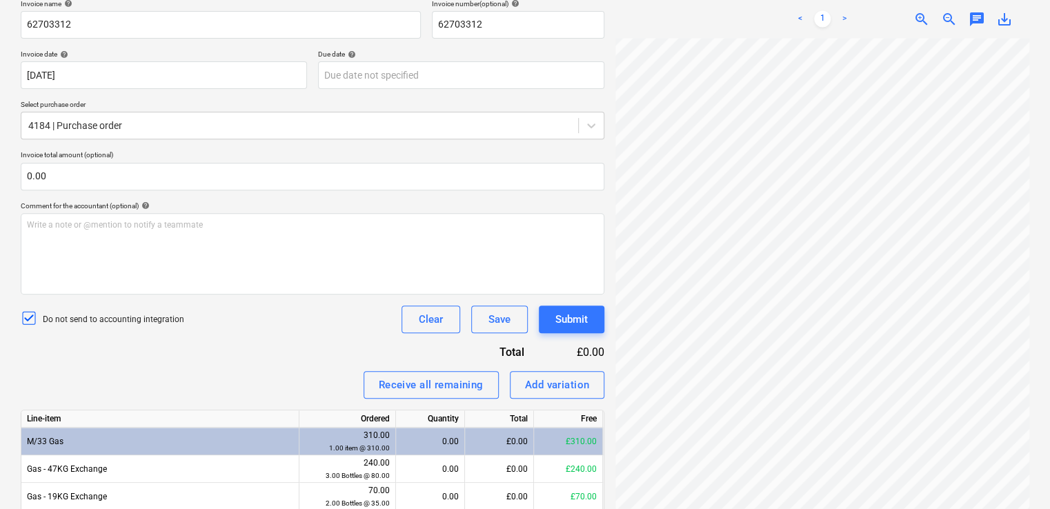
scroll to position [300, 0]
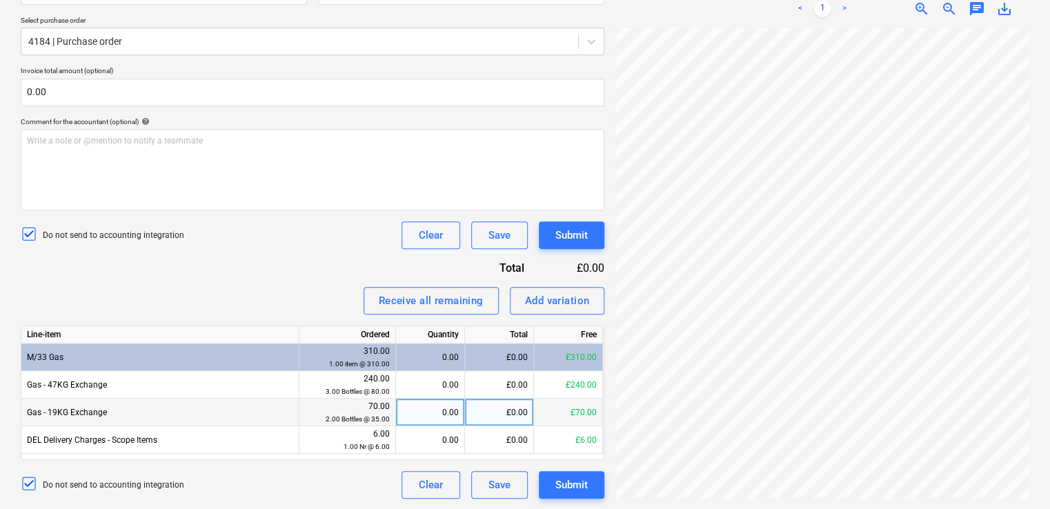
click at [421, 404] on div "0.00" at bounding box center [430, 413] width 57 height 28
type input "2"
click at [304, 311] on div "Receive all remaining Add variation" at bounding box center [313, 301] width 584 height 28
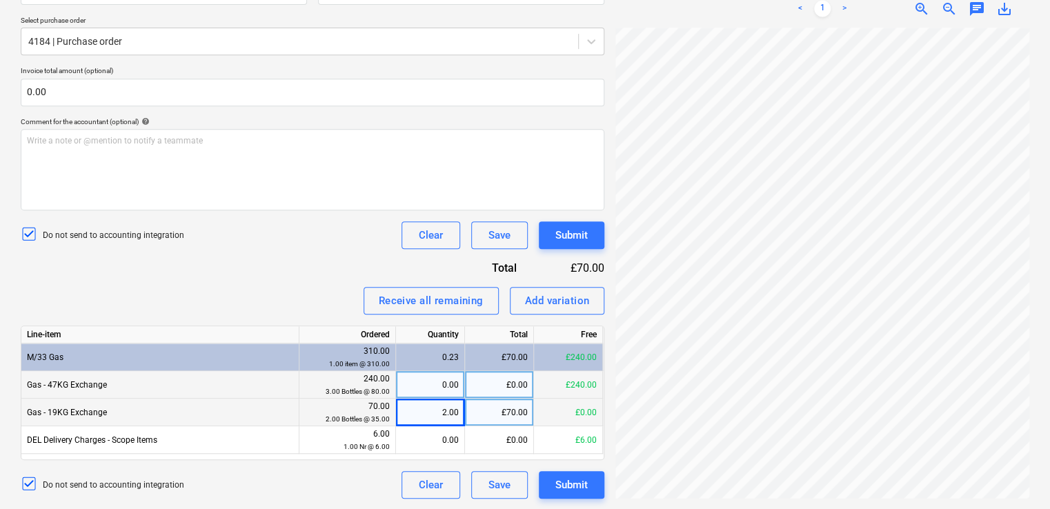
click at [429, 382] on div "0.00" at bounding box center [430, 385] width 57 height 28
type input "3"
click at [286, 288] on div "Receive all remaining Add variation" at bounding box center [313, 301] width 584 height 28
click at [876, 489] on div at bounding box center [823, 263] width 414 height 471
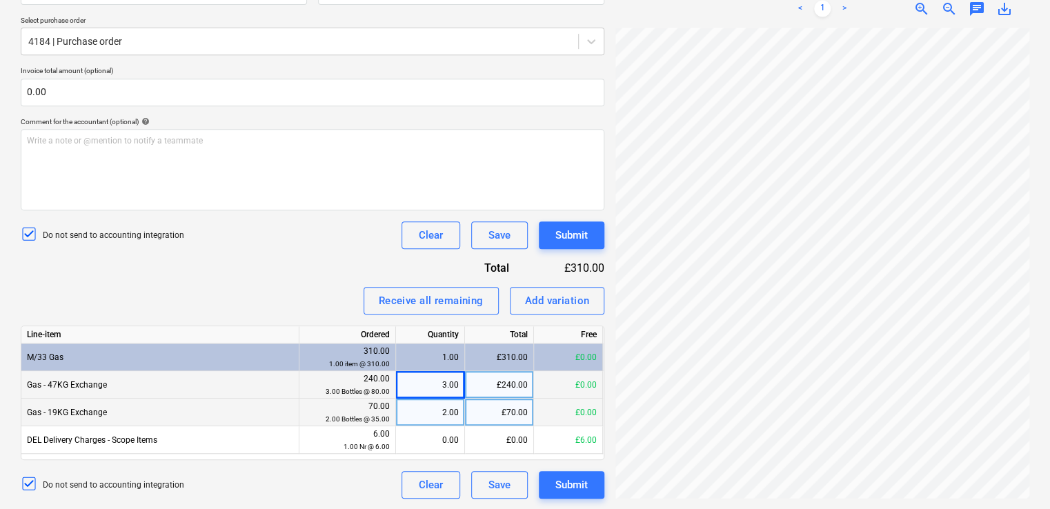
click at [825, 499] on div "62703312.pdf clear add sort < 1 > zoom_in zoom_out chat 0 save_alt" at bounding box center [822, 136] width 425 height 735
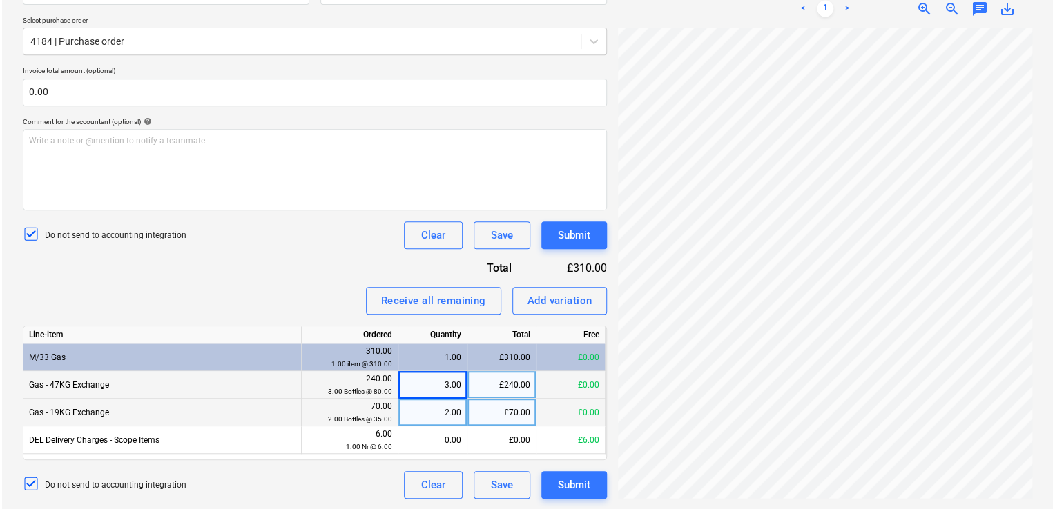
scroll to position [439, 282]
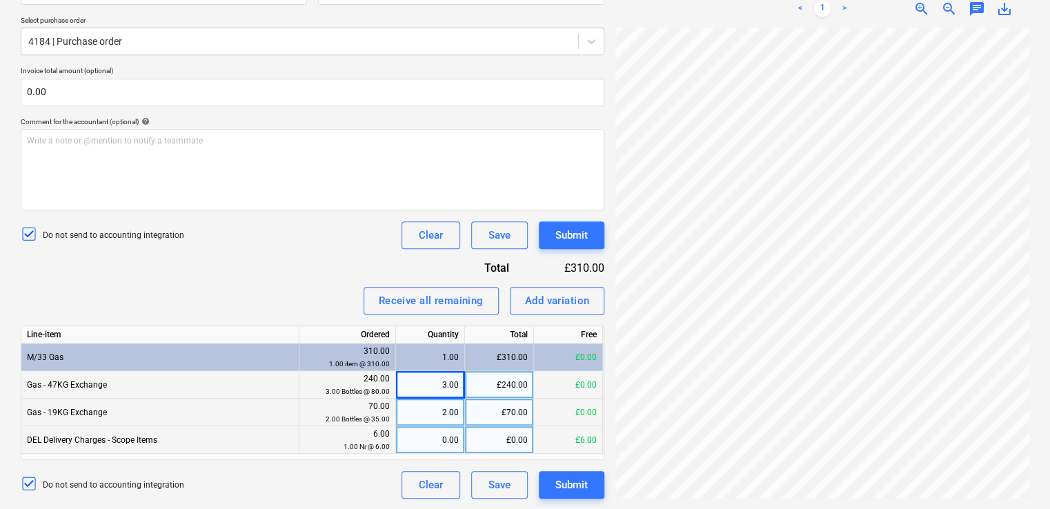
click at [456, 441] on div "0.00" at bounding box center [430, 441] width 57 height 28
type input "1"
click at [273, 277] on div "Invoice name help 62703312 Invoice number (optional) help 62703312 Invoice date…" at bounding box center [313, 207] width 584 height 584
click at [566, 229] on div "Submit" at bounding box center [572, 235] width 32 height 18
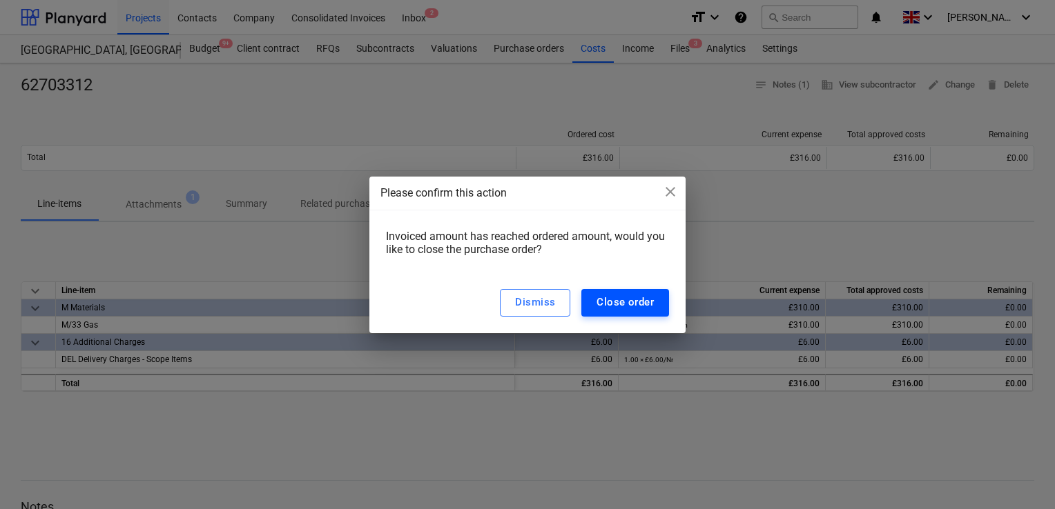
click at [614, 297] on div "Close order" at bounding box center [624, 302] width 57 height 18
